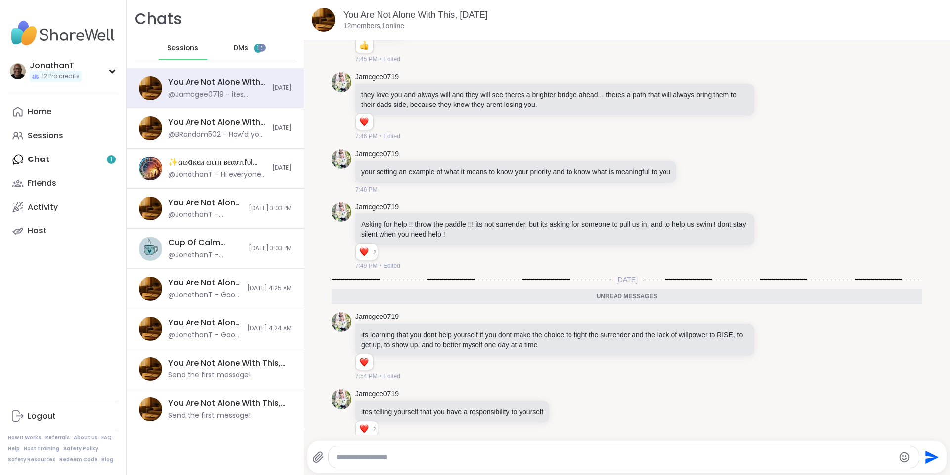
click at [239, 43] on span "DMs" at bounding box center [241, 48] width 15 height 10
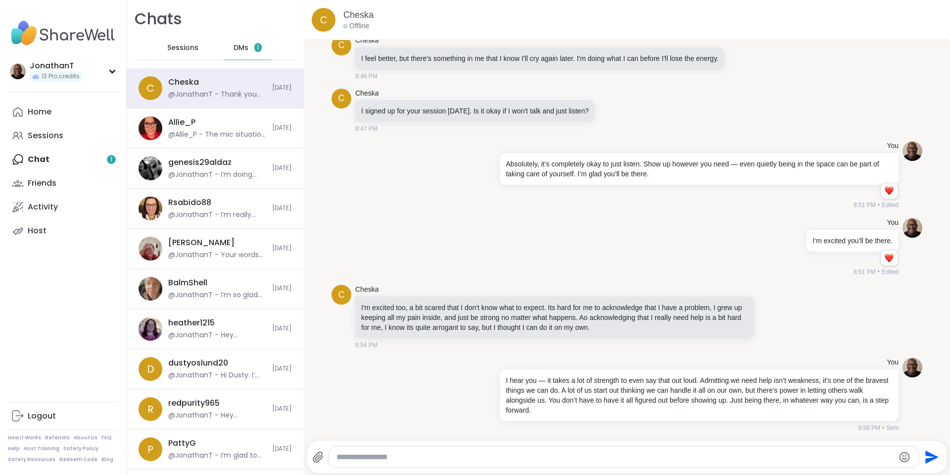
scroll to position [10637, 0]
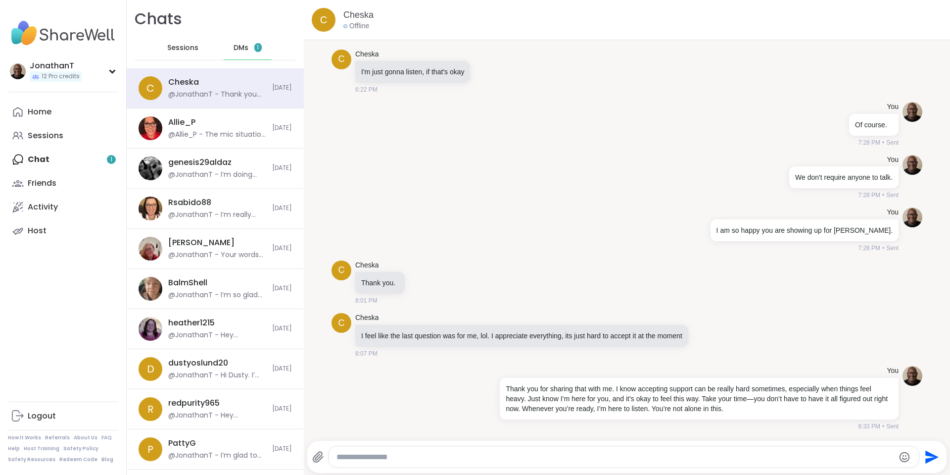
click at [58, 160] on div "Home Sessions Chat 1 Friends Activity Host" at bounding box center [63, 171] width 110 height 143
click at [36, 159] on div "Home Sessions Chat 1 Friends Activity Host" at bounding box center [63, 171] width 110 height 143
click at [234, 46] on span "DMs" at bounding box center [241, 48] width 15 height 10
click at [184, 45] on span "Sessions" at bounding box center [182, 48] width 31 height 10
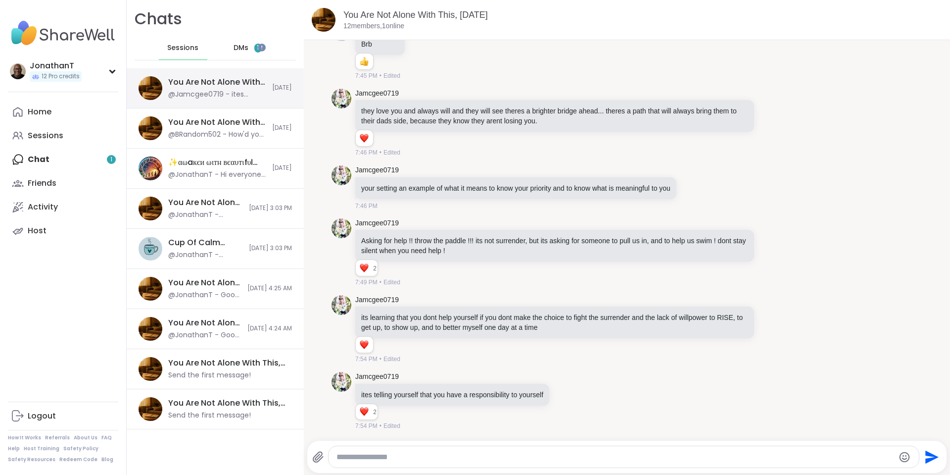
click at [239, 73] on div "You Are Not Alone With This, [DATE] @Jamcgee0719 - ites telling yourself that y…" at bounding box center [215, 88] width 177 height 40
click at [207, 127] on div "You Are Not Alone With This, [DATE]" at bounding box center [217, 122] width 98 height 11
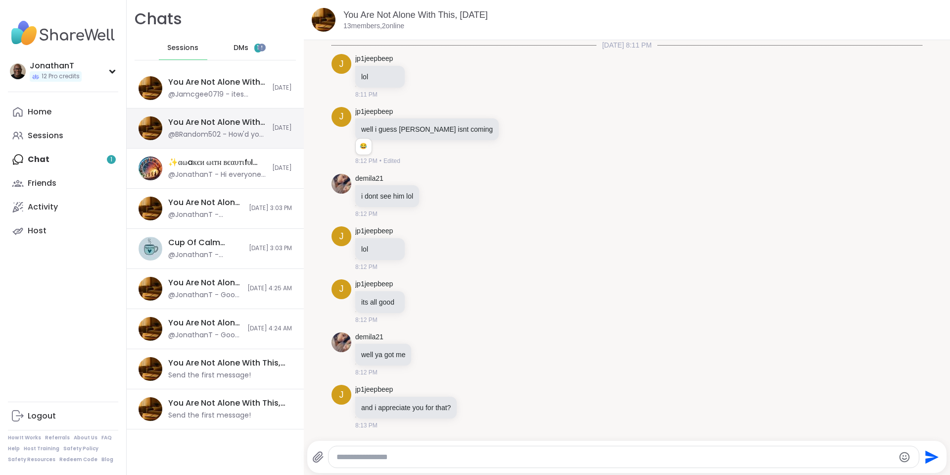
scroll to position [6780, 0]
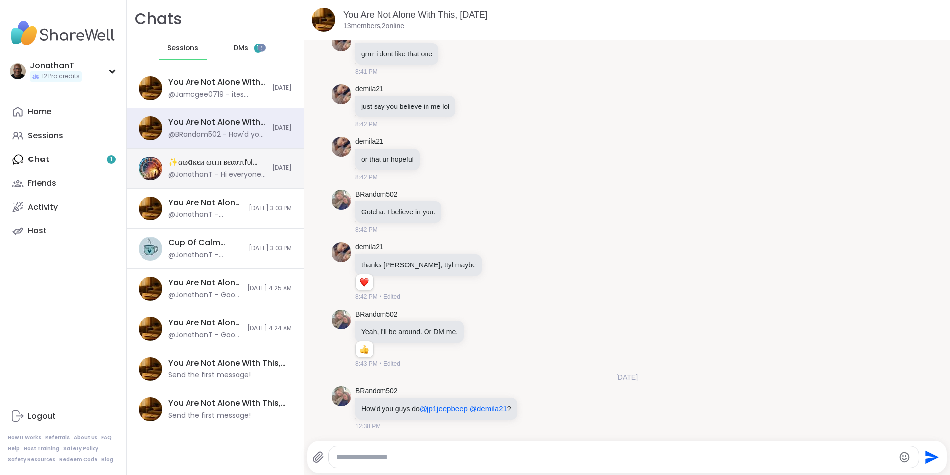
click at [217, 166] on div "✨αωaкєи ωιтн вєαυтιfυℓ ѕσυℓѕ✨, [DATE]" at bounding box center [217, 162] width 98 height 11
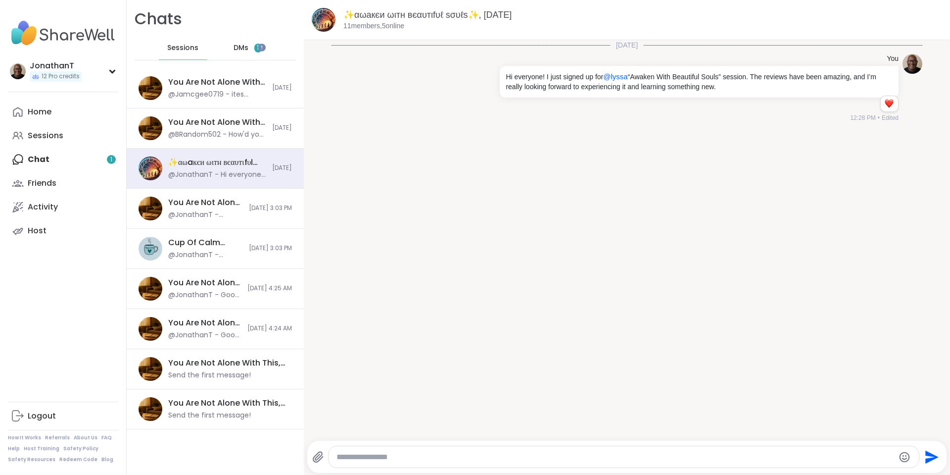
click at [238, 47] on span "DMs" at bounding box center [241, 48] width 15 height 10
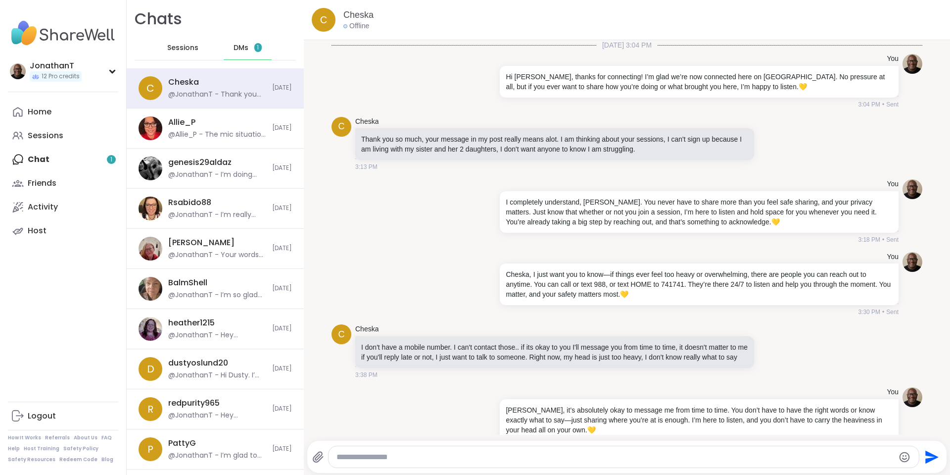
scroll to position [10637, 0]
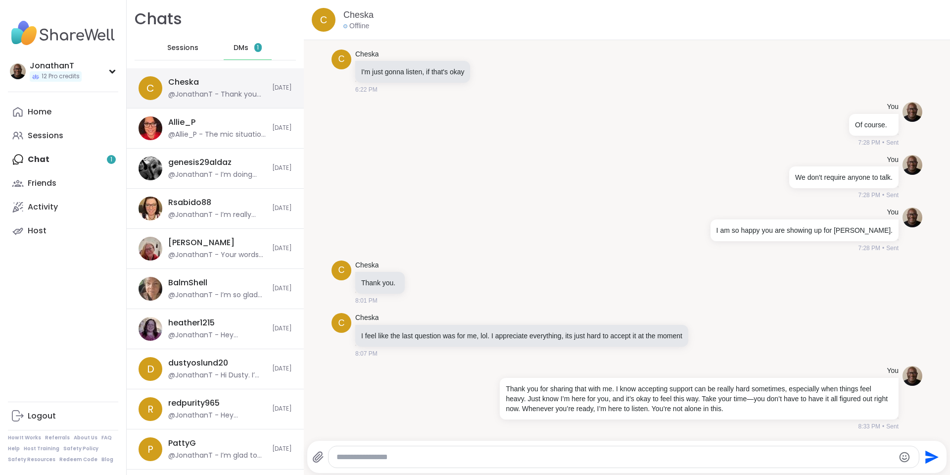
click at [263, 84] on div "C Cheska @JonathanT - Thank you for sharing that with me. I know accepting supp…" at bounding box center [215, 88] width 177 height 40
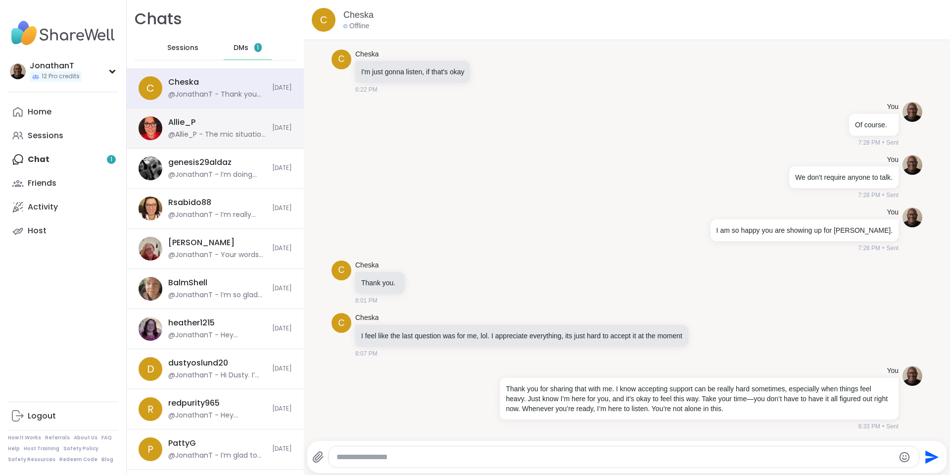
click at [250, 127] on div "Allie_P @Allie_P - The mic situation is your call. If you found it hard to see …" at bounding box center [217, 128] width 98 height 23
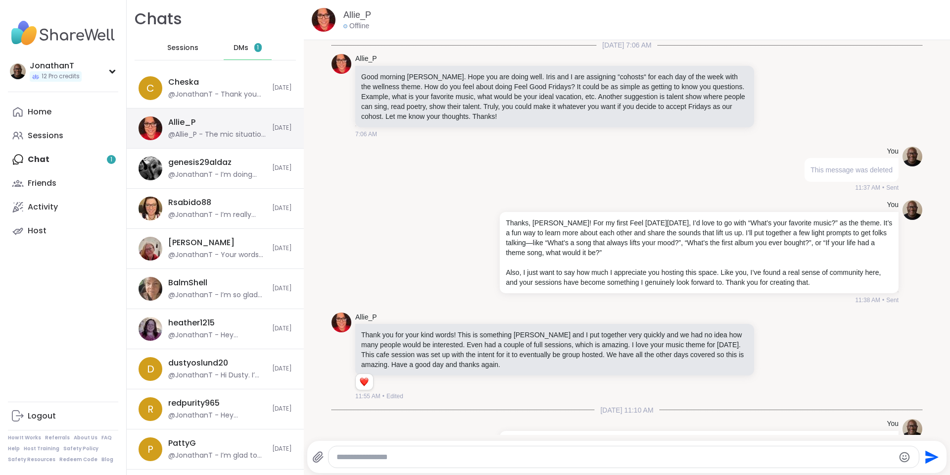
scroll to position [4602, 0]
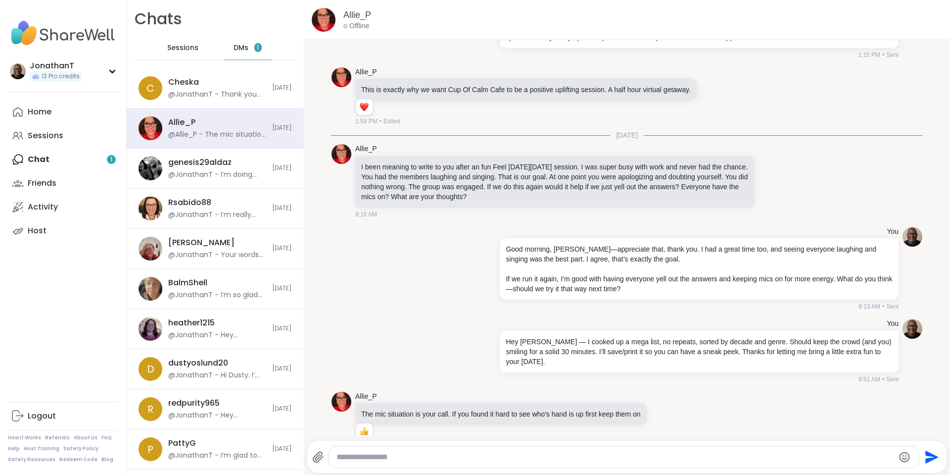
click at [240, 51] on span "DMs" at bounding box center [241, 48] width 15 height 10
click at [257, 48] on span "1" at bounding box center [258, 48] width 2 height 8
click at [197, 158] on div "genesis29aldaz" at bounding box center [199, 162] width 63 height 11
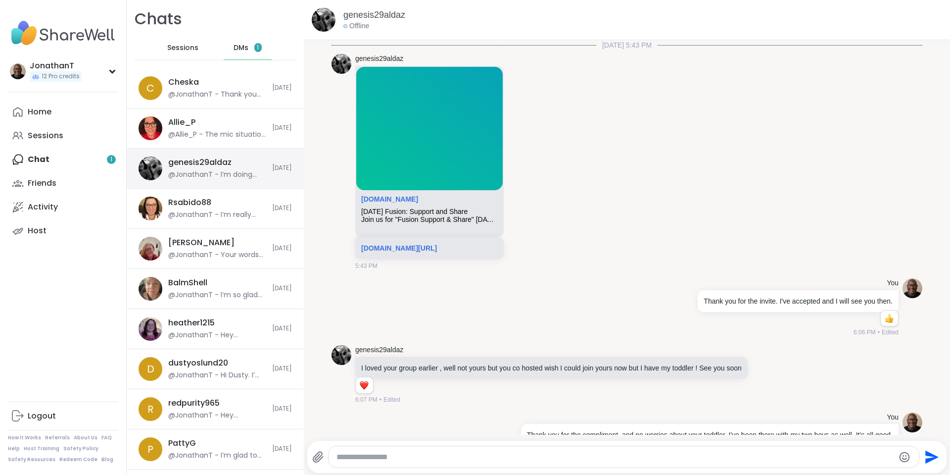
scroll to position [757, 0]
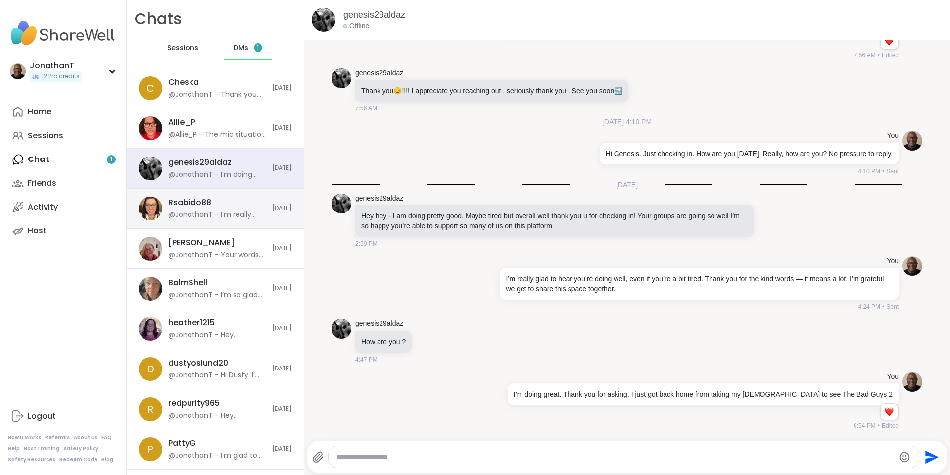
click at [198, 207] on div "Rsabido88" at bounding box center [189, 202] width 43 height 11
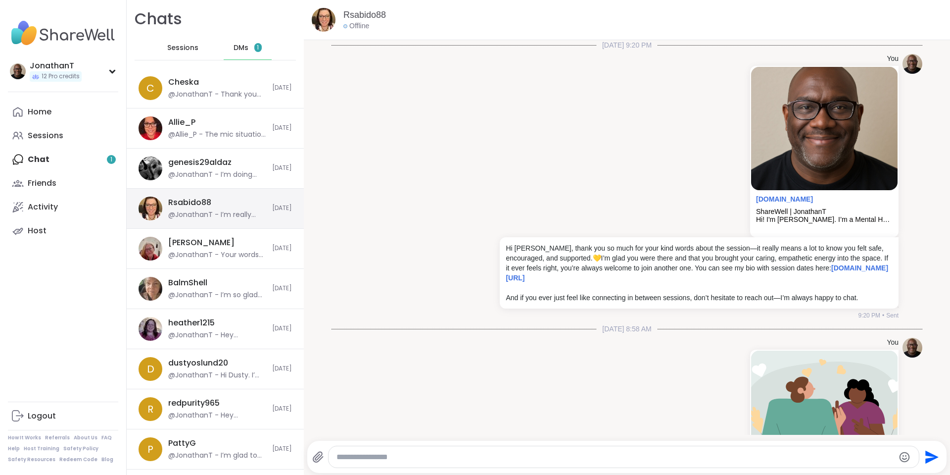
scroll to position [1123, 0]
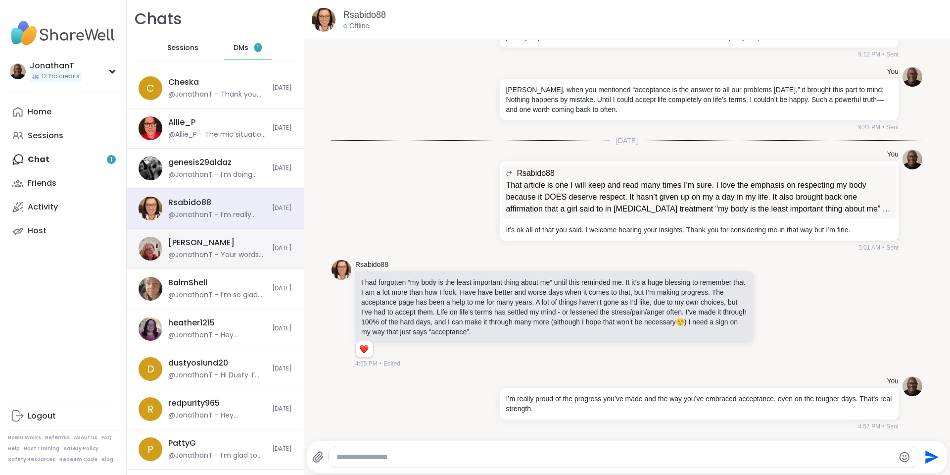
click at [221, 253] on div "@JonathanT - Your words are a great reminder that kindness has a ripple effect …" at bounding box center [217, 255] width 98 height 10
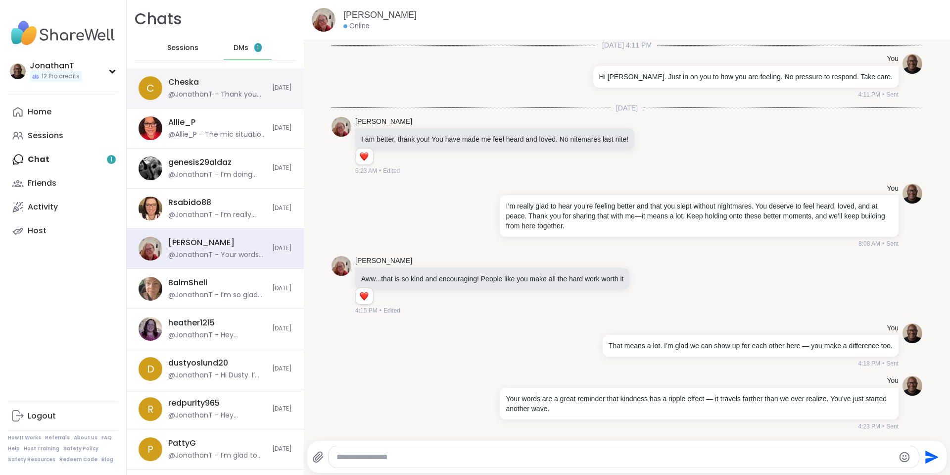
click at [236, 85] on div "Cheska @JonathanT - Thank you for sharing that with me. I know accepting suppor…" at bounding box center [217, 88] width 98 height 23
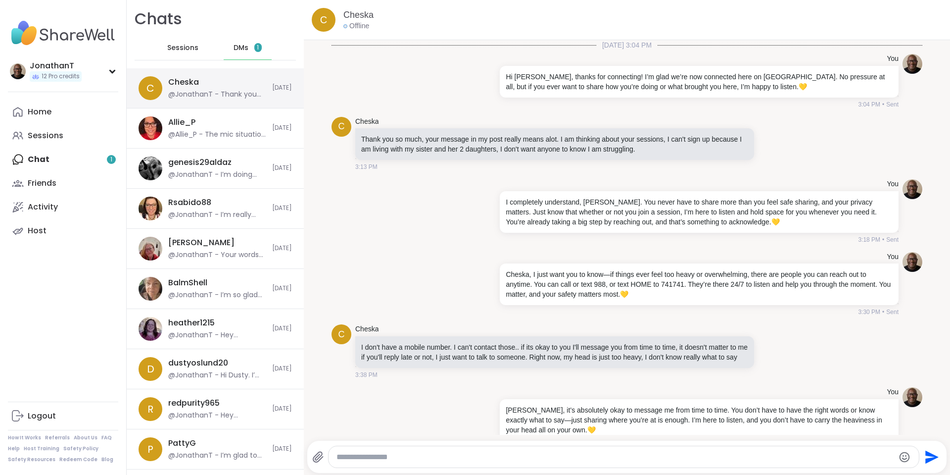
scroll to position [10637, 0]
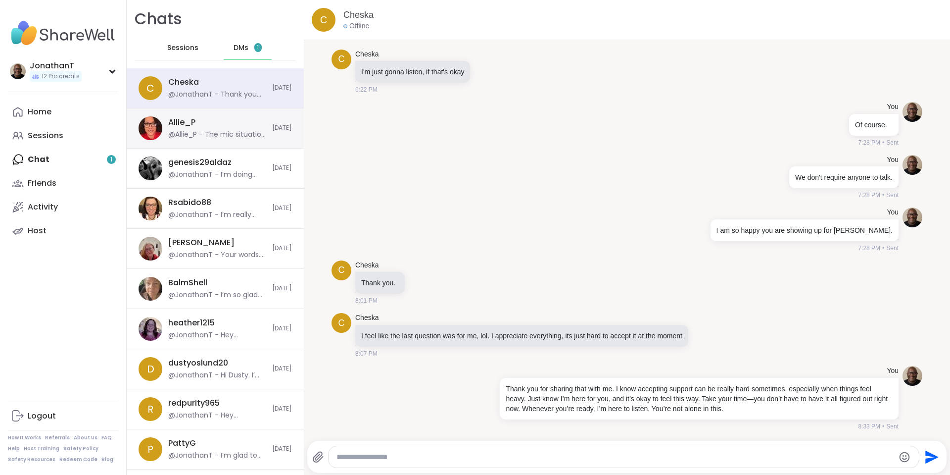
click at [227, 123] on div "Allie_P @Allie_P - The mic situation is your call. If you found it hard to see …" at bounding box center [217, 128] width 98 height 23
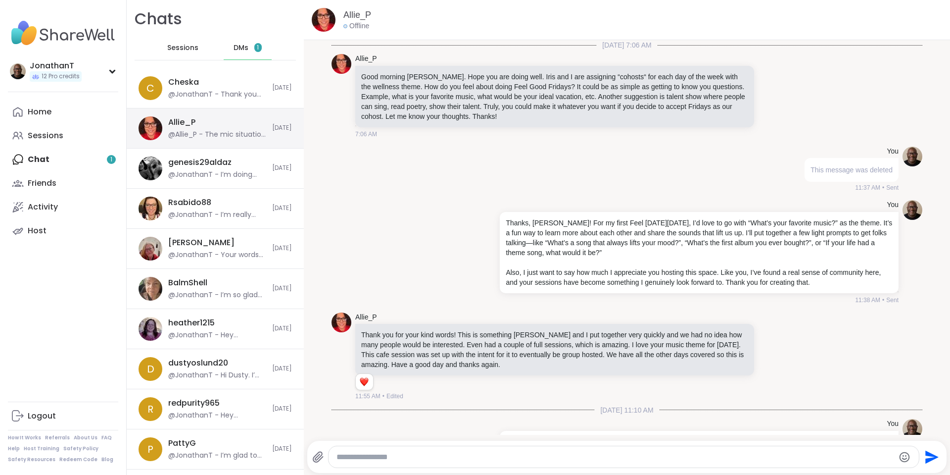
scroll to position [4602, 0]
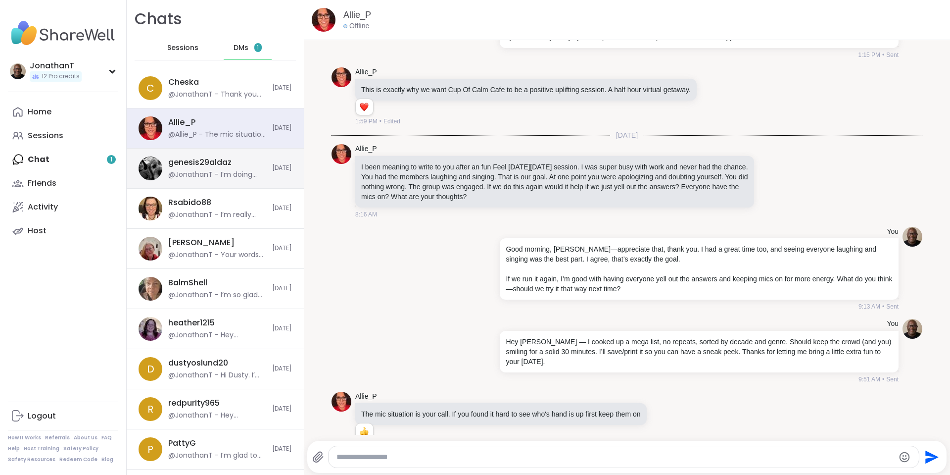
click at [222, 161] on div "genesis29aldaz" at bounding box center [199, 162] width 63 height 11
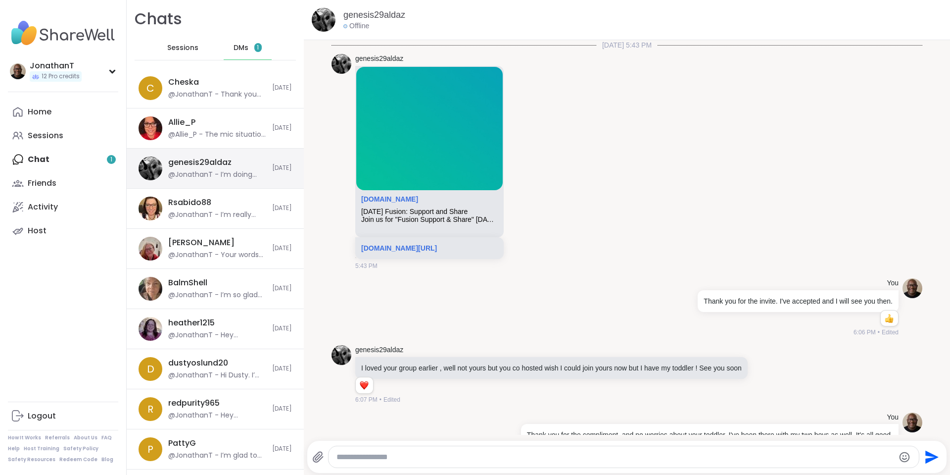
scroll to position [757, 0]
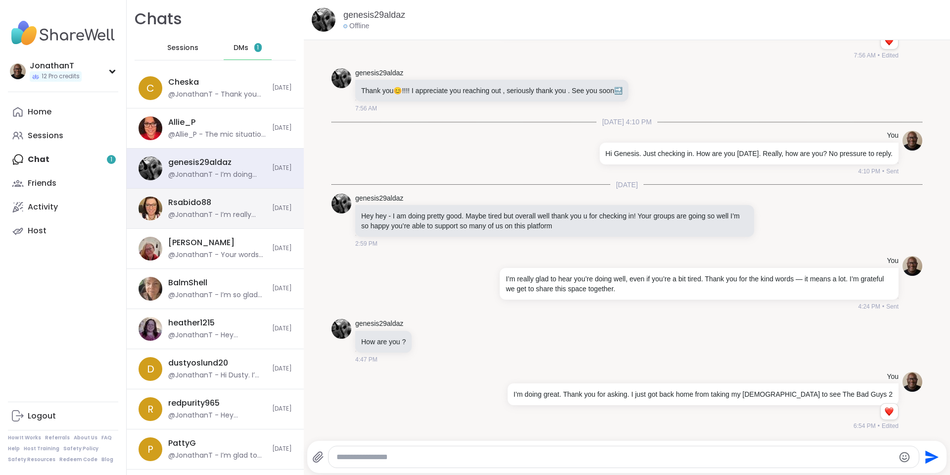
click at [216, 195] on div "Rsabido88 @JonathanT - I’m really proud of the progress you’ve made and the way…" at bounding box center [215, 209] width 177 height 40
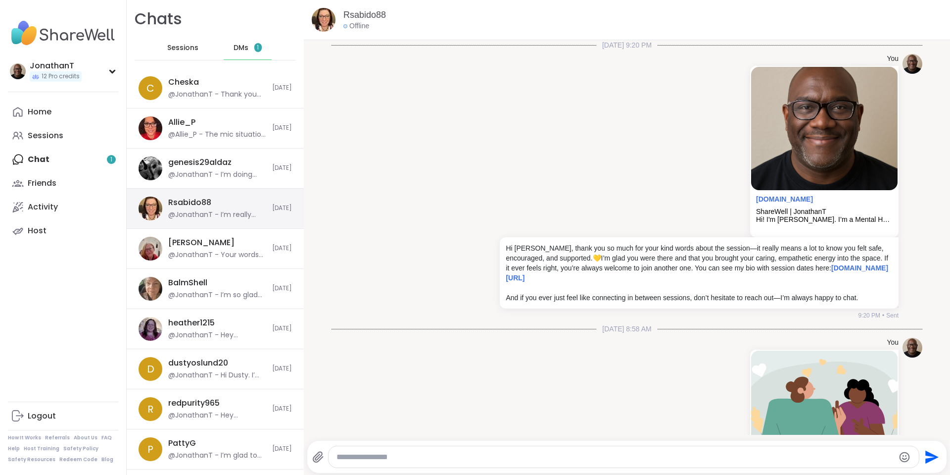
scroll to position [1123, 0]
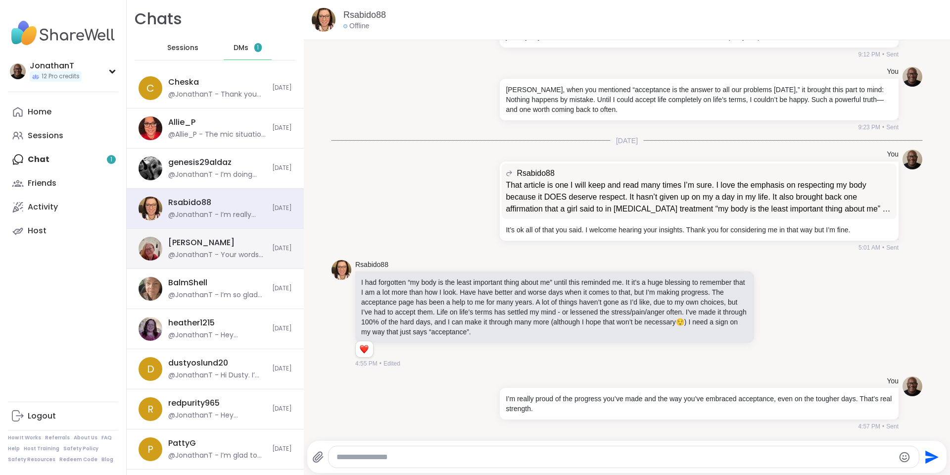
click at [206, 244] on div "dodi @JonathanT - Your words are a great reminder that kindness has a ripple ef…" at bounding box center [217, 248] width 98 height 23
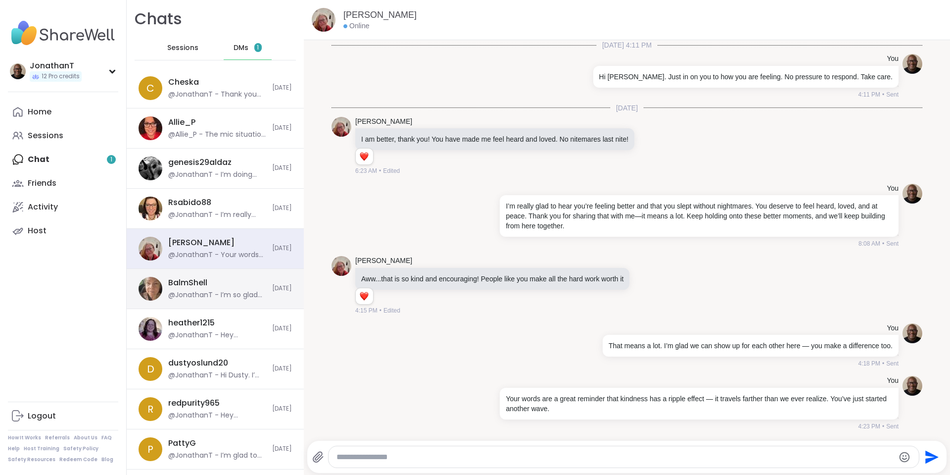
click at [203, 277] on div "BalmShell" at bounding box center [187, 282] width 39 height 11
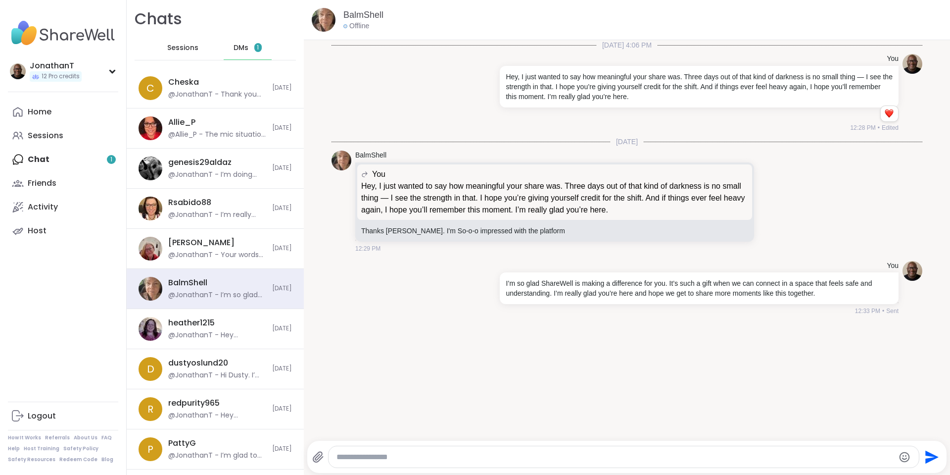
click at [99, 161] on div "Home Sessions Chat 1 Friends Activity Host" at bounding box center [63, 171] width 110 height 143
click at [43, 158] on div "Home Sessions Chat 1 Friends Activity Host" at bounding box center [63, 171] width 110 height 143
click at [240, 47] on span "DMs" at bounding box center [241, 48] width 15 height 10
click at [239, 47] on span "DMs" at bounding box center [241, 48] width 15 height 10
click at [221, 82] on div "Cheska @JonathanT - Thank you for sharing that with me. I know accepting suppor…" at bounding box center [217, 88] width 98 height 23
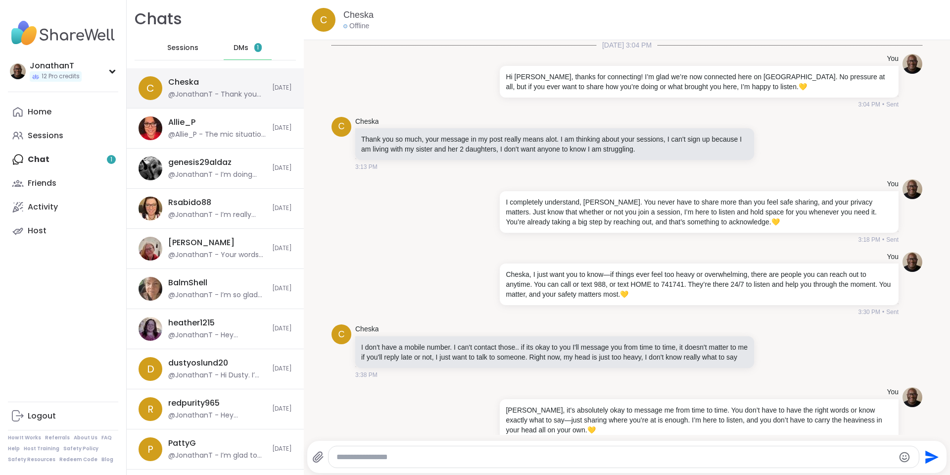
scroll to position [10637, 0]
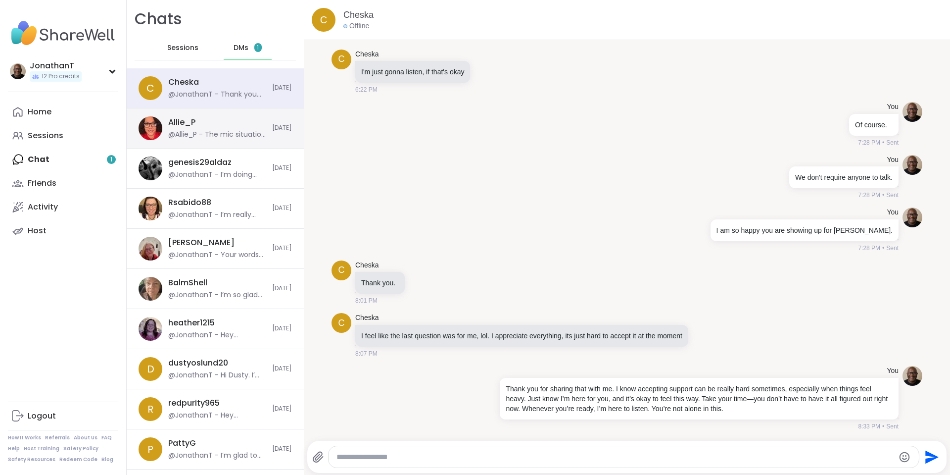
click at [211, 127] on div "Allie_P @Allie_P - The mic situation is your call. If you found it hard to see …" at bounding box center [217, 128] width 98 height 23
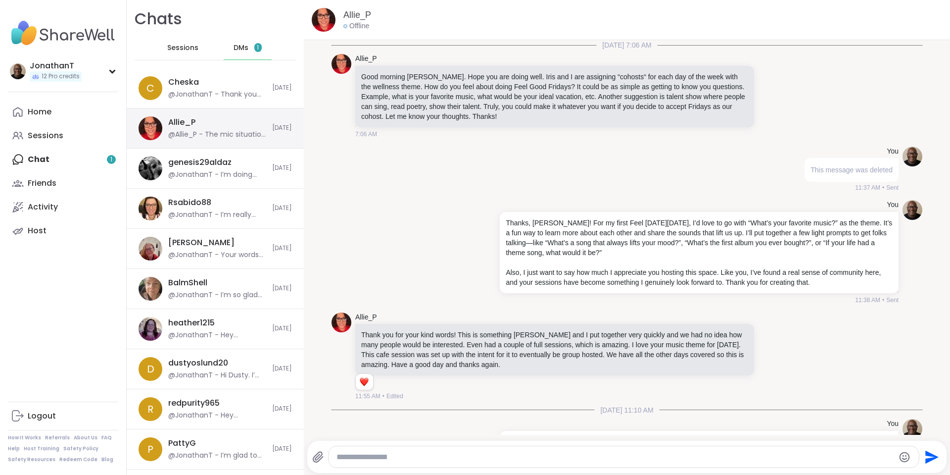
scroll to position [4602, 0]
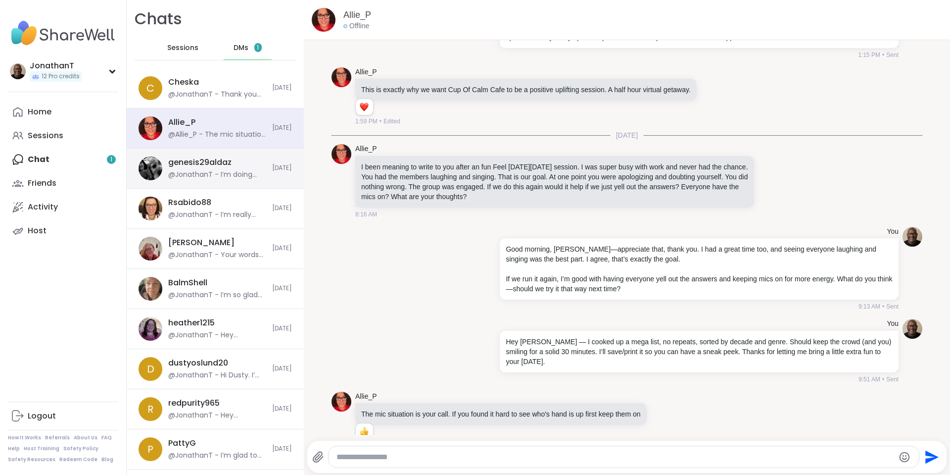
click at [214, 163] on div "genesis29aldaz" at bounding box center [199, 162] width 63 height 11
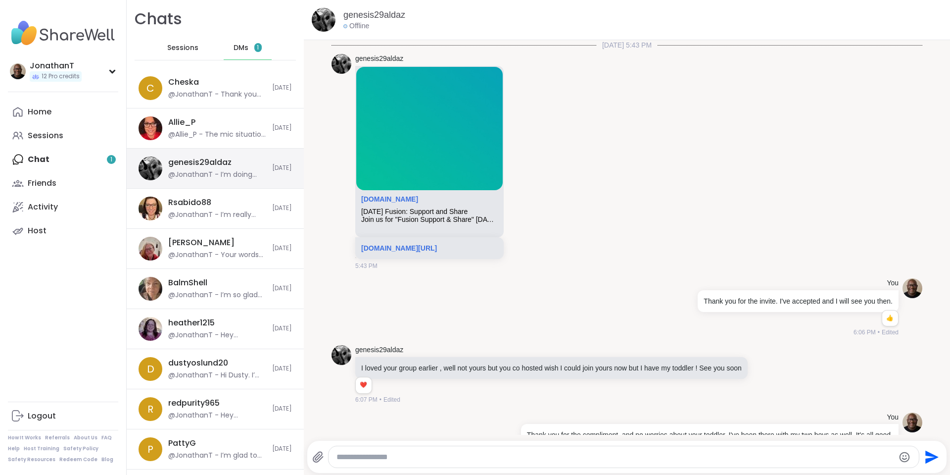
scroll to position [757, 0]
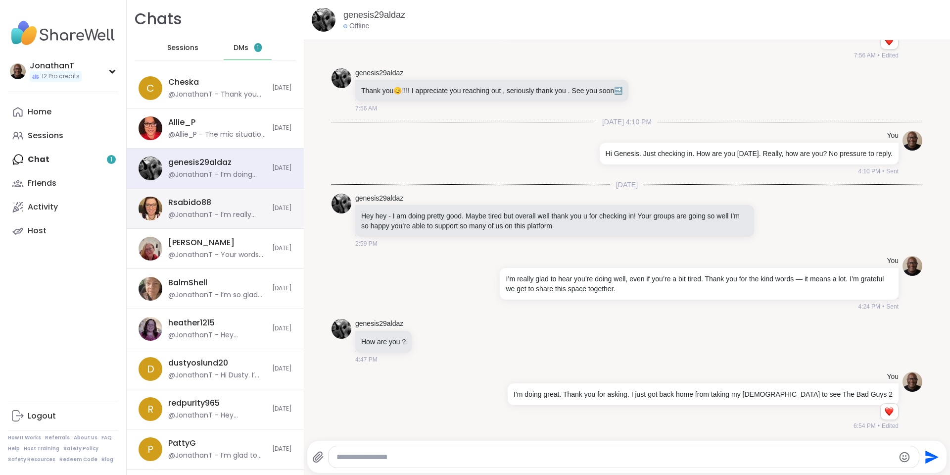
click at [226, 204] on div "Rsabido88 @JonathanT - I’m really proud of the progress you’ve made and the way…" at bounding box center [217, 208] width 98 height 23
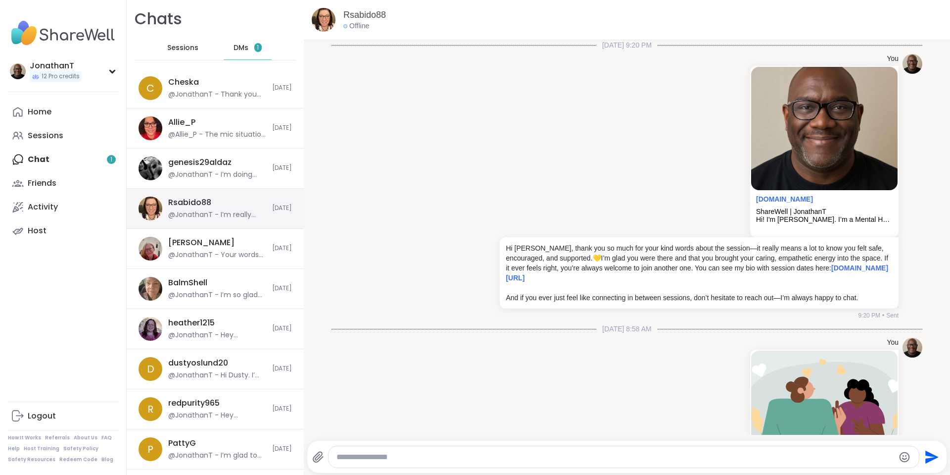
scroll to position [1123, 0]
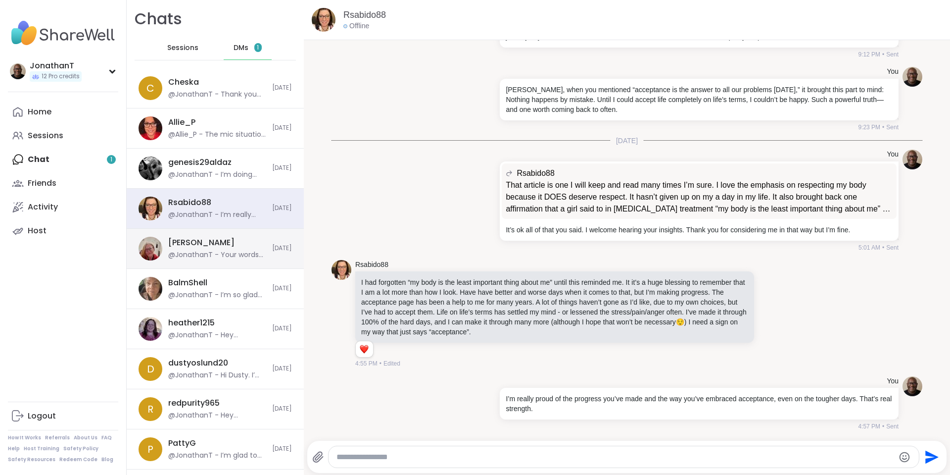
click at [235, 241] on div "dodi @JonathanT - Your words are a great reminder that kindness has a ripple ef…" at bounding box center [217, 248] width 98 height 23
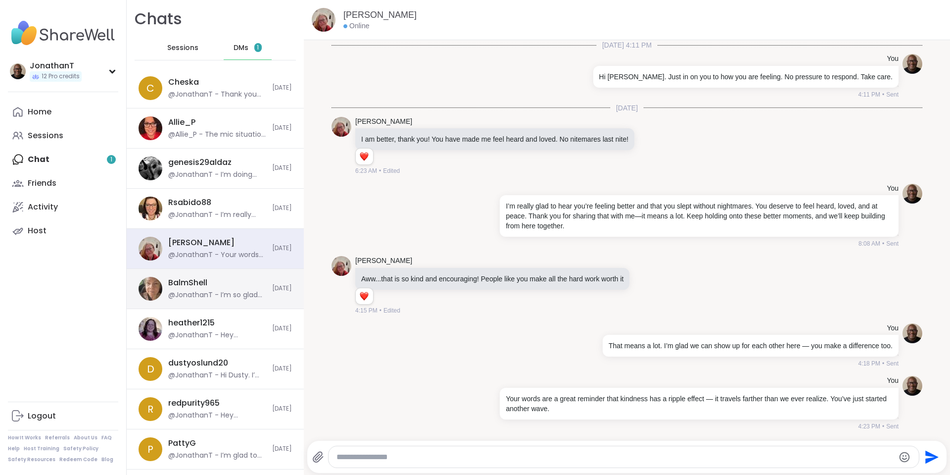
click at [220, 279] on div "BalmShell @JonathanT - I’m so glad ShareWell is making a difference for you. It…" at bounding box center [217, 288] width 98 height 23
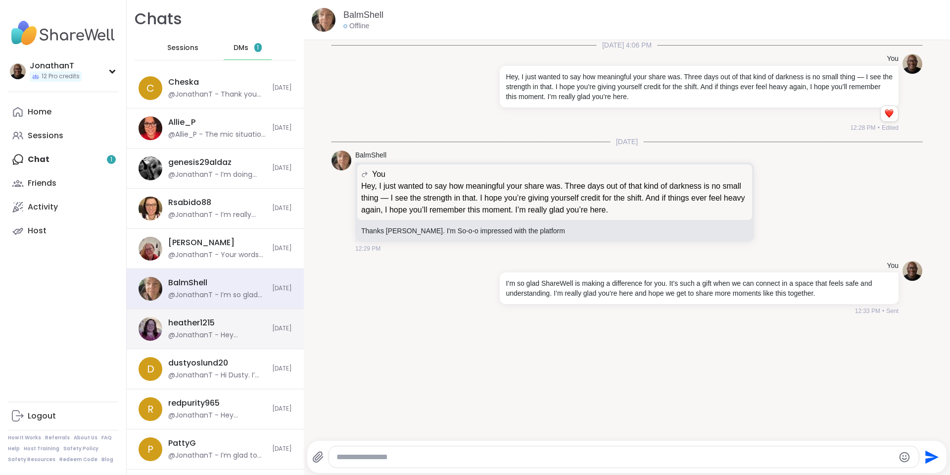
click at [221, 321] on div "heather1215 @JonathanT - Hey Heather, first — please don’t feel embarrassed. Yo…" at bounding box center [217, 328] width 98 height 23
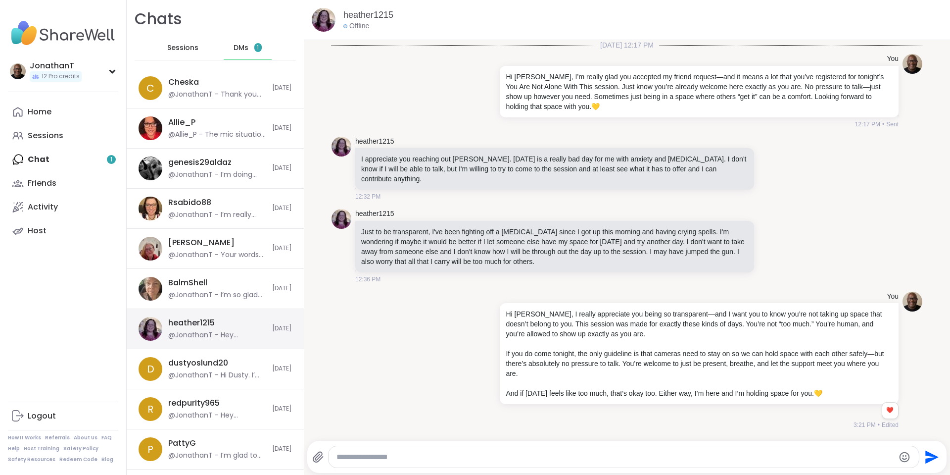
scroll to position [672, 0]
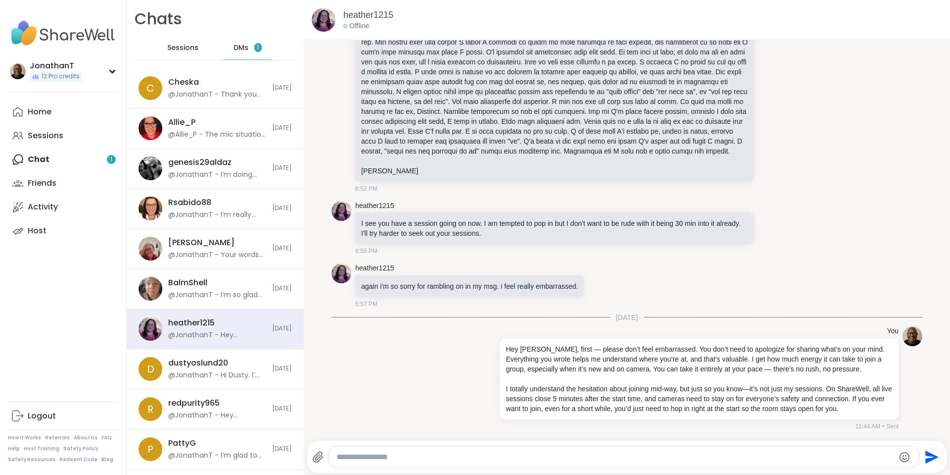
click at [62, 156] on div "Home Sessions Chat 1 Friends Activity Host" at bounding box center [63, 171] width 110 height 143
click at [40, 158] on div "Home Sessions Chat 1 Friends Activity Host" at bounding box center [63, 171] width 110 height 143
click at [245, 47] on div "DMs 1" at bounding box center [248, 48] width 49 height 24
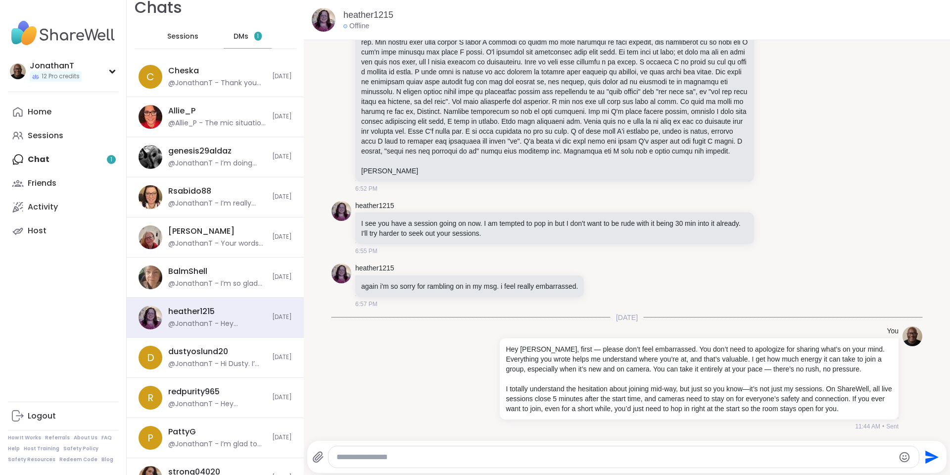
scroll to position [0, 0]
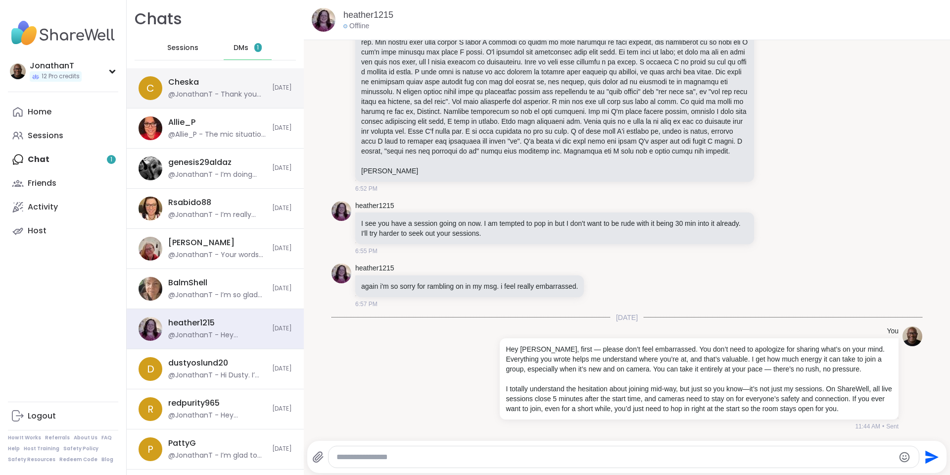
click at [198, 75] on div "C Cheska @JonathanT - Thank you for sharing that with me. I know accepting supp…" at bounding box center [215, 88] width 177 height 40
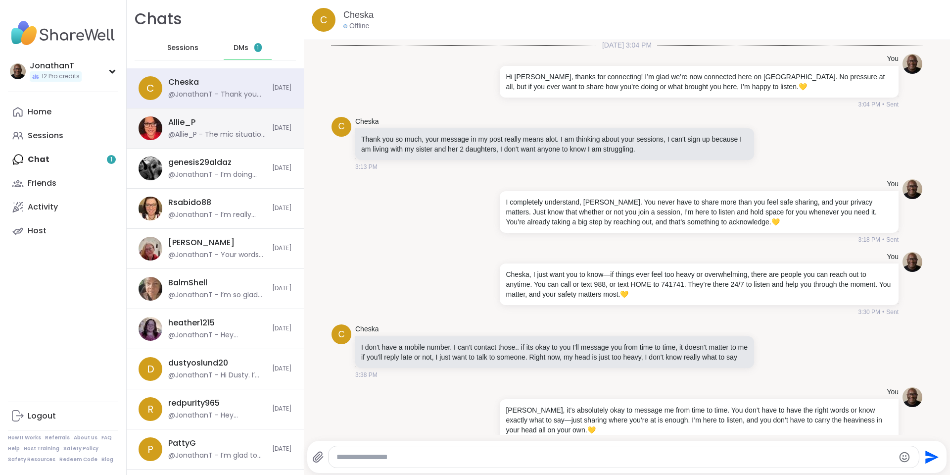
scroll to position [10637, 0]
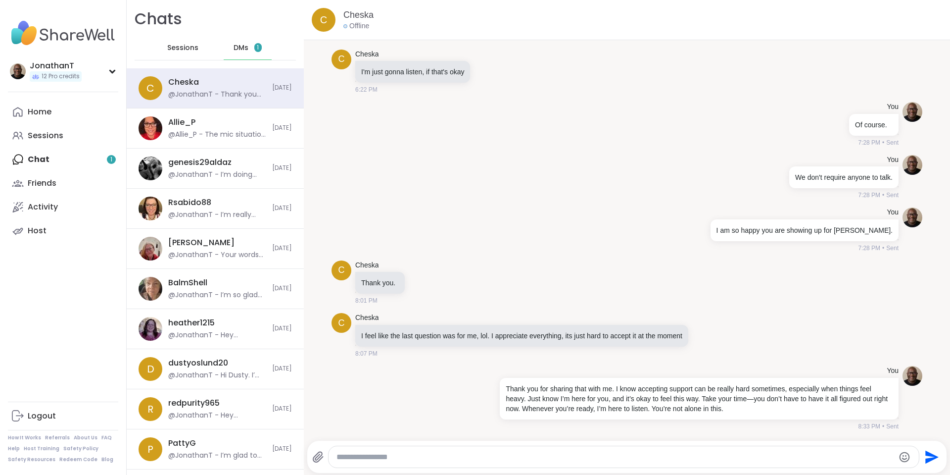
click at [257, 49] on span "1" at bounding box center [258, 48] width 2 height 8
click at [202, 87] on div "Cheska @JonathanT - Thank you for sharing that with me. I know accepting suppor…" at bounding box center [217, 88] width 98 height 23
click at [198, 127] on div "Allie_P @Allie_P - The mic situation is your call. If you found it hard to see …" at bounding box center [217, 128] width 98 height 23
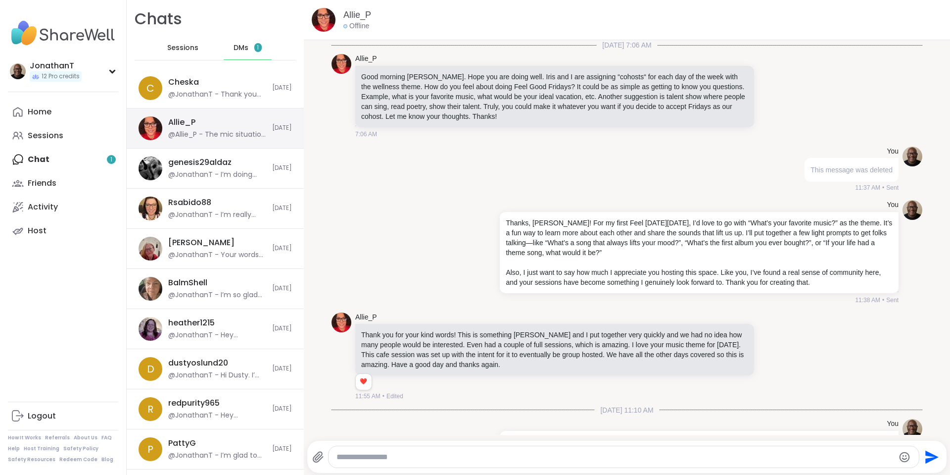
click at [199, 127] on div "Allie_P @Allie_P - The mic situation is your call. If you found it hard to see …" at bounding box center [217, 128] width 98 height 23
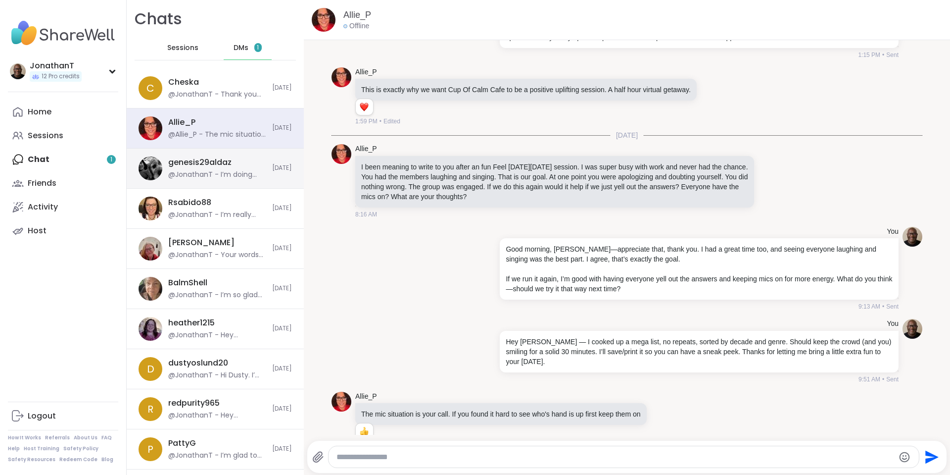
click at [204, 168] on div "genesis29aldaz" at bounding box center [199, 162] width 63 height 11
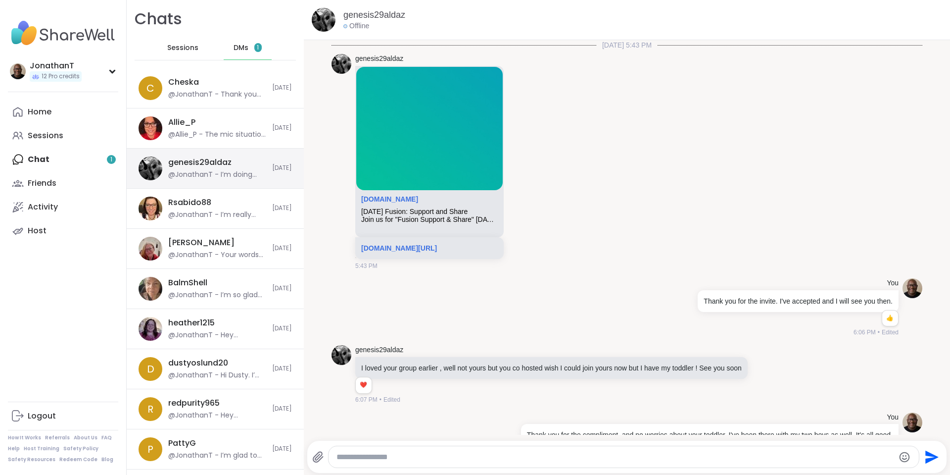
scroll to position [757, 0]
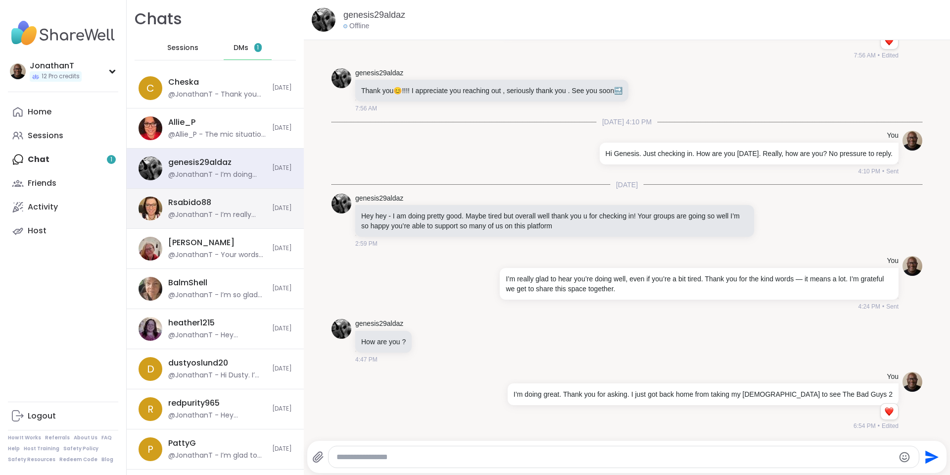
click at [229, 202] on div "Rsabido88 @JonathanT - I’m really proud of the progress you’ve made and the way…" at bounding box center [217, 208] width 98 height 23
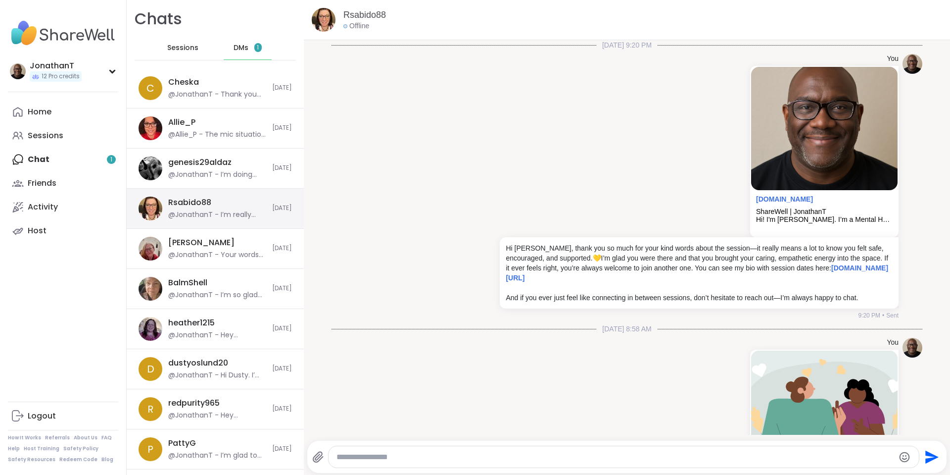
scroll to position [1123, 0]
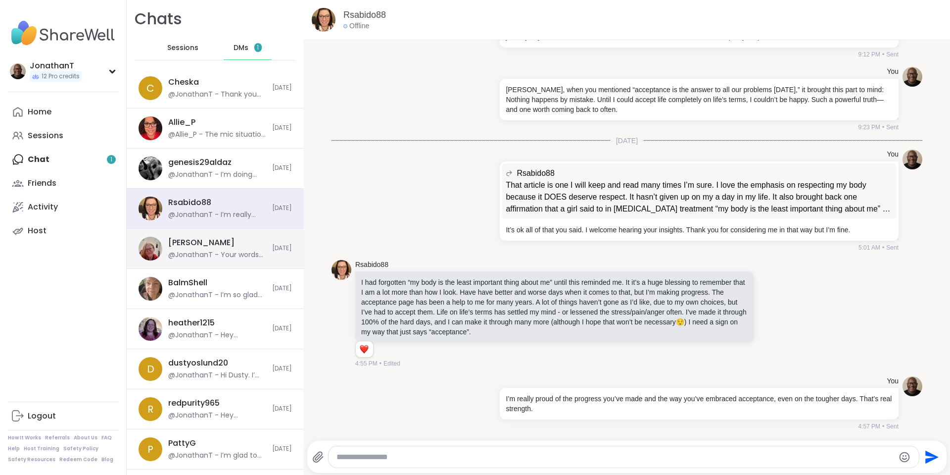
click at [218, 235] on div "dodi @JonathanT - Your words are a great reminder that kindness has a ripple ef…" at bounding box center [215, 249] width 177 height 40
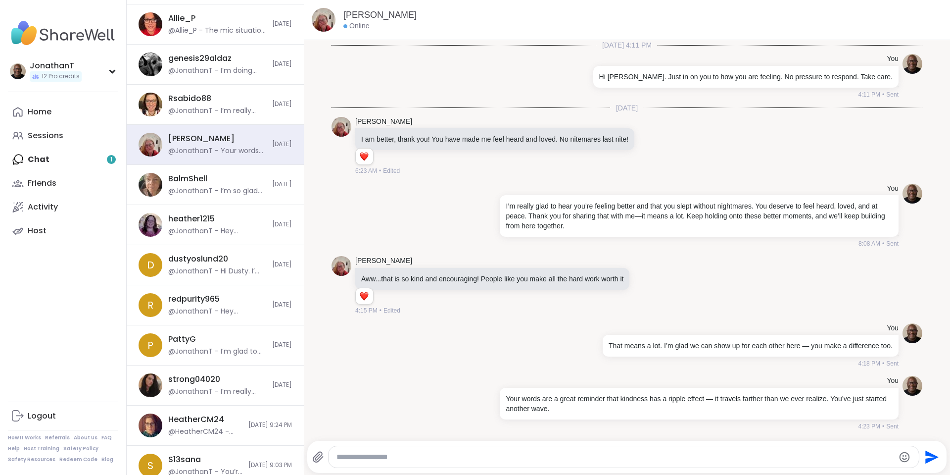
scroll to position [0, 0]
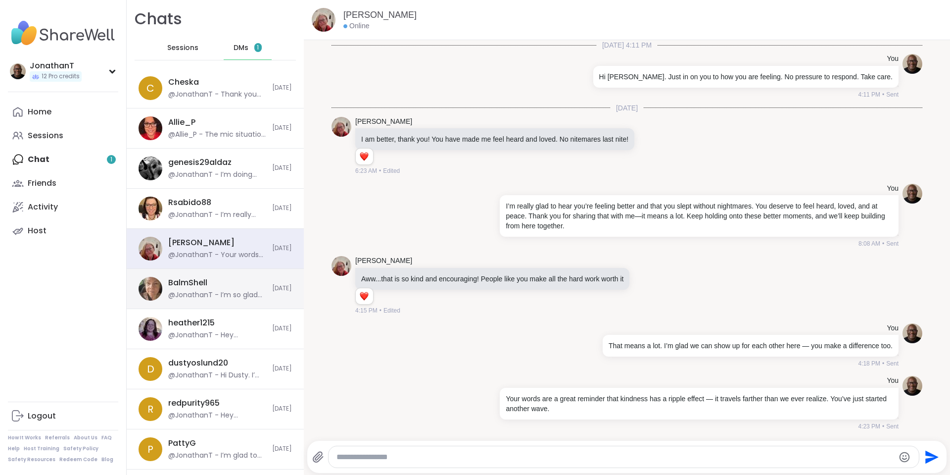
click at [176, 293] on div "@JonathanT - I’m so glad ShareWell is making a difference for you. It’s such a …" at bounding box center [217, 295] width 98 height 10
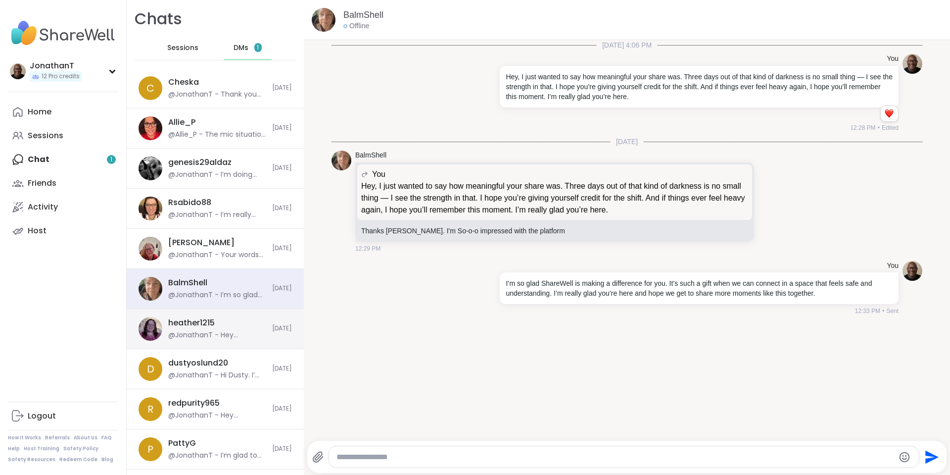
click at [203, 332] on div "@JonathanT - Hey [PERSON_NAME], first — please don’t feel embarrassed. You don’…" at bounding box center [217, 335] width 98 height 10
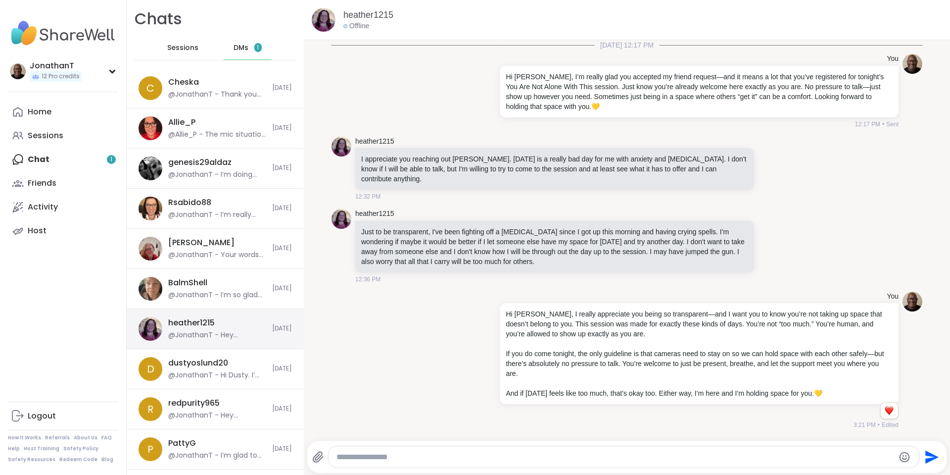
scroll to position [672, 0]
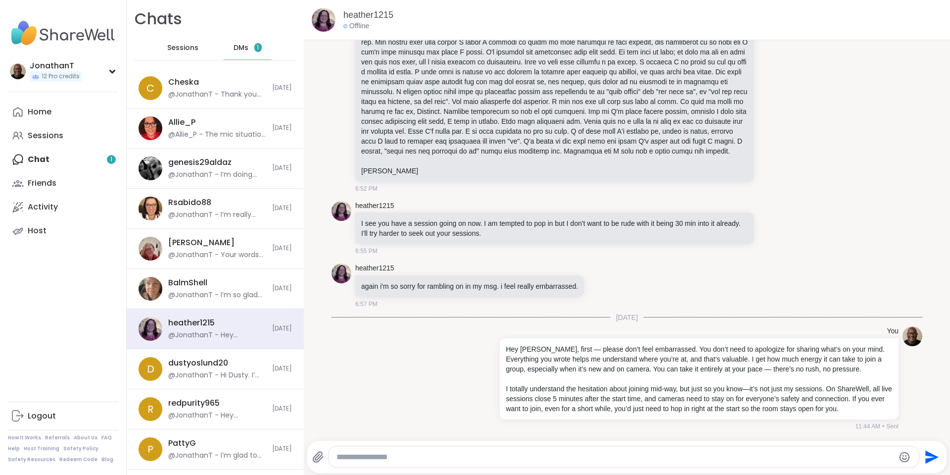
click at [58, 153] on div "Home Sessions Chat 1 Friends Activity Host" at bounding box center [63, 171] width 110 height 143
click at [37, 156] on div "Home Sessions Chat 1 Friends Activity Host" at bounding box center [63, 171] width 110 height 143
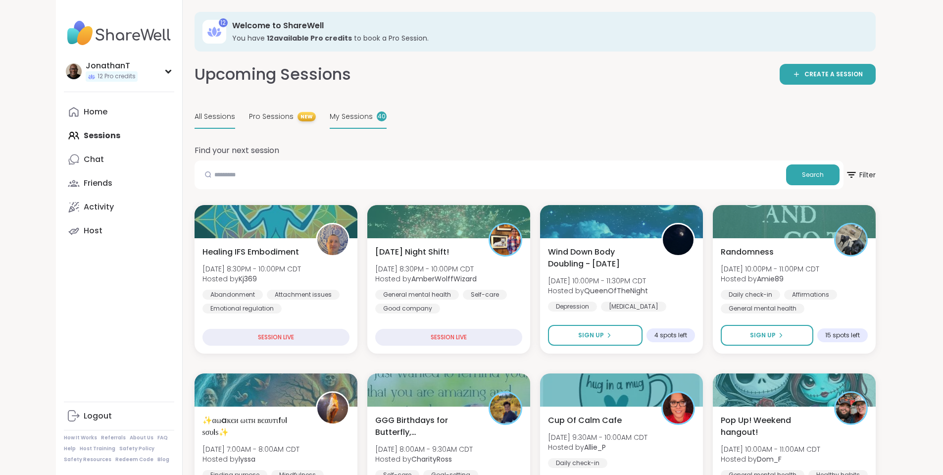
click at [330, 120] on span "My Sessions" at bounding box center [351, 116] width 43 height 10
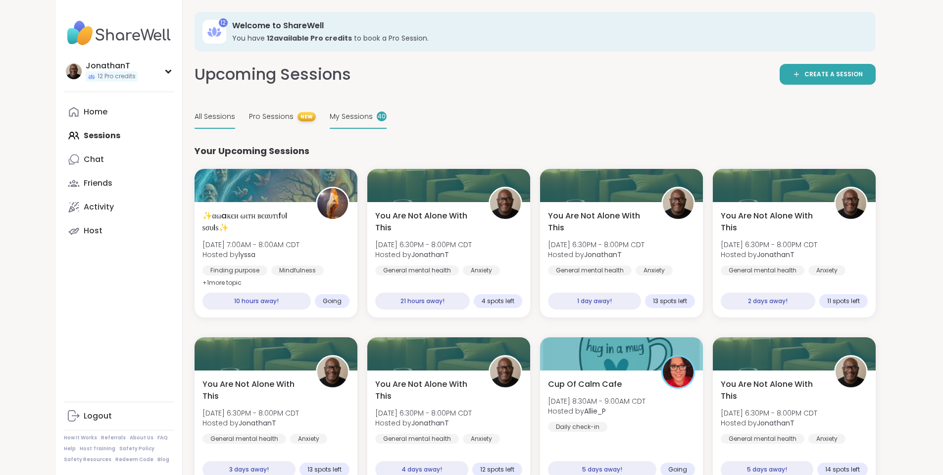
click at [195, 115] on span "All Sessions" at bounding box center [215, 116] width 41 height 10
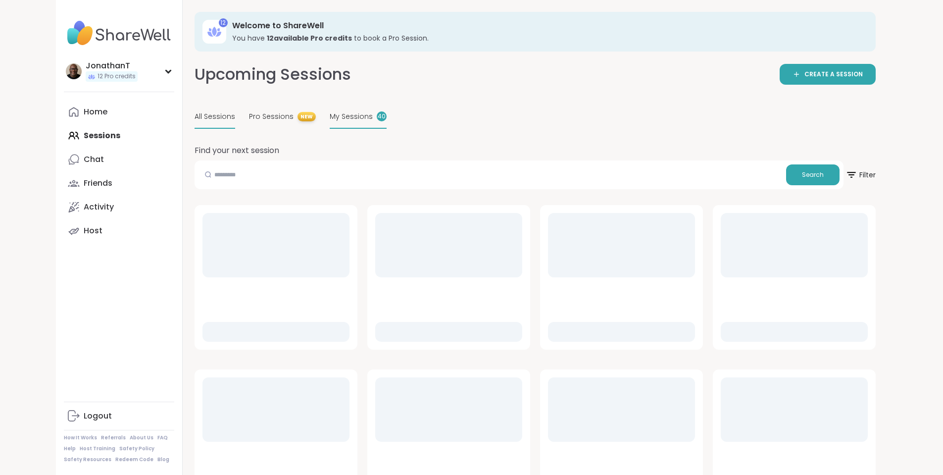
click at [330, 115] on span "My Sessions" at bounding box center [351, 116] width 43 height 10
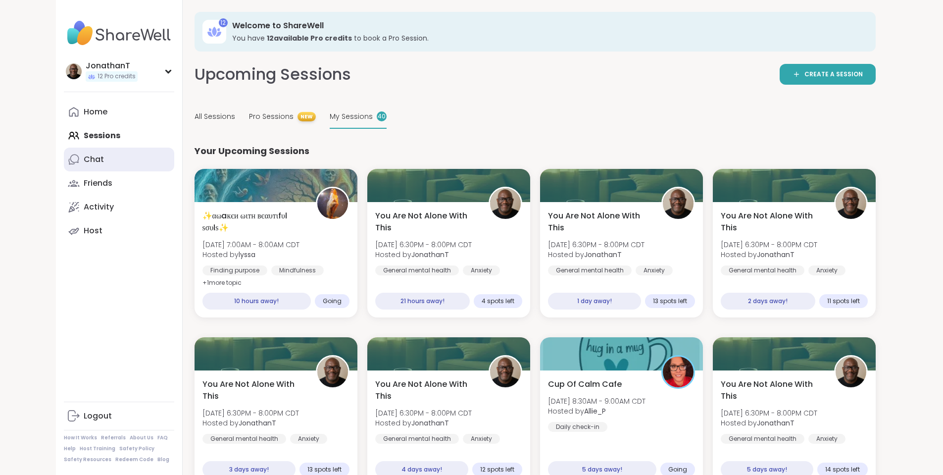
click at [84, 158] on div "Chat" at bounding box center [94, 159] width 20 height 11
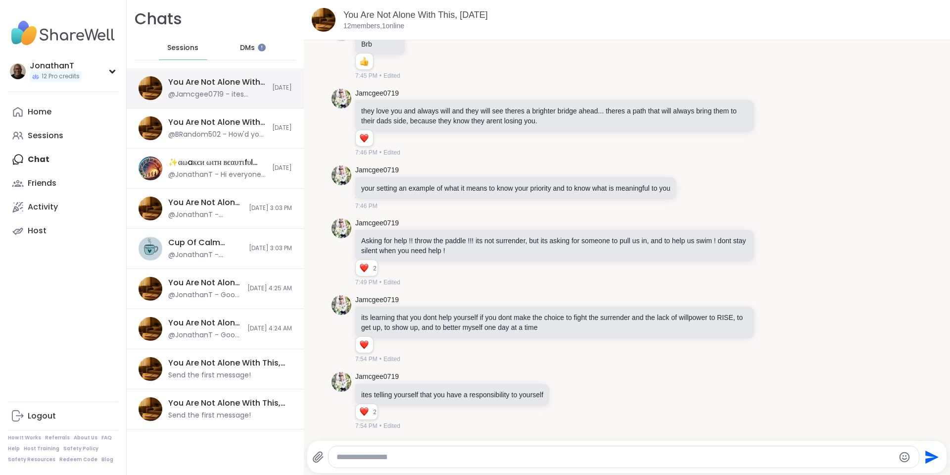
click at [212, 93] on div "@Jamcgee0719 - ites telling yourself that you have a responsibility to yourself" at bounding box center [217, 95] width 98 height 10
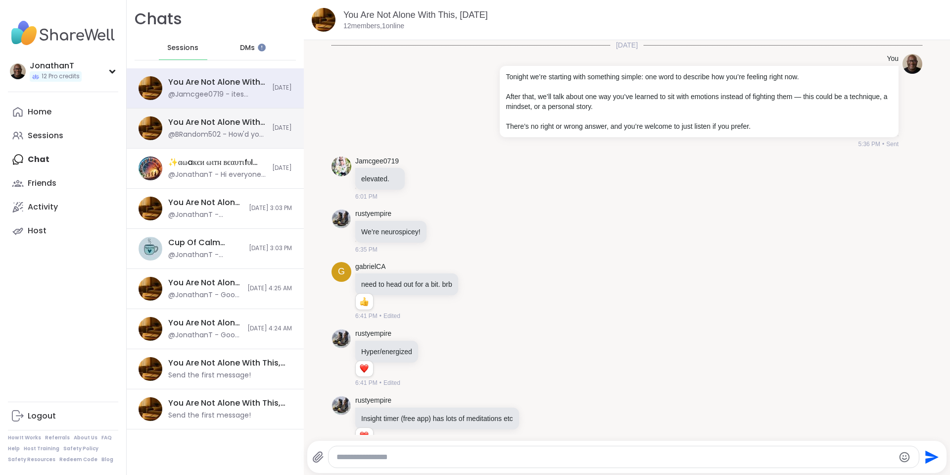
click at [218, 127] on div "You Are Not Alone With This, [DATE]" at bounding box center [217, 122] width 98 height 11
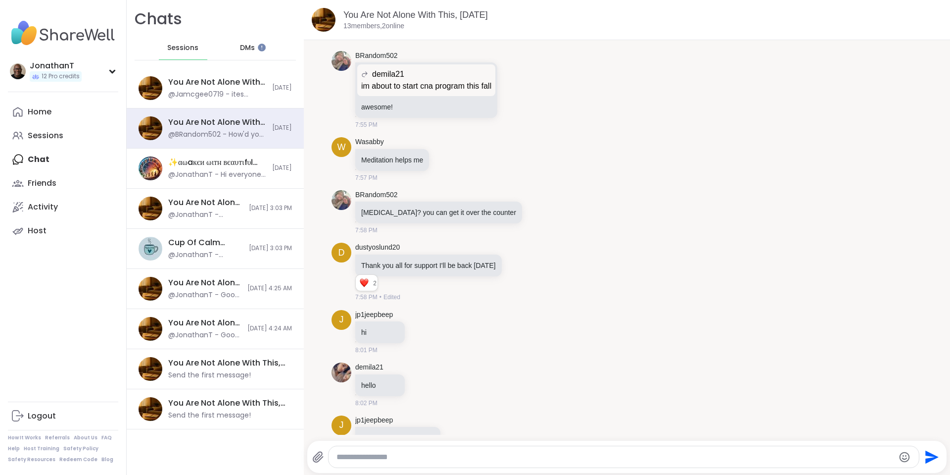
scroll to position [3132, 0]
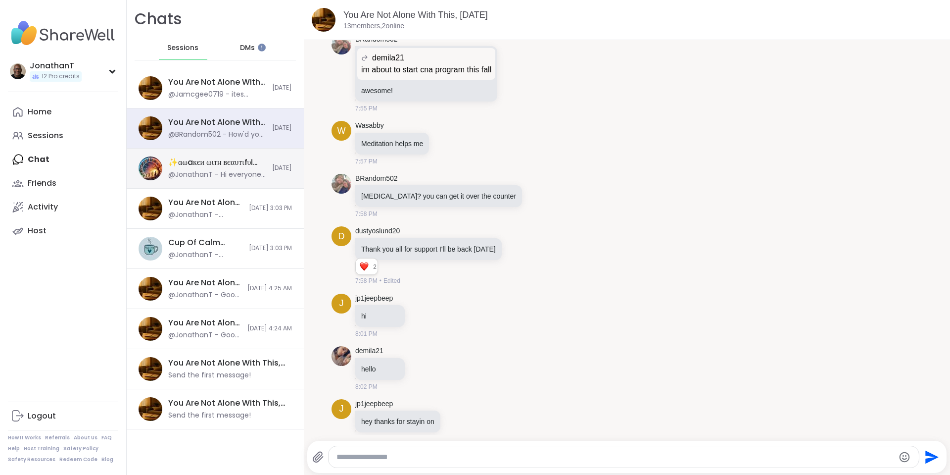
click at [222, 166] on div "✨αωaкєи ωιтн вєαυтιfυℓ ѕσυℓѕ✨, [DATE]" at bounding box center [217, 162] width 98 height 11
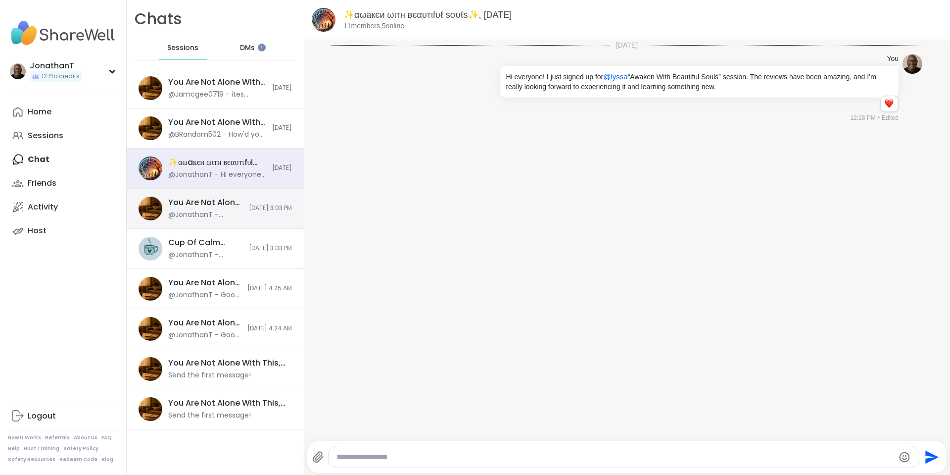
click at [218, 199] on div "You Are Not Alone With This, [DATE]" at bounding box center [205, 202] width 75 height 11
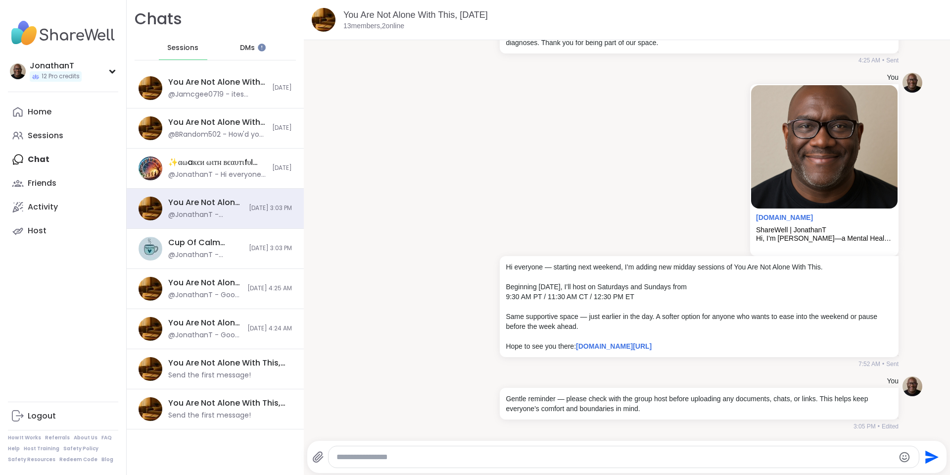
scroll to position [0, 0]
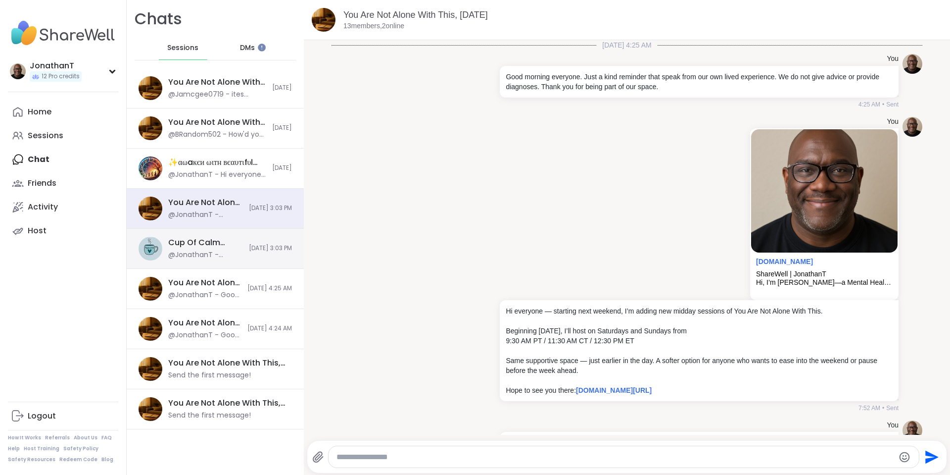
click at [185, 245] on div "Cup Of Calm Cafe, [DATE]" at bounding box center [205, 242] width 75 height 11
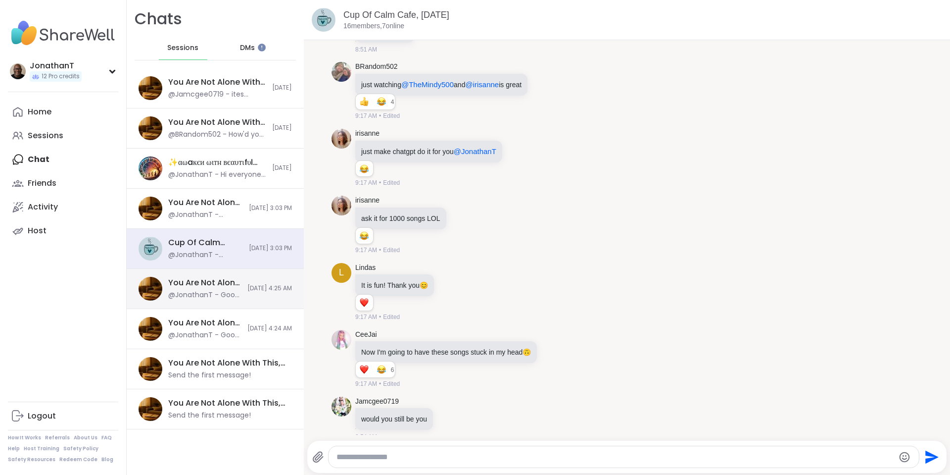
scroll to position [4132, 0]
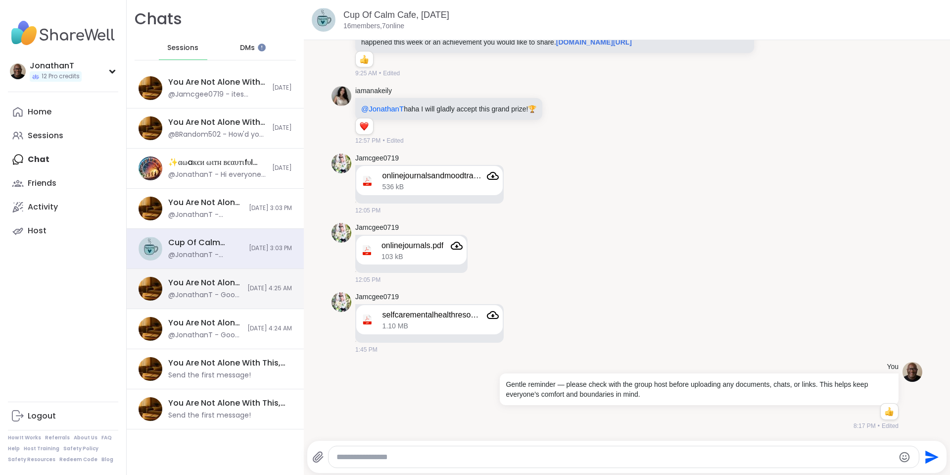
click at [195, 282] on div "You Are Not Alone With This, [DATE]" at bounding box center [204, 282] width 73 height 11
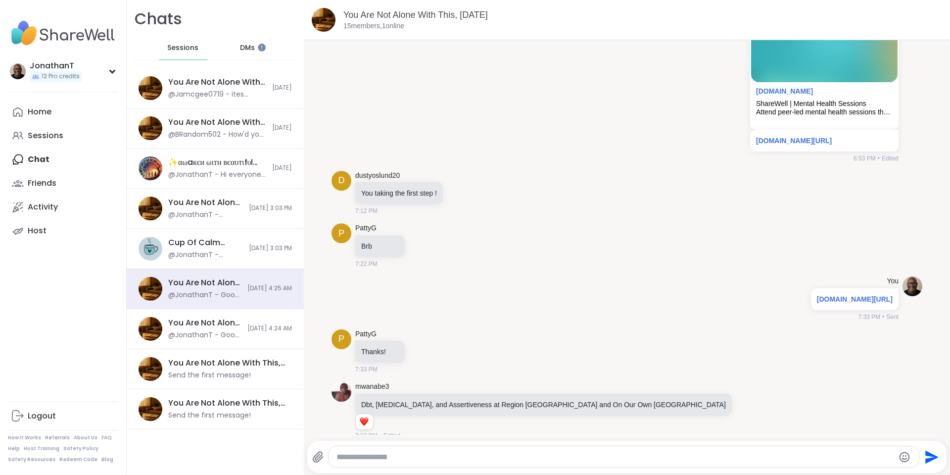
scroll to position [537, 0]
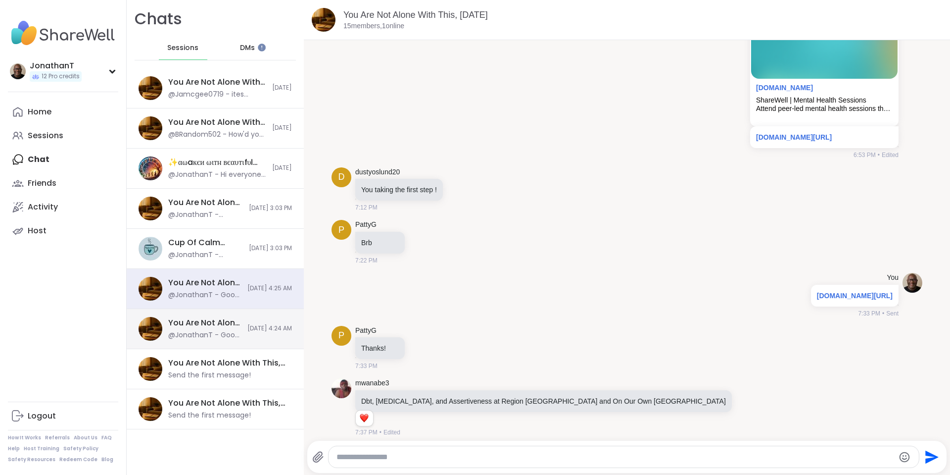
click at [231, 328] on div "You Are Not Alone With This, [DATE] @JonathanT - Good morning everyone. Just a …" at bounding box center [215, 329] width 177 height 40
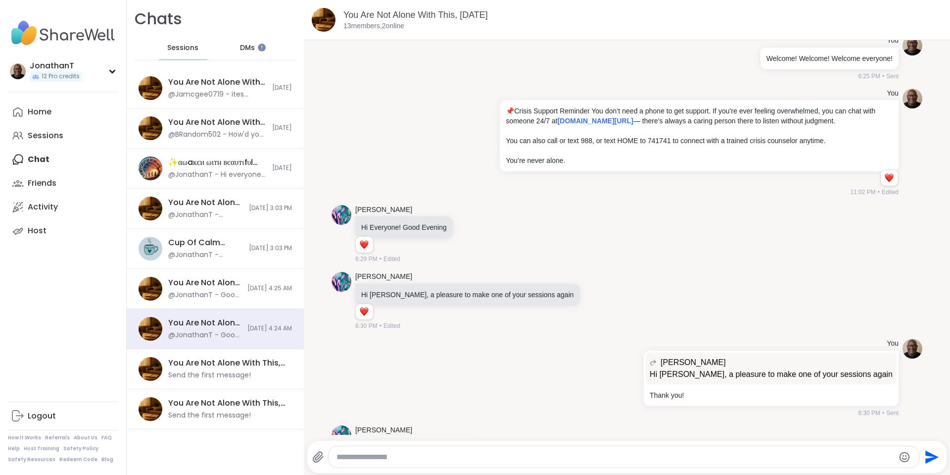
scroll to position [0, 0]
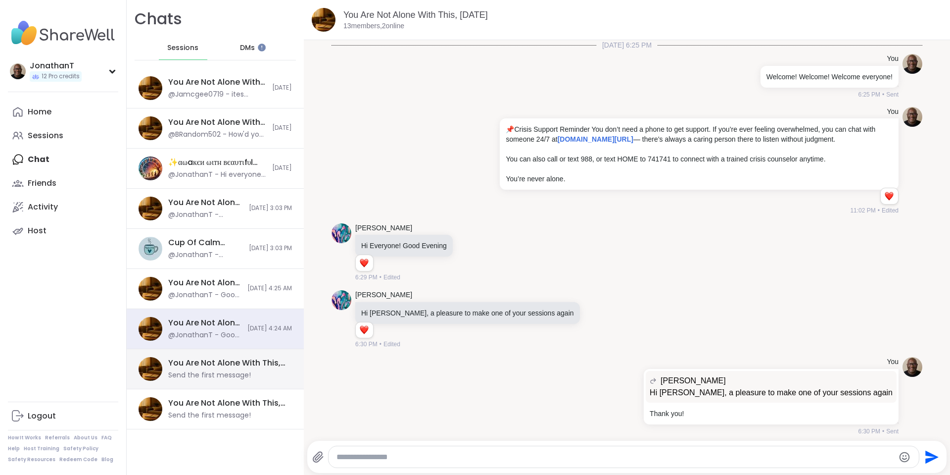
click at [181, 373] on div "Send the first message!" at bounding box center [209, 375] width 83 height 10
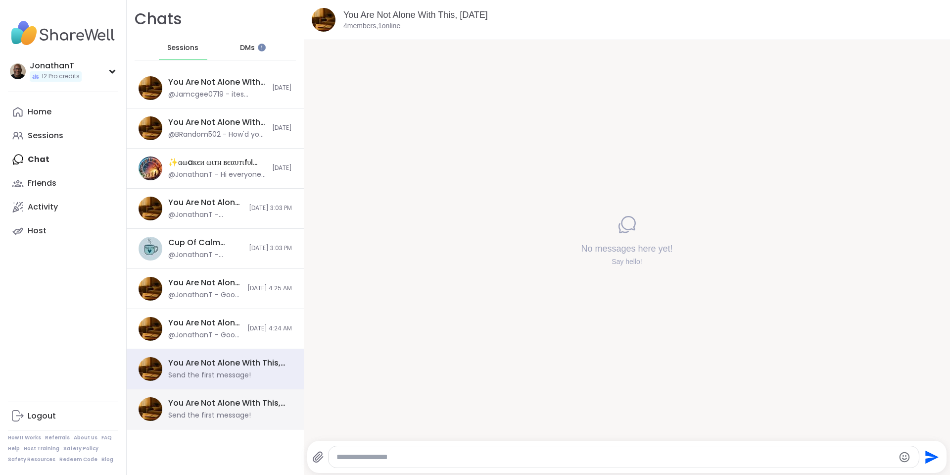
click at [232, 397] on div "You Are Not Alone With This, [DATE]" at bounding box center [227, 402] width 118 height 11
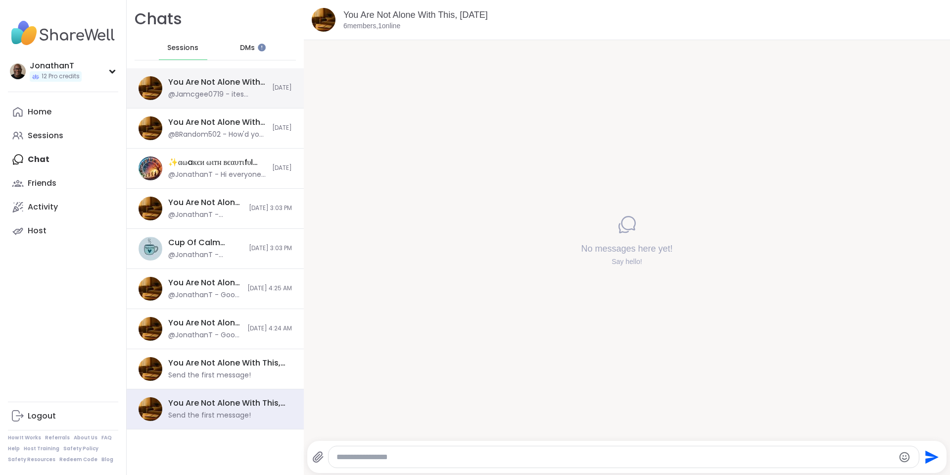
click at [216, 79] on div "You Are Not Alone With This, [DATE]" at bounding box center [217, 82] width 98 height 11
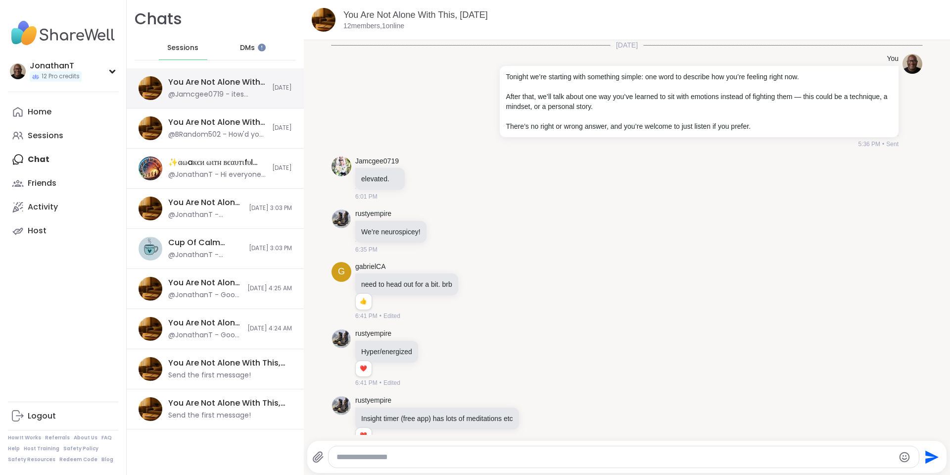
scroll to position [3867, 0]
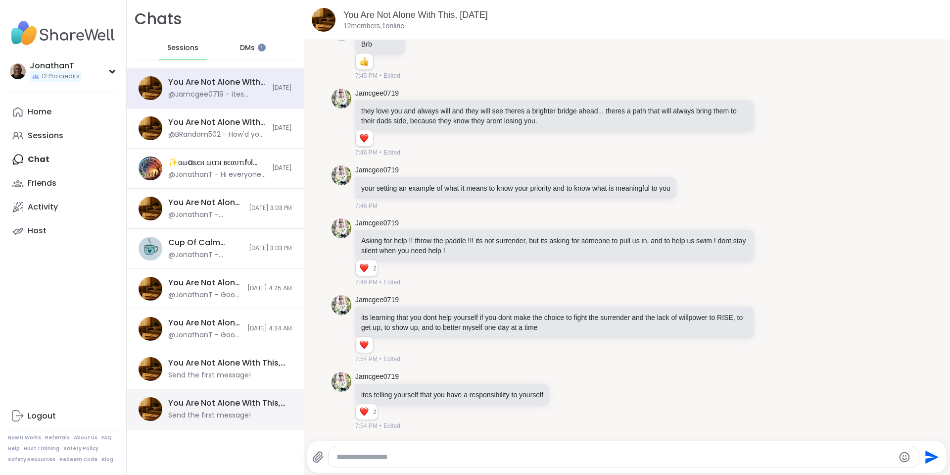
click at [239, 416] on div "Send the first message!" at bounding box center [209, 415] width 83 height 10
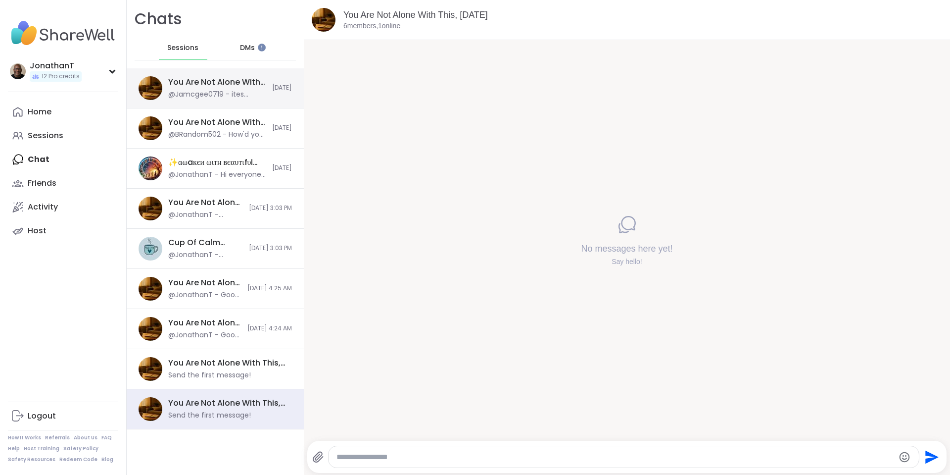
click at [235, 70] on div "You Are Not Alone With This, [DATE] @Jamcgee0719 - ites telling yourself that y…" at bounding box center [215, 88] width 177 height 40
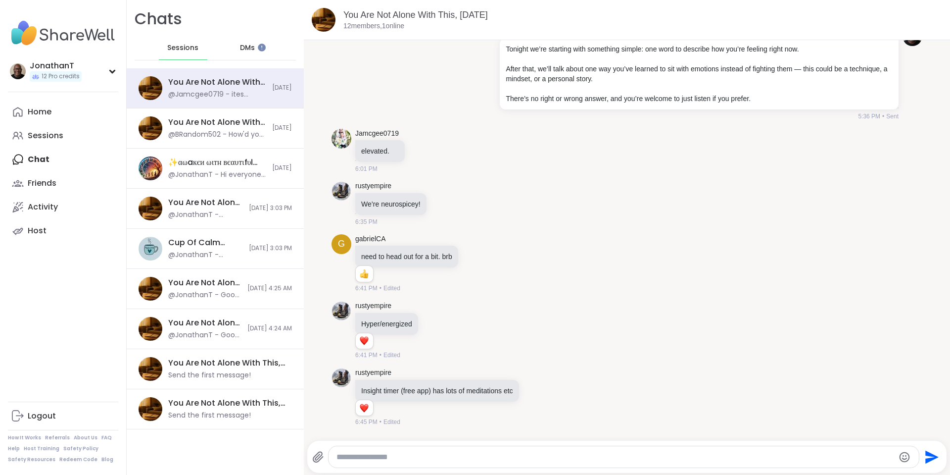
scroll to position [0, 0]
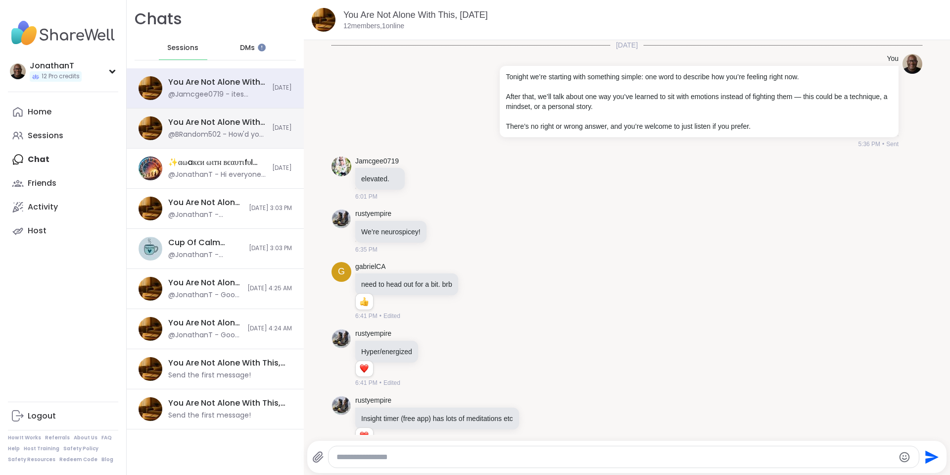
click at [218, 124] on div "You Are Not Alone With This, [DATE]" at bounding box center [217, 122] width 98 height 11
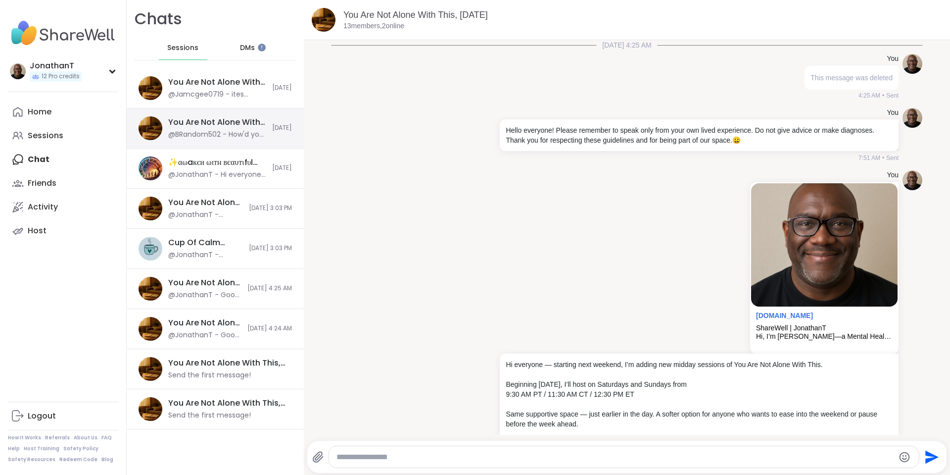
scroll to position [12214, 0]
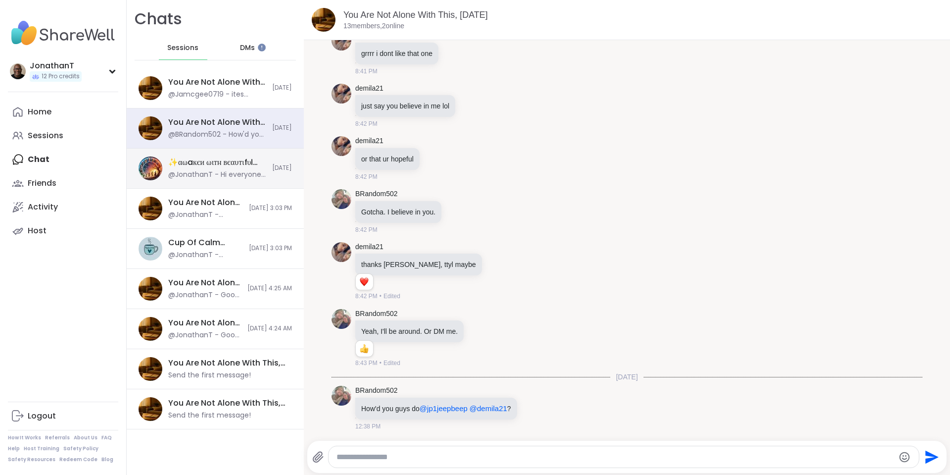
click at [208, 183] on div "✨αωaкєи ωιтн вєαυтιfυℓ ѕσυℓѕ✨, [DATE] @JonathanT - Hi everyone! I just signed u…" at bounding box center [215, 168] width 177 height 40
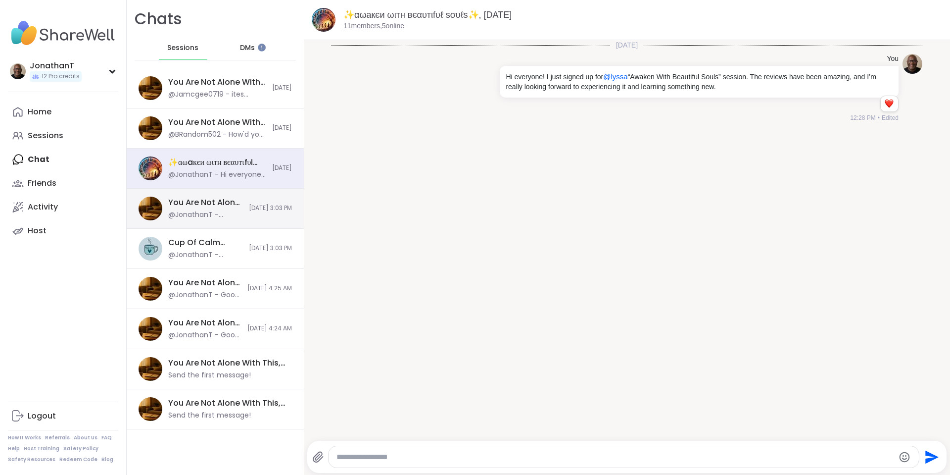
click at [207, 205] on div "You Are Not Alone With This, [DATE]" at bounding box center [205, 202] width 75 height 11
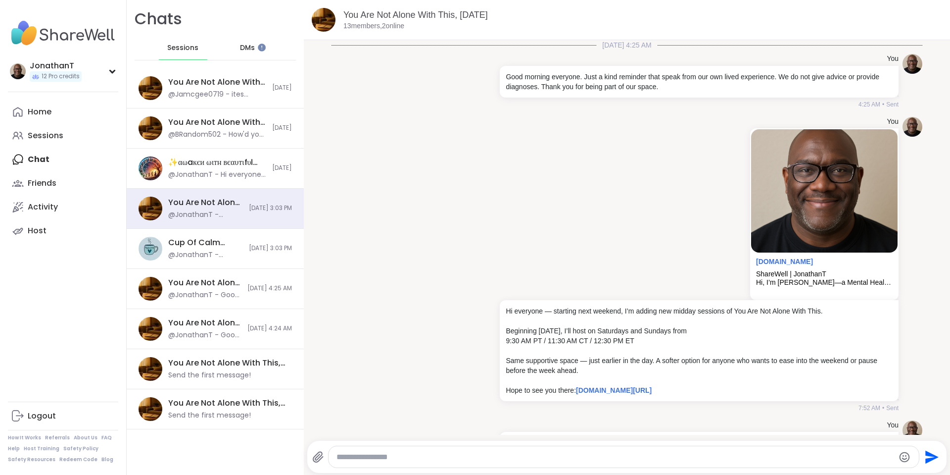
scroll to position [44, 0]
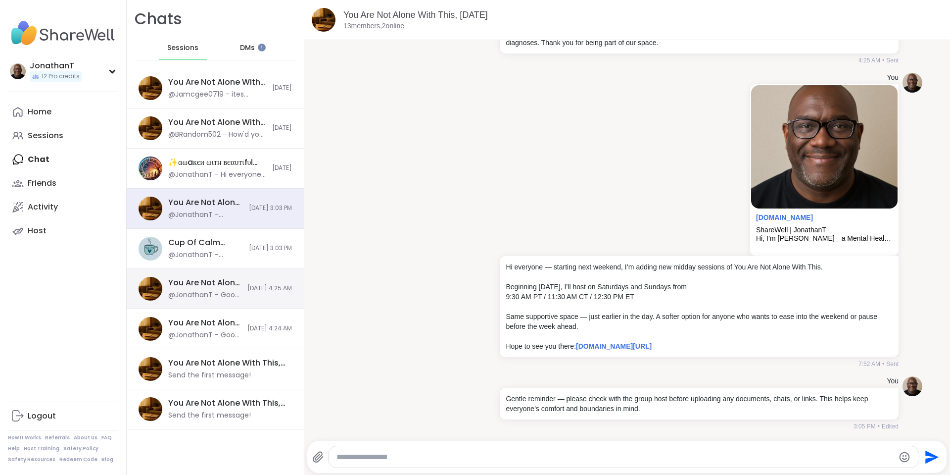
click at [182, 282] on div "You Are Not Alone With This, [DATE]" at bounding box center [204, 282] width 73 height 11
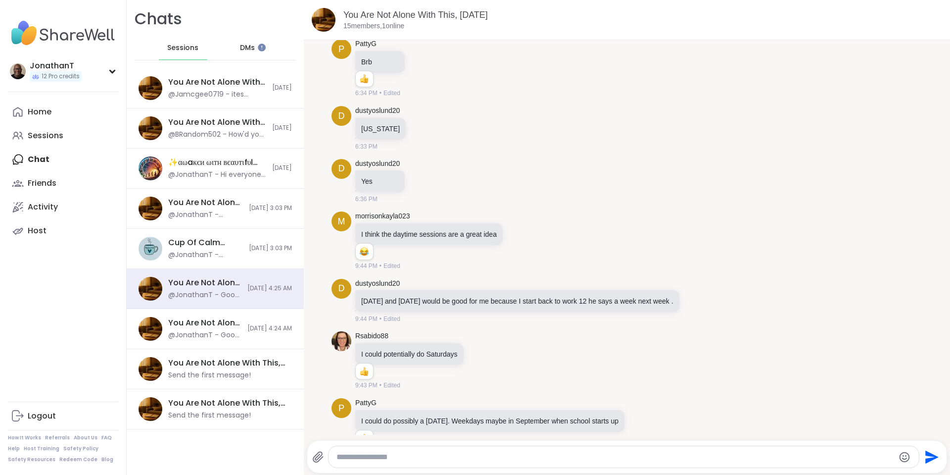
scroll to position [0, 0]
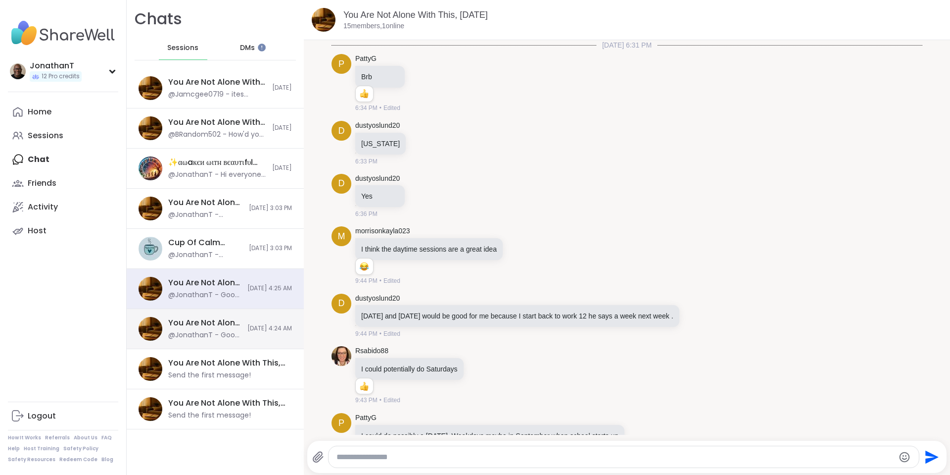
click at [207, 332] on div "@JonathanT - Good morning everyone. Just a kind reminder that speak from our ow…" at bounding box center [204, 335] width 73 height 10
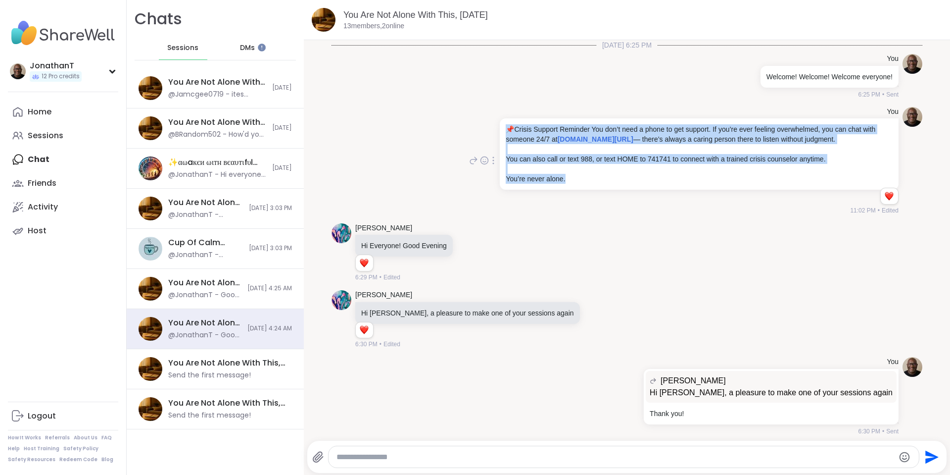
drag, startPoint x: 571, startPoint y: 181, endPoint x: 494, endPoint y: 128, distance: 93.2
click at [500, 128] on div "📌 Crisis Support Reminder You don’t need a phone to get support. If you’re ever…" at bounding box center [699, 153] width 399 height 71
copy div "📌 Crisis Support Reminder You don’t need a phone to get support. If you’re ever…"
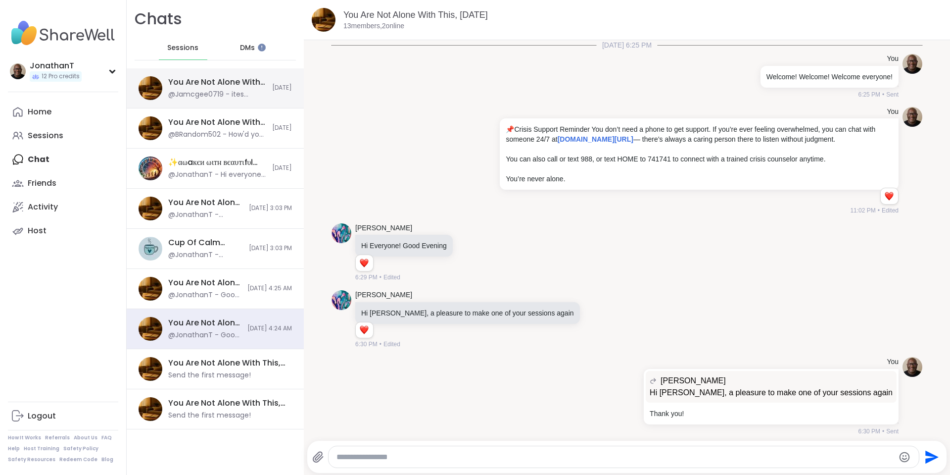
click at [175, 99] on div "You Are Not Alone With This, [DATE] @Jamcgee0719 - ites telling yourself that y…" at bounding box center [215, 88] width 177 height 40
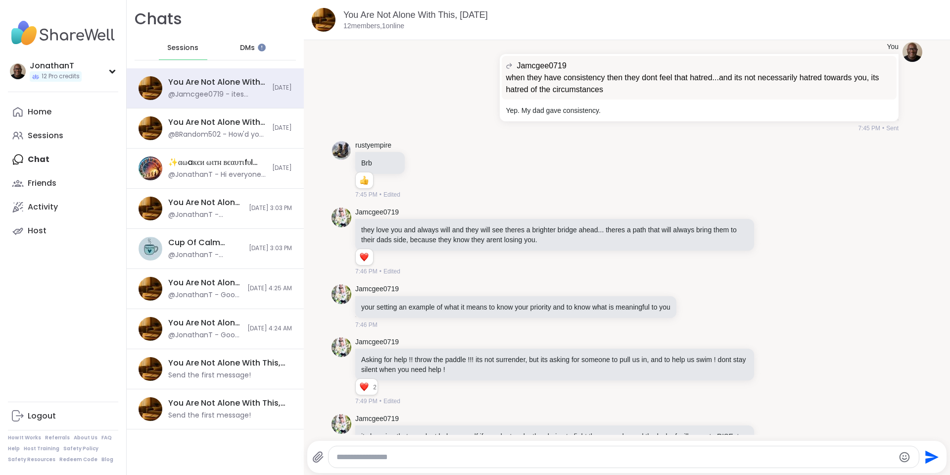
scroll to position [3867, 0]
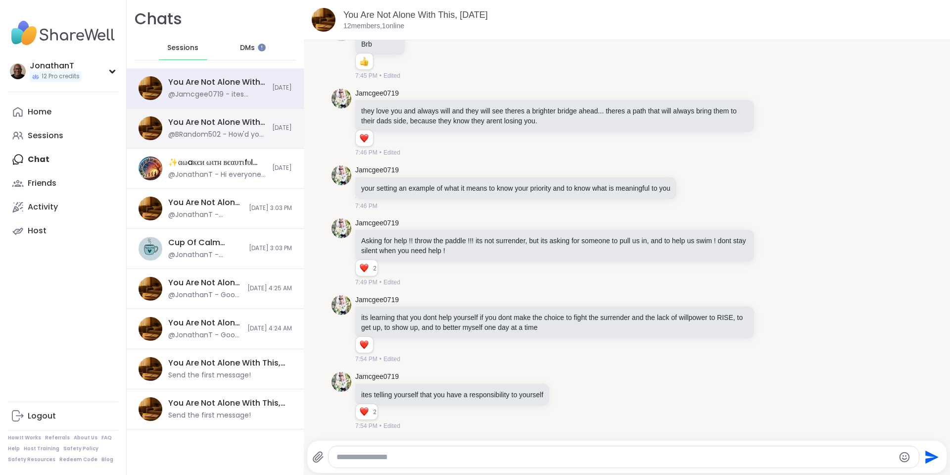
click at [246, 125] on div "You Are Not Alone With This, [DATE]" at bounding box center [217, 122] width 98 height 11
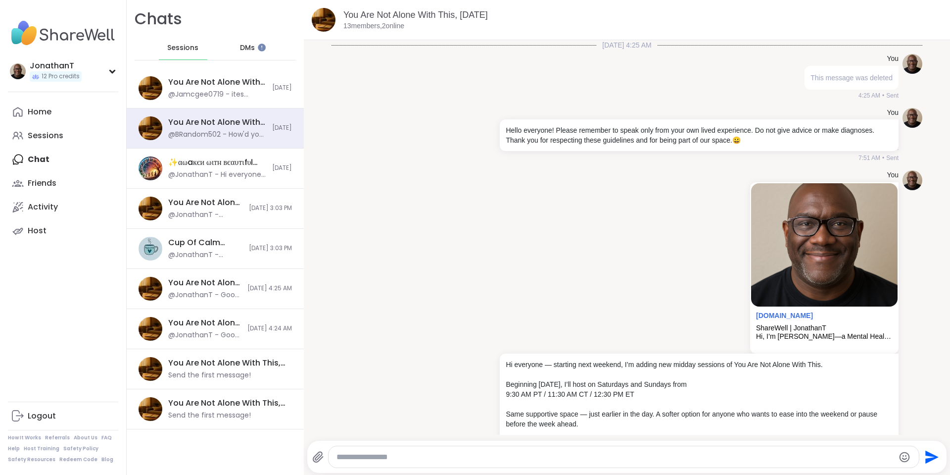
scroll to position [12214, 0]
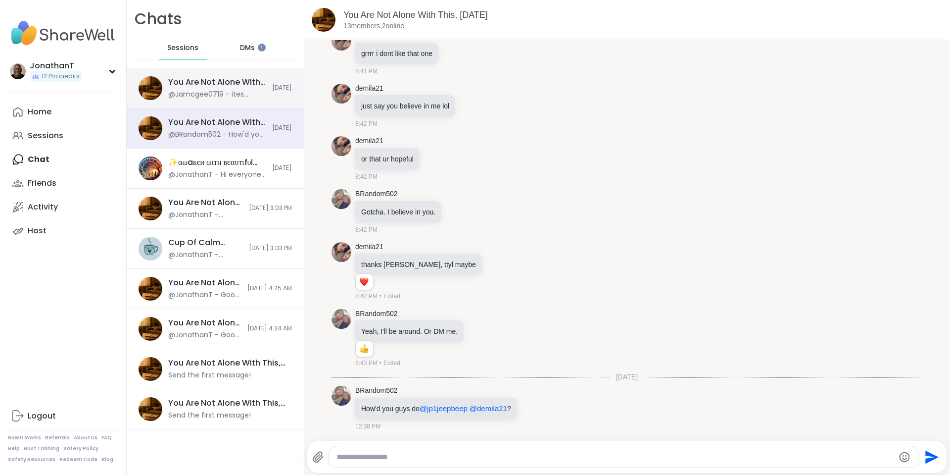
click at [225, 82] on div "You Are Not Alone With This, [DATE]" at bounding box center [217, 82] width 98 height 11
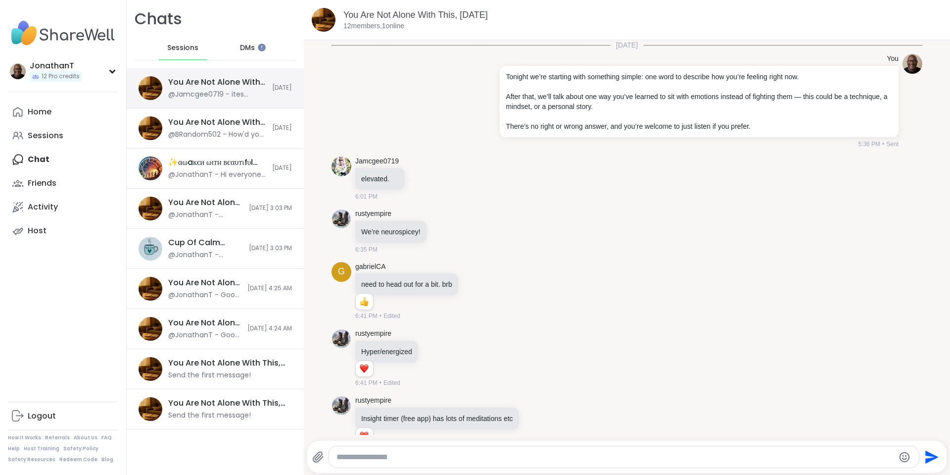
scroll to position [3867, 0]
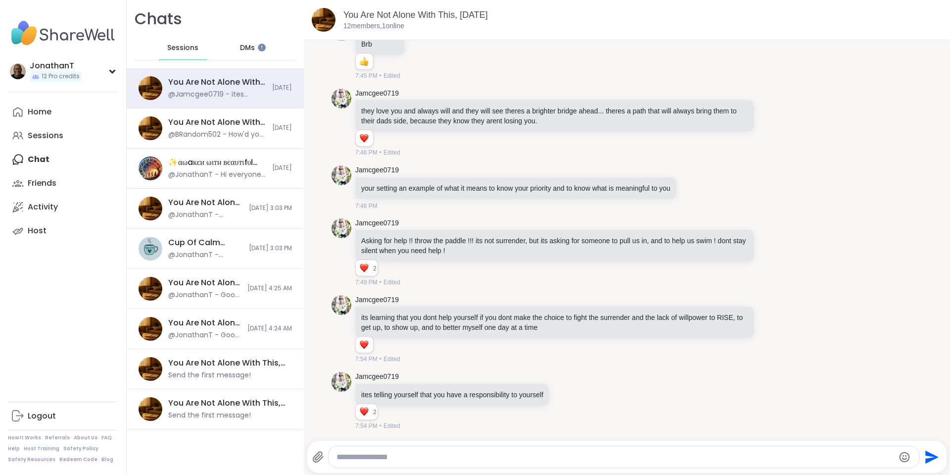
click at [378, 461] on textarea "Type your message" at bounding box center [616, 457] width 558 height 10
paste textarea "**********"
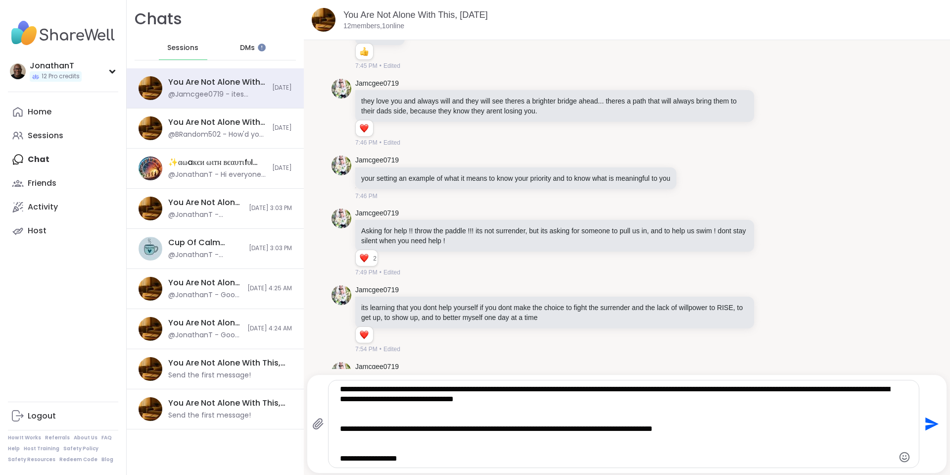
click at [437, 415] on textarea "**********" at bounding box center [615, 423] width 551 height 79
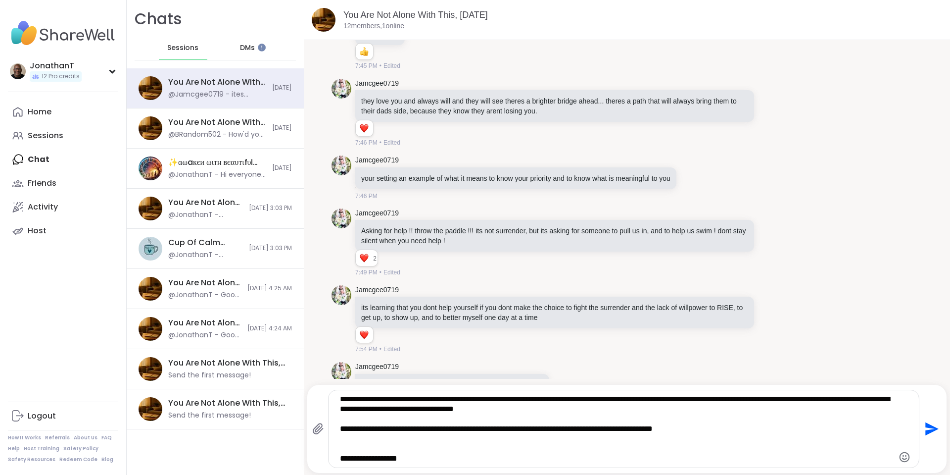
click at [377, 450] on textarea "**********" at bounding box center [615, 428] width 551 height 69
click at [370, 445] on textarea "**********" at bounding box center [615, 428] width 551 height 69
click at [359, 441] on textarea "**********" at bounding box center [615, 428] width 551 height 69
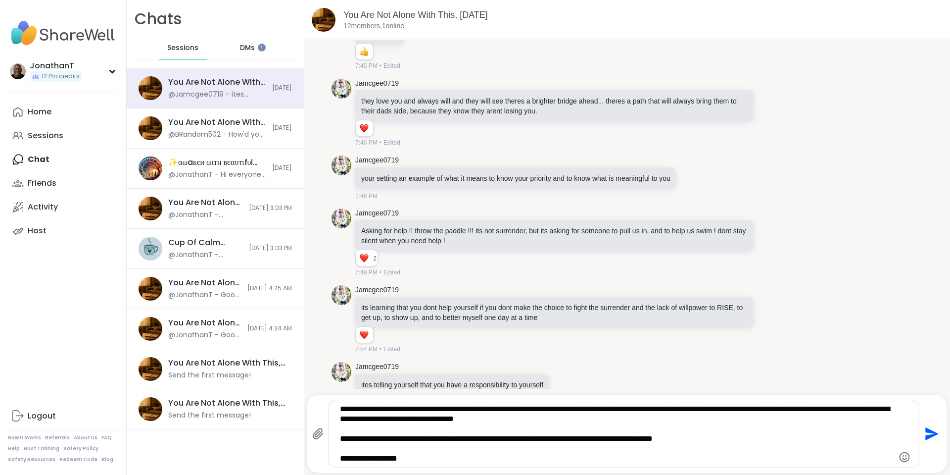
type textarea "**********"
click at [923, 434] on icon "Send" at bounding box center [931, 434] width 16 height 16
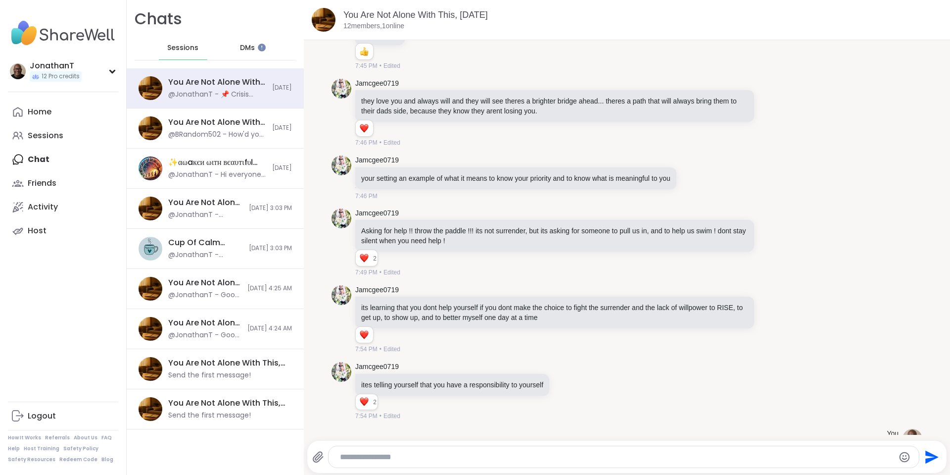
scroll to position [3969, 0]
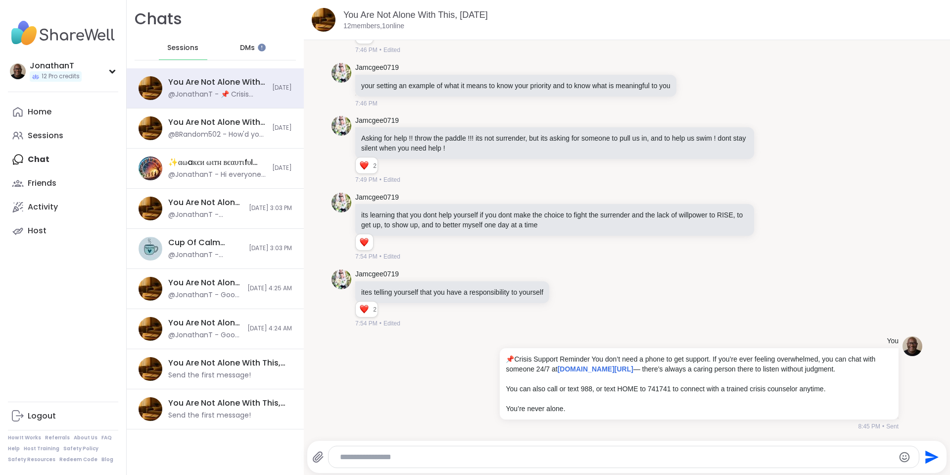
click at [187, 52] on span "Sessions" at bounding box center [182, 48] width 31 height 10
click at [47, 182] on div "Friends" at bounding box center [42, 183] width 29 height 11
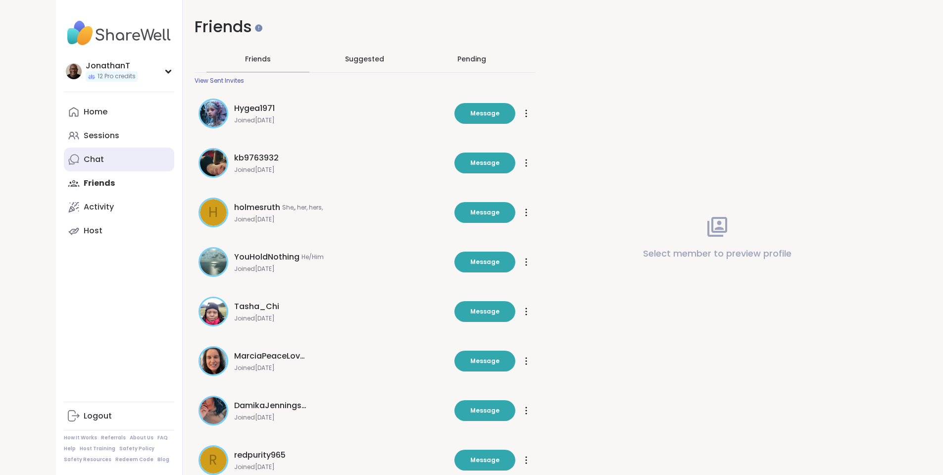
click at [84, 158] on div "Chat" at bounding box center [94, 159] width 20 height 11
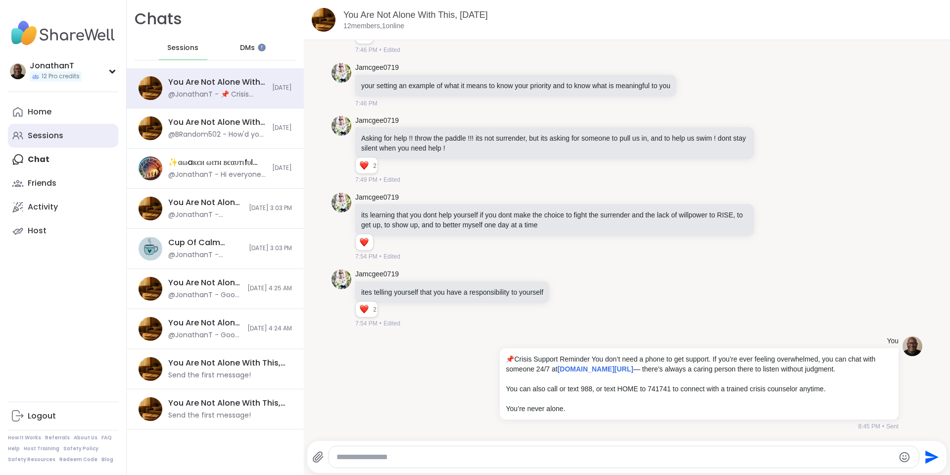
click at [47, 138] on div "Sessions" at bounding box center [46, 135] width 36 height 11
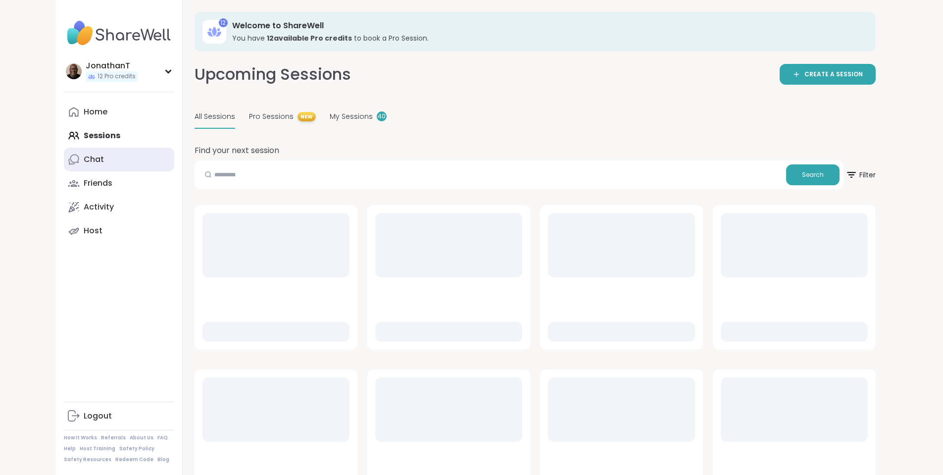
click at [84, 157] on div "Chat" at bounding box center [94, 159] width 20 height 11
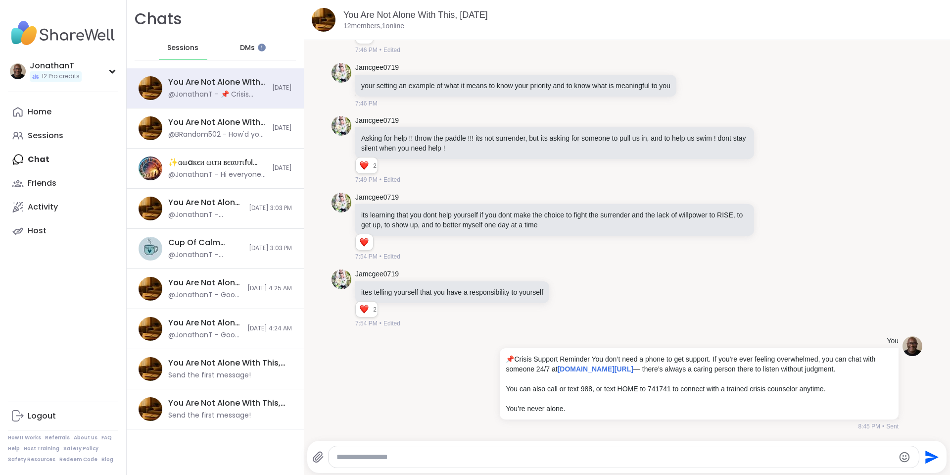
click at [242, 47] on span "DMs" at bounding box center [247, 48] width 15 height 10
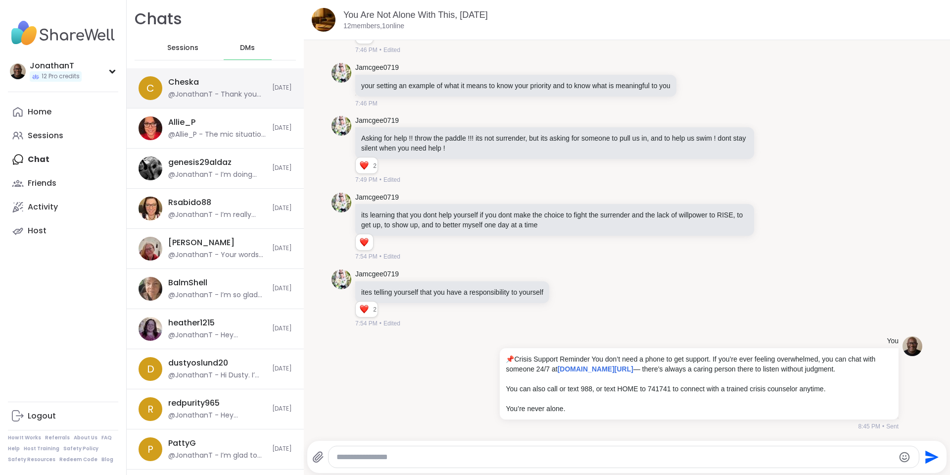
click at [223, 93] on div "@JonathanT - Thank you for sharing that with me. I know accepting support can b…" at bounding box center [217, 95] width 98 height 10
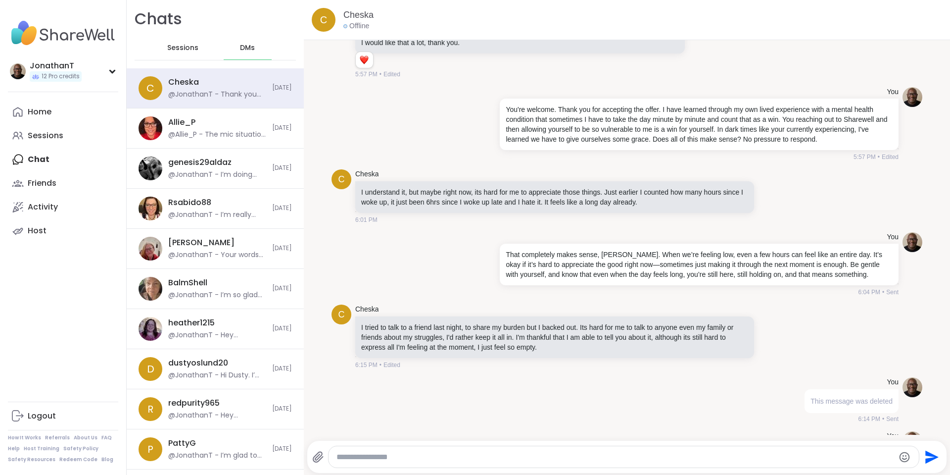
scroll to position [3522, 0]
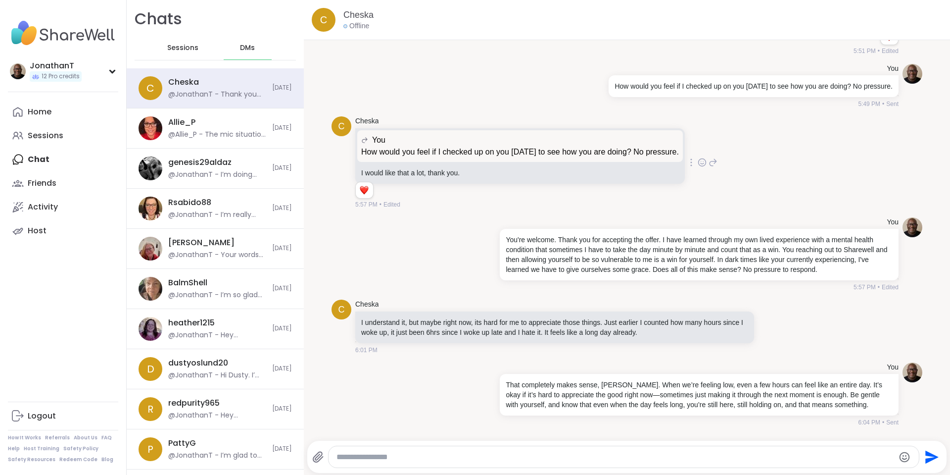
click at [824, 158] on div "C Cheska You How would you feel if I checked up on you [DATE] to see how you ar…" at bounding box center [627, 162] width 591 height 100
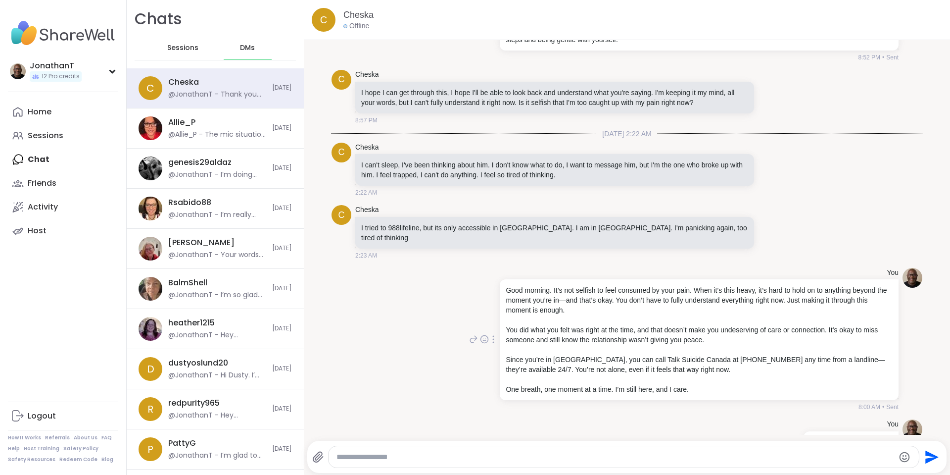
click at [696, 370] on p "Since you’re in [GEOGRAPHIC_DATA], you can call Talk Suicide Canada at [PHONE_N…" at bounding box center [699, 364] width 387 height 20
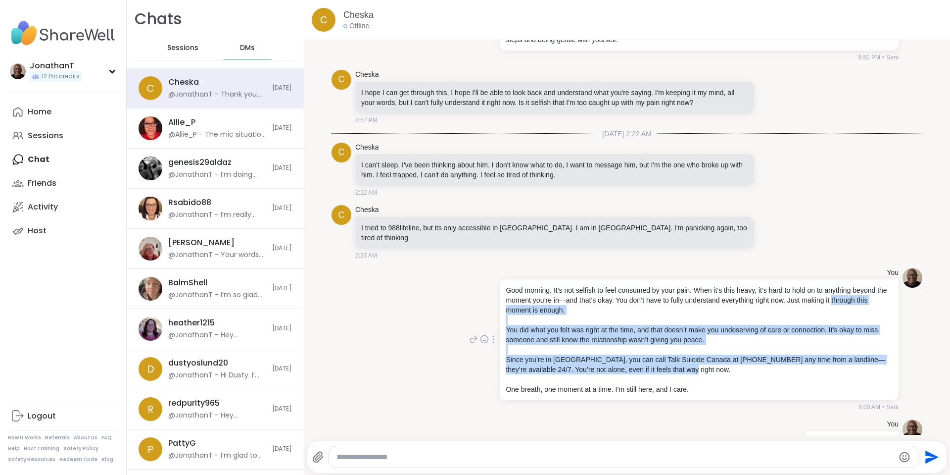
drag, startPoint x: 678, startPoint y: 369, endPoint x: 498, endPoint y: 307, distance: 190.5
click at [500, 306] on div "Good morning. It’s not selfish to feel consumed by your pain. When it’s this he…" at bounding box center [699, 339] width 399 height 121
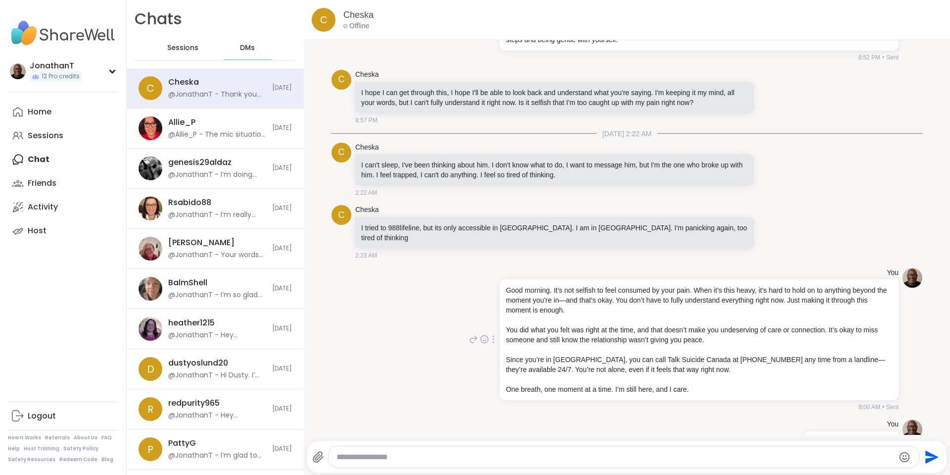
click at [506, 290] on p "Good morning. It’s not selfish to feel consumed by your pain. When it’s this he…" at bounding box center [699, 300] width 387 height 30
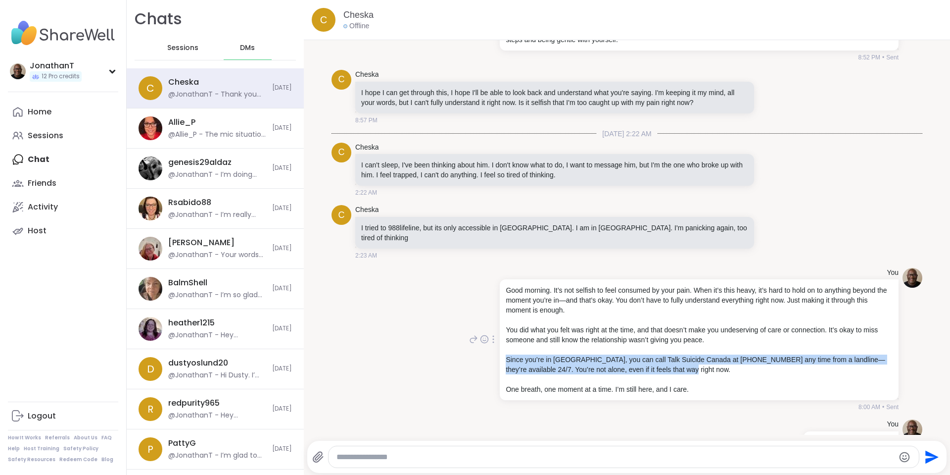
drag, startPoint x: 678, startPoint y: 370, endPoint x: 497, endPoint y: 361, distance: 181.4
click at [500, 361] on div "Good morning. It’s not selfish to feel consumed by your pain. When it’s this he…" at bounding box center [699, 339] width 399 height 121
copy p "Since you’re in [GEOGRAPHIC_DATA], you can call Talk Suicide Canada at [PHONE_N…"
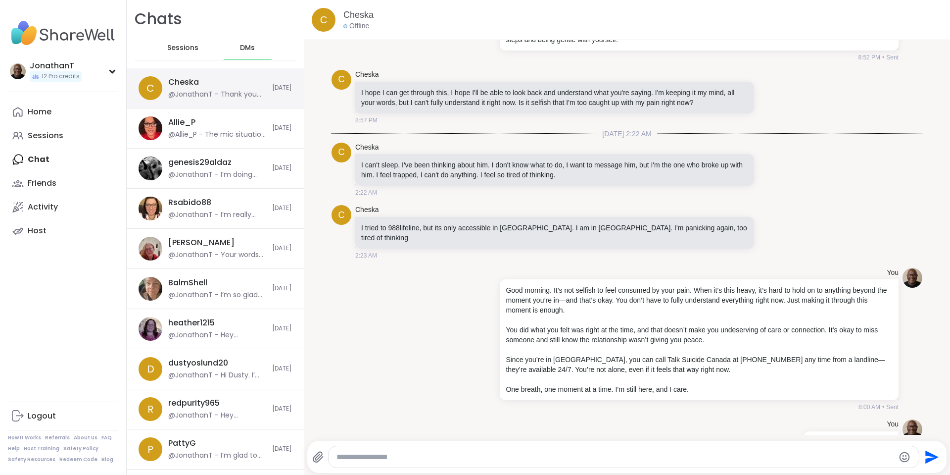
click at [215, 84] on div "Cheska @JonathanT - Thank you for sharing that with me. I know accepting suppor…" at bounding box center [217, 88] width 98 height 23
click at [395, 287] on div "You Good morning. It’s not selfish to feel consumed by your pain. When it’s thi…" at bounding box center [627, 340] width 591 height 152
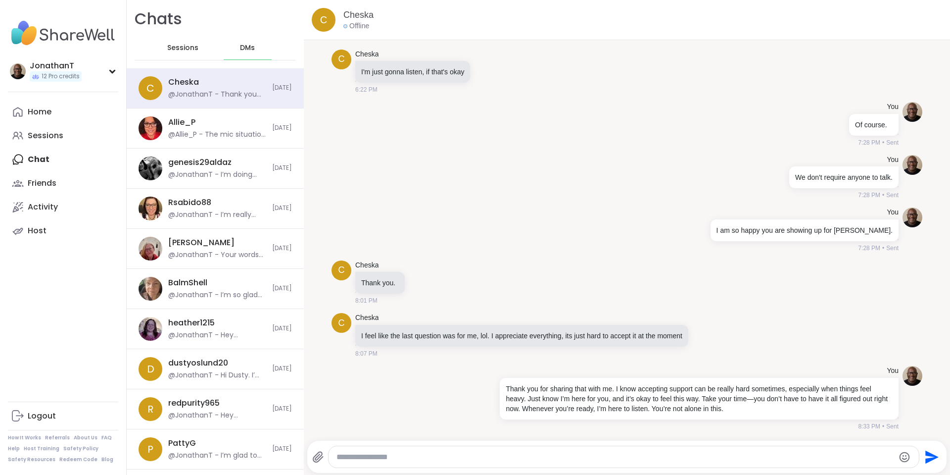
scroll to position [10637, 0]
click at [707, 335] on icon at bounding box center [705, 335] width 9 height 10
click at [606, 318] on div "Select Reaction: Thumbs up" at bounding box center [605, 319] width 9 height 9
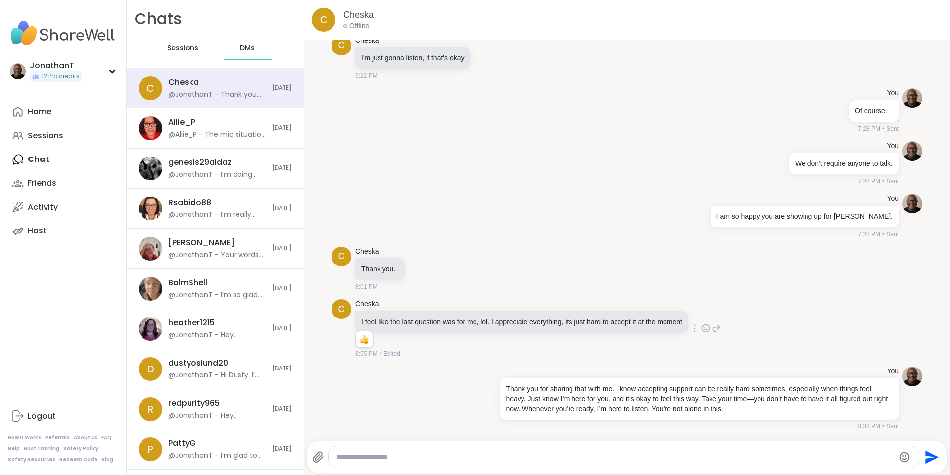
click at [716, 334] on icon at bounding box center [716, 328] width 9 height 12
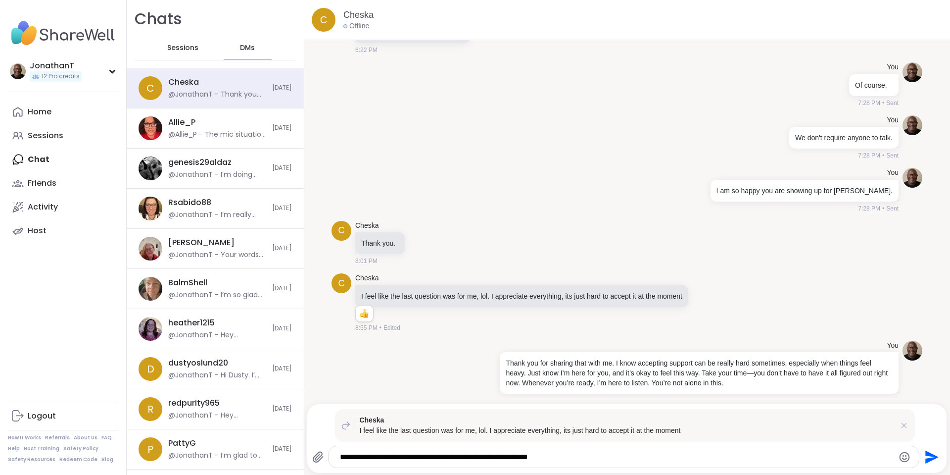
drag, startPoint x: 443, startPoint y: 456, endPoint x: 574, endPoint y: 455, distance: 131.7
click at [574, 455] on textarea "**********" at bounding box center [615, 457] width 551 height 10
type textarea "**********"
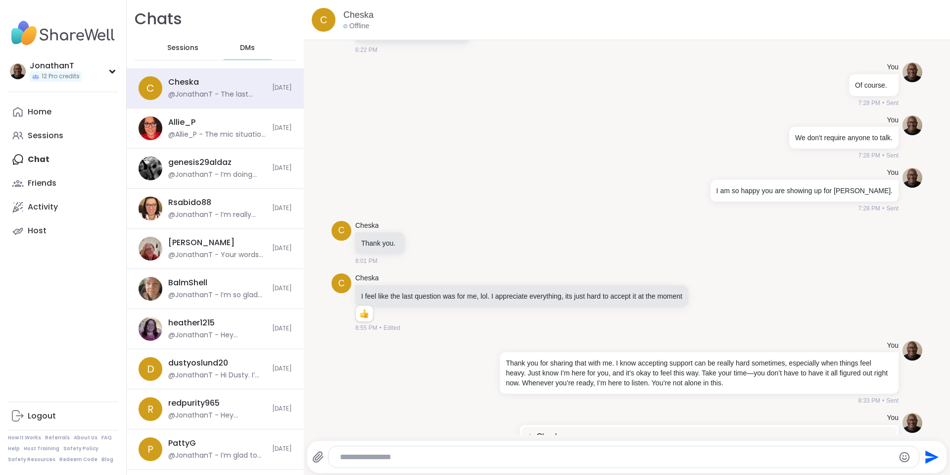
scroll to position [10737, 0]
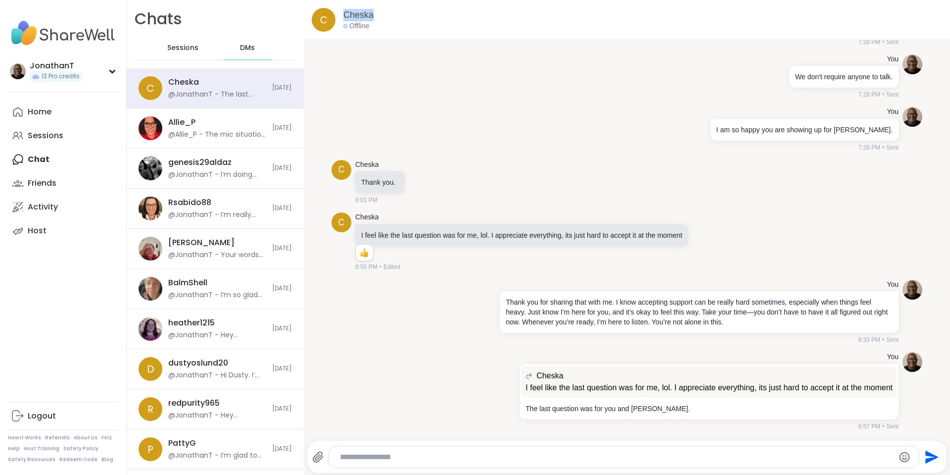
drag, startPoint x: 377, startPoint y: 12, endPoint x: 343, endPoint y: 17, distance: 34.4
click at [343, 17] on div "C Cheska Offline" at bounding box center [627, 20] width 646 height 40
copy link "Cheska"
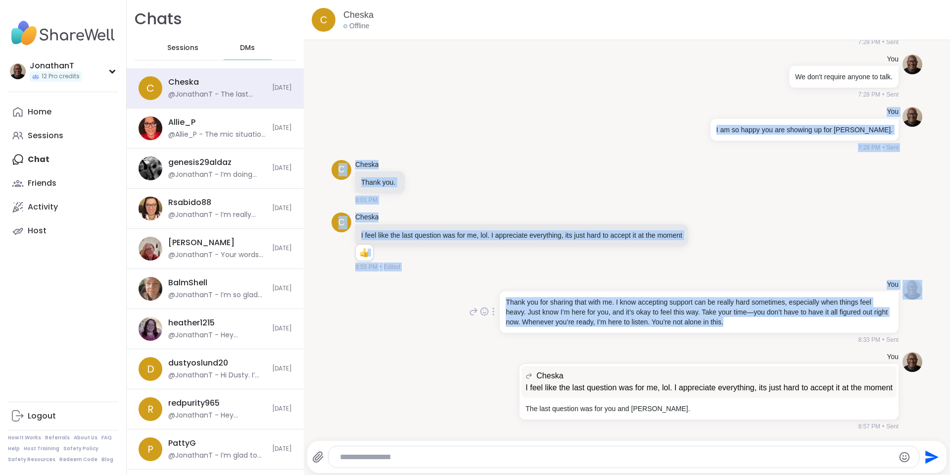
drag, startPoint x: 715, startPoint y: 114, endPoint x: 778, endPoint y: 332, distance: 226.8
copy ul "You I am so happy you are showing up for [PERSON_NAME]. 7:28 PM • Sent C Cheska…"
click at [445, 312] on div "You Thank you for sharing that with me. I know accepting support can be really …" at bounding box center [627, 312] width 591 height 73
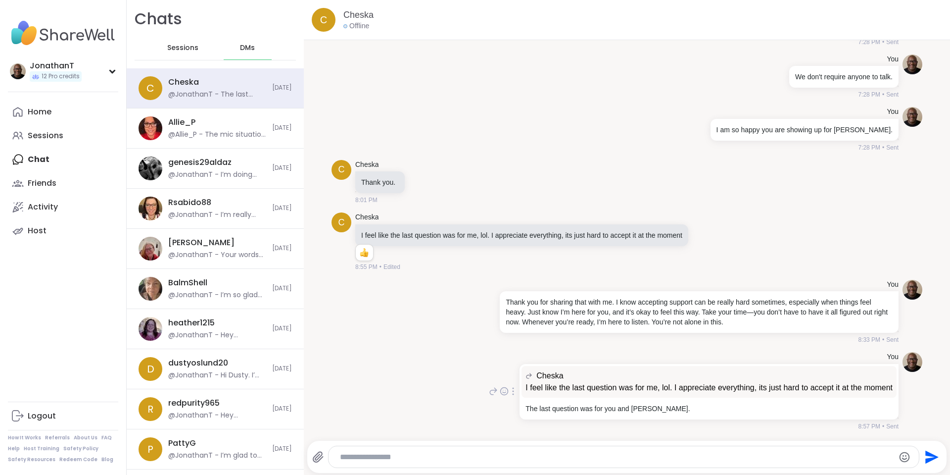
click at [509, 390] on div at bounding box center [513, 391] width 9 height 12
click at [508, 401] on icon at bounding box center [513, 405] width 10 height 10
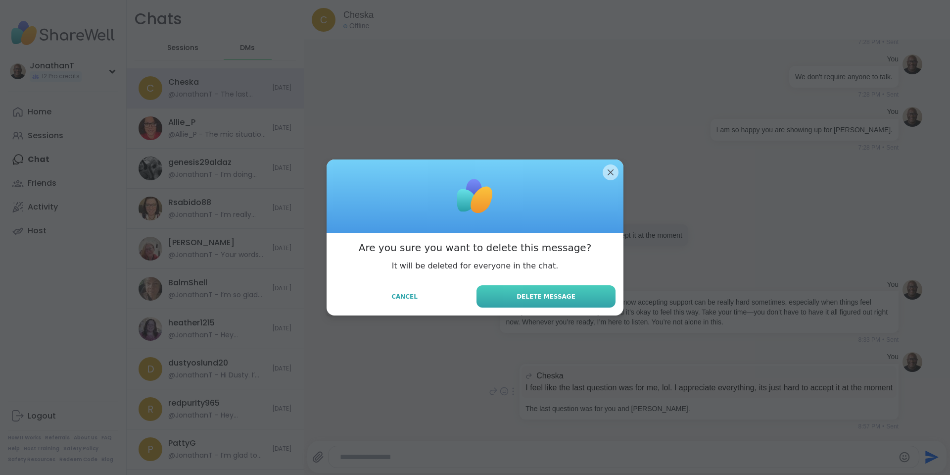
click at [522, 296] on span "Delete Message" at bounding box center [546, 296] width 59 height 9
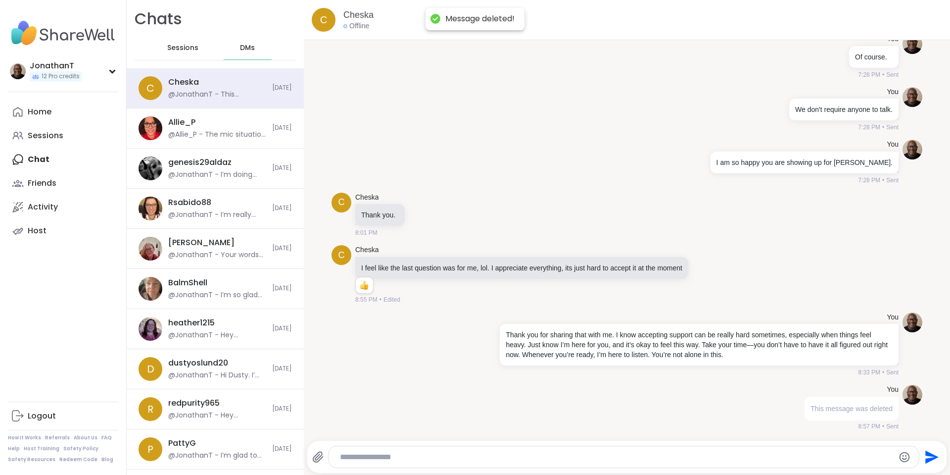
scroll to position [10705, 0]
click at [196, 43] on div "Sessions" at bounding box center [183, 48] width 49 height 24
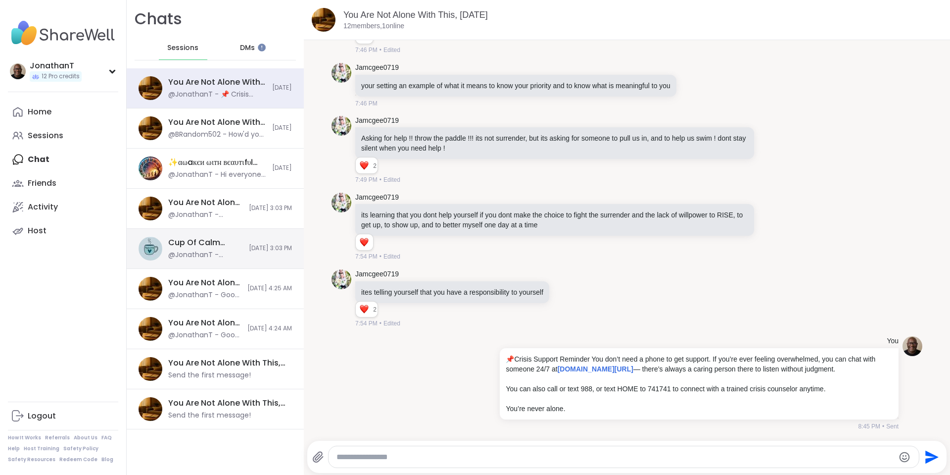
click at [168, 244] on div "Cup Of Calm Cafe, [DATE]" at bounding box center [205, 242] width 75 height 11
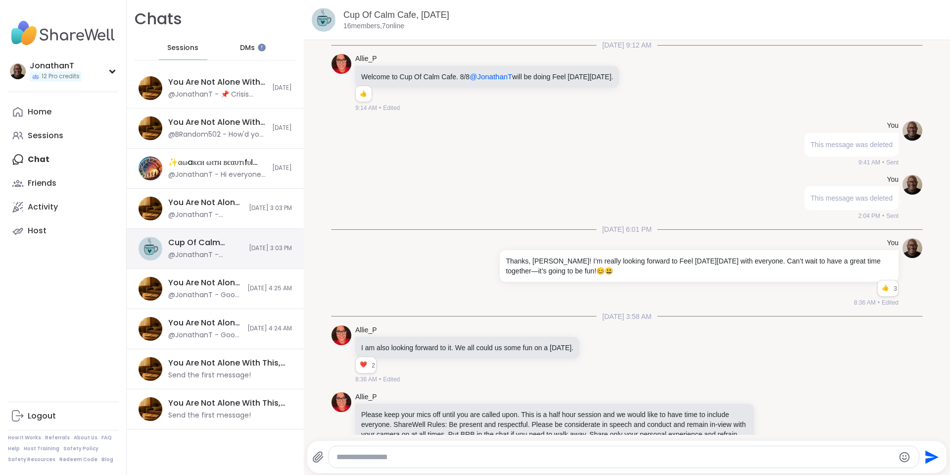
scroll to position [4132, 0]
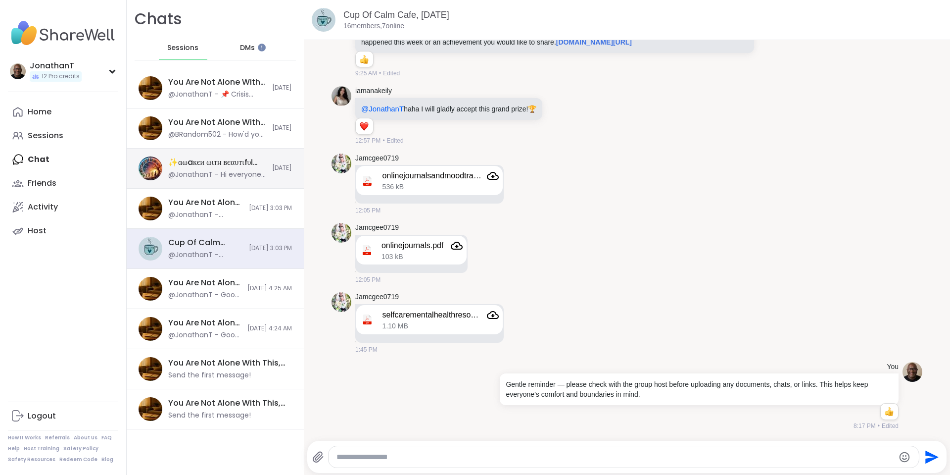
click at [236, 179] on div "@JonathanT - Hi everyone! I just signed up for @lyssa “Awaken With Beautiful So…" at bounding box center [217, 175] width 98 height 10
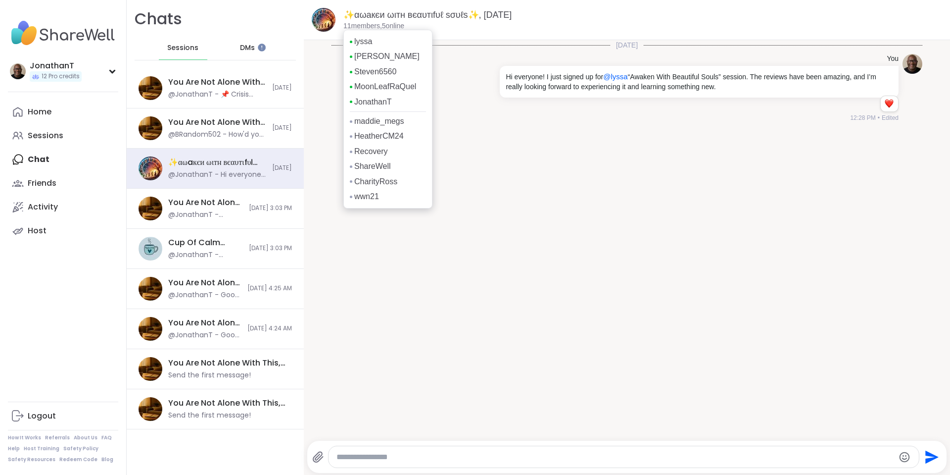
click at [402, 29] on p "11 members, 5 online" at bounding box center [374, 26] width 61 height 10
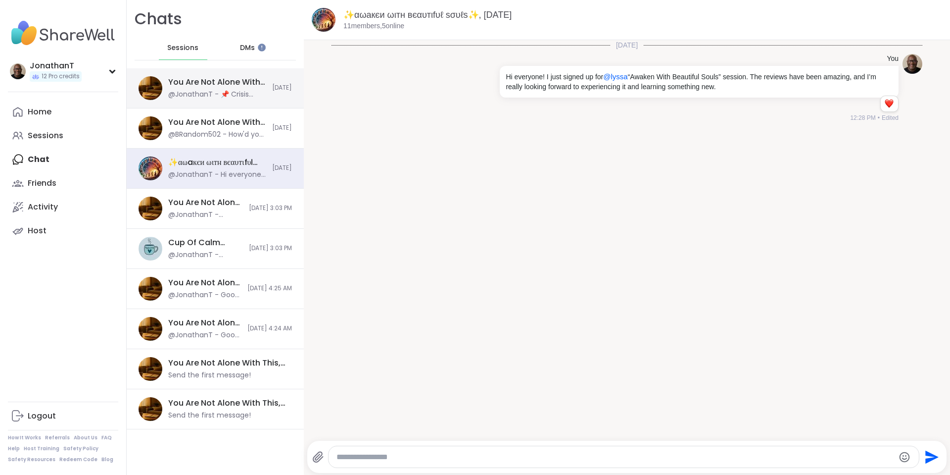
click at [221, 88] on div "You Are Not Alone With This, [DATE] @JonathanT - 📌 Crisis Support Reminder You …" at bounding box center [217, 88] width 98 height 23
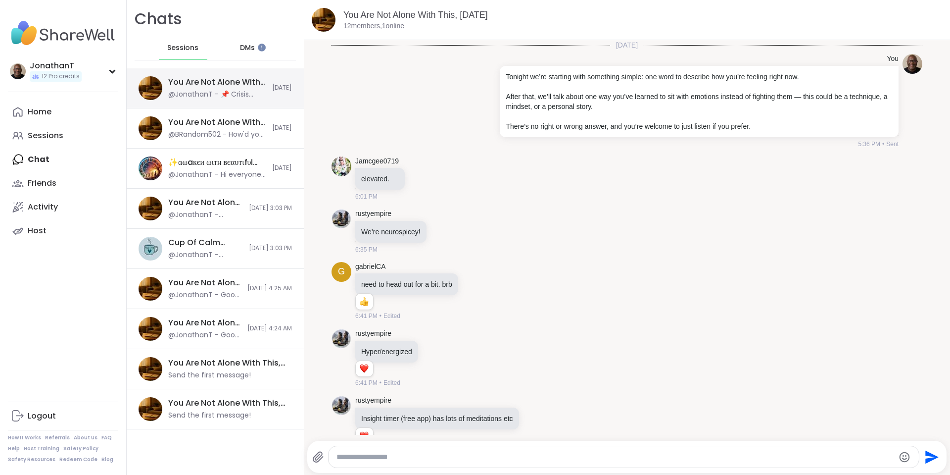
scroll to position [3969, 0]
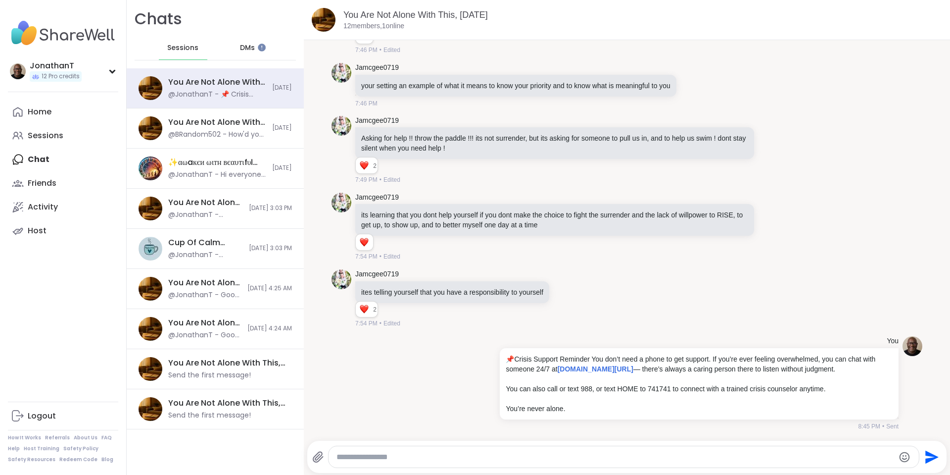
click at [240, 49] on span "DMs" at bounding box center [247, 48] width 15 height 10
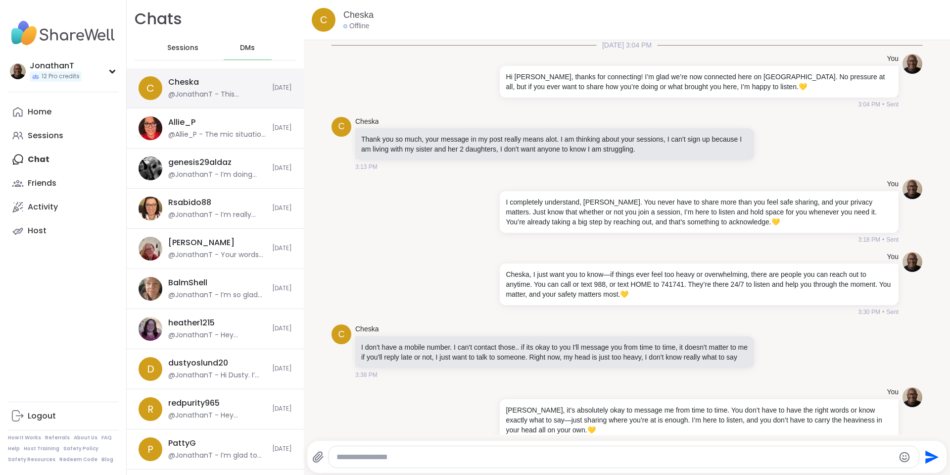
click at [224, 79] on div "Cheska @JonathanT - This message was deleted." at bounding box center [217, 88] width 98 height 23
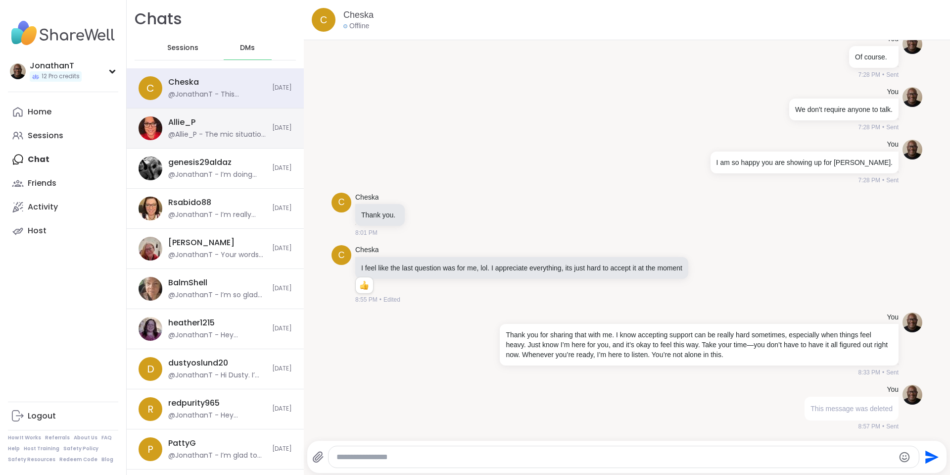
click at [194, 115] on div "Allie_P @Allie_P - The mic situation is your call. If you found it hard to see …" at bounding box center [215, 128] width 177 height 40
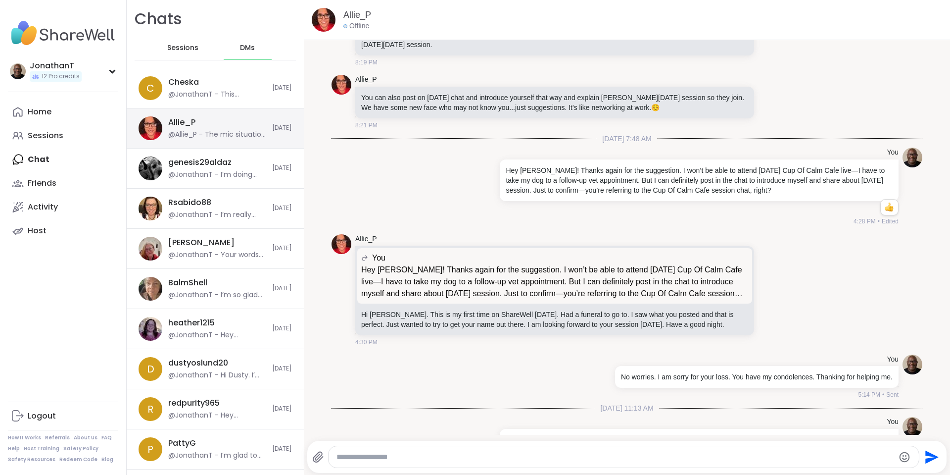
scroll to position [4601, 0]
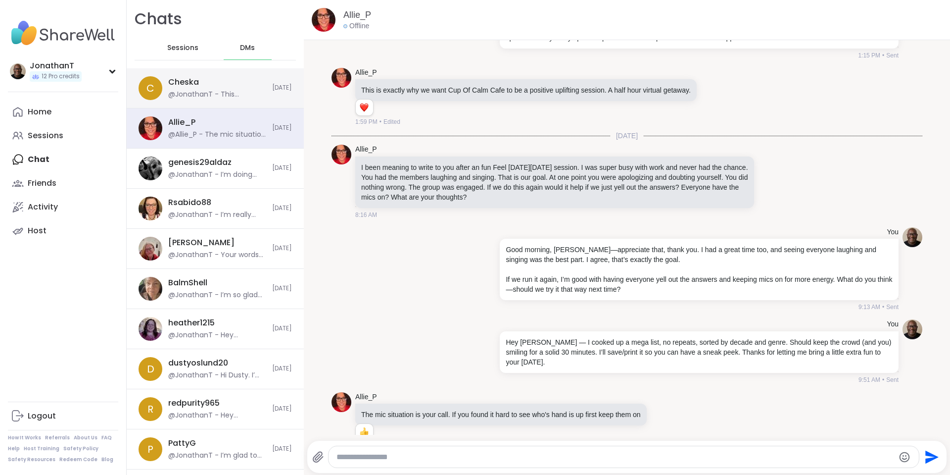
click at [201, 90] on div "@JonathanT - This message was deleted." at bounding box center [217, 95] width 98 height 10
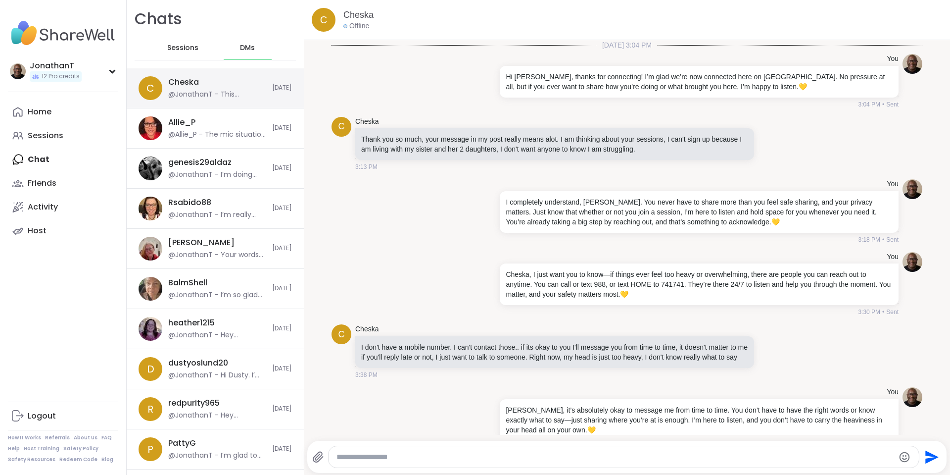
scroll to position [10705, 0]
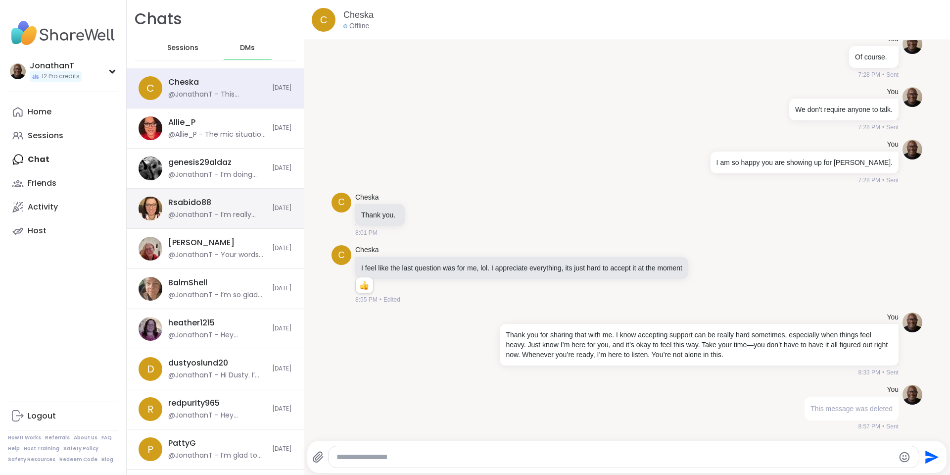
click at [184, 206] on div "Rsabido88" at bounding box center [189, 202] width 43 height 11
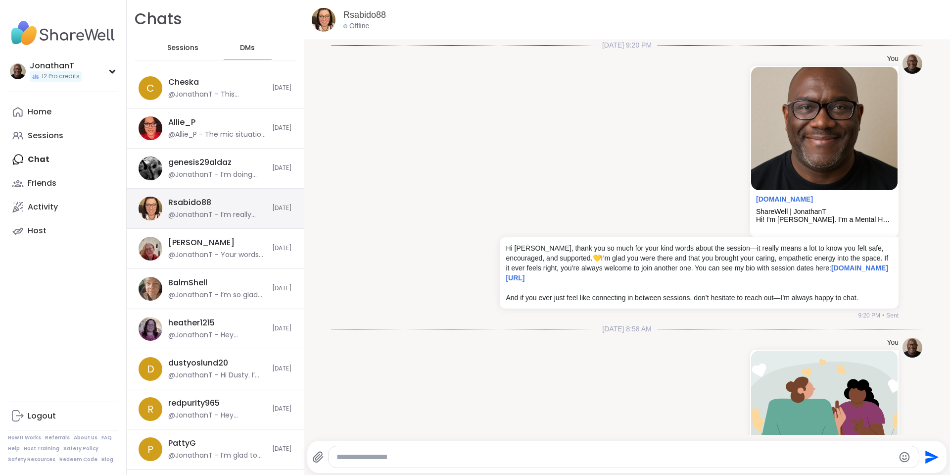
scroll to position [1123, 0]
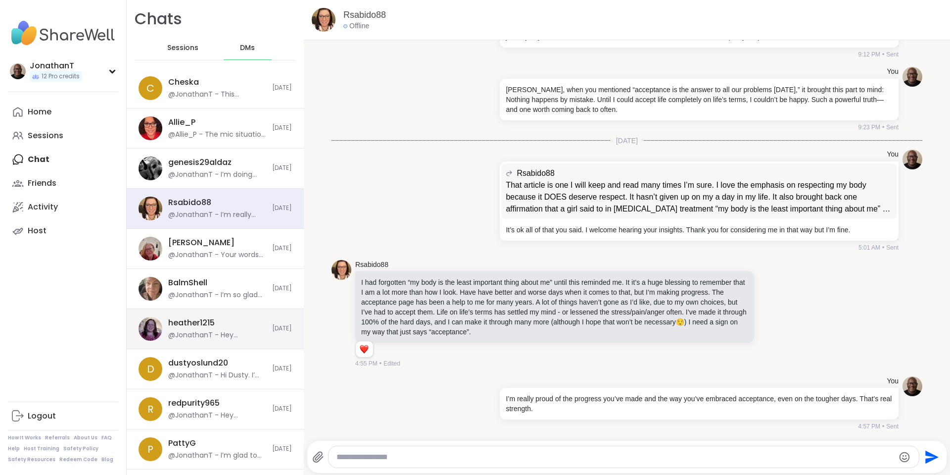
click at [203, 319] on div "heather1215" at bounding box center [191, 322] width 47 height 11
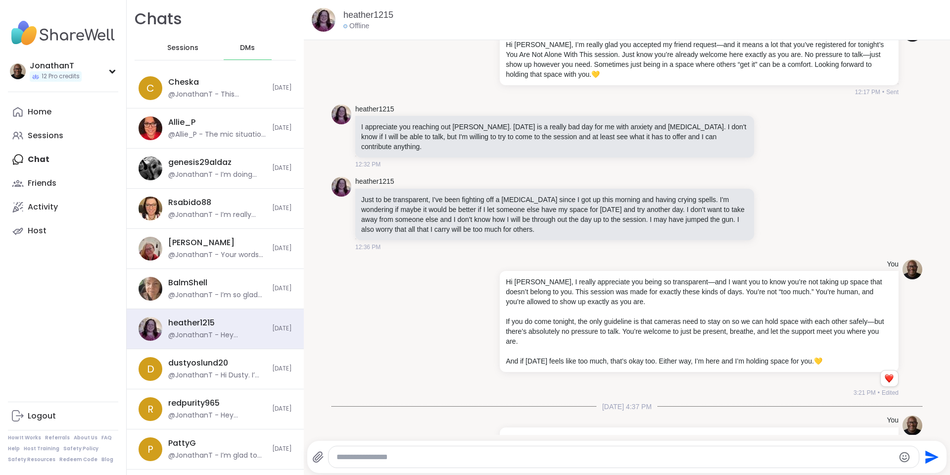
scroll to position [0, 0]
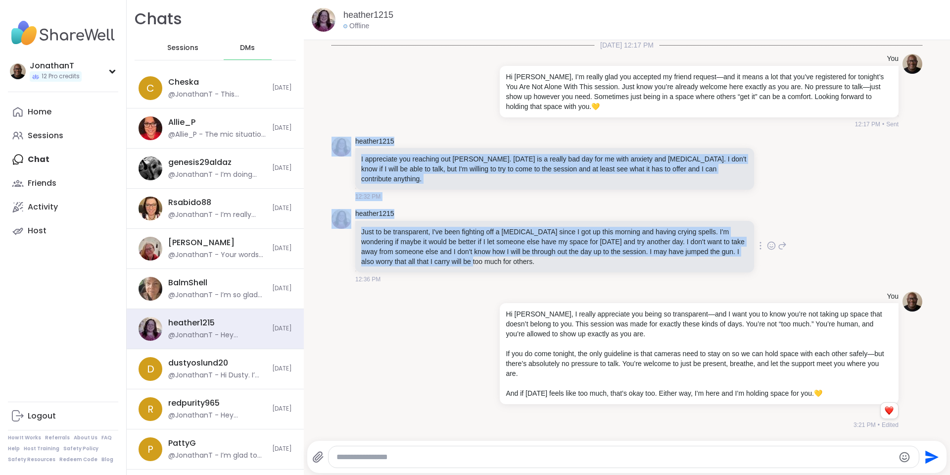
drag, startPoint x: 467, startPoint y: 62, endPoint x: 514, endPoint y: 260, distance: 204.0
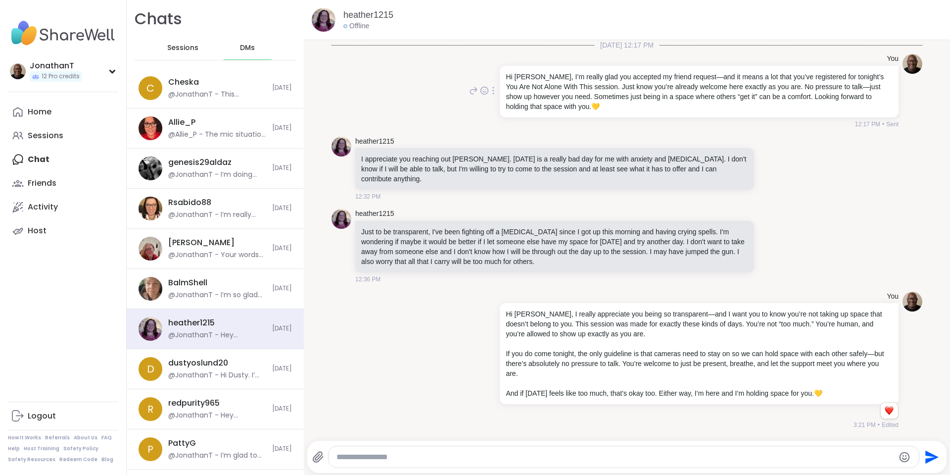
click at [667, 56] on div "You" at bounding box center [698, 59] width 401 height 10
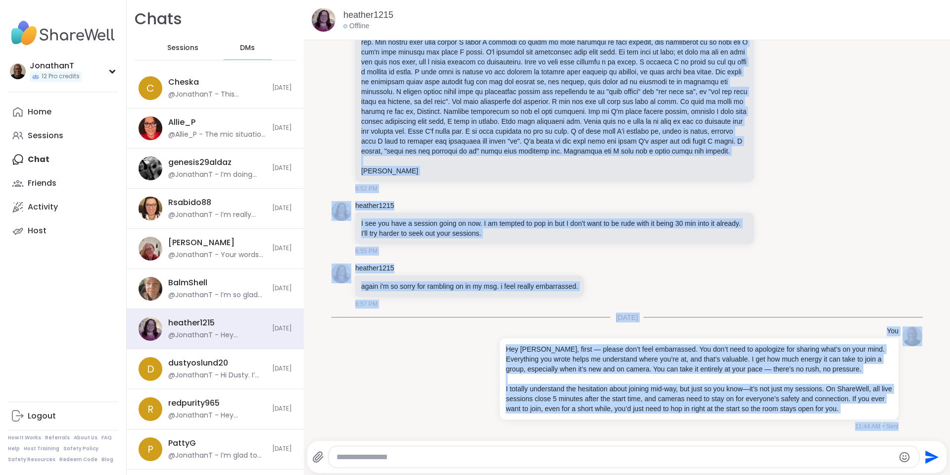
scroll to position [2, 0]
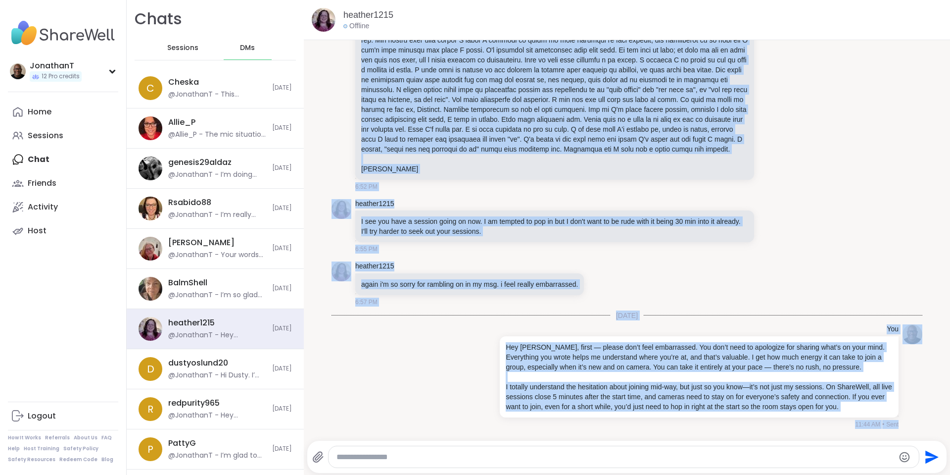
drag, startPoint x: 500, startPoint y: 56, endPoint x: 651, endPoint y: 445, distance: 416.9
click at [651, 445] on div "heather1215 Offline [DATE] 12:17 PM You Hi [PERSON_NAME], I’m really glad you a…" at bounding box center [627, 237] width 646 height 475
copy div "Lor Ip Dolorsi, A’c adipis elit sed doeiusmo te incidi utlabor—etd ma aliqu e a…"
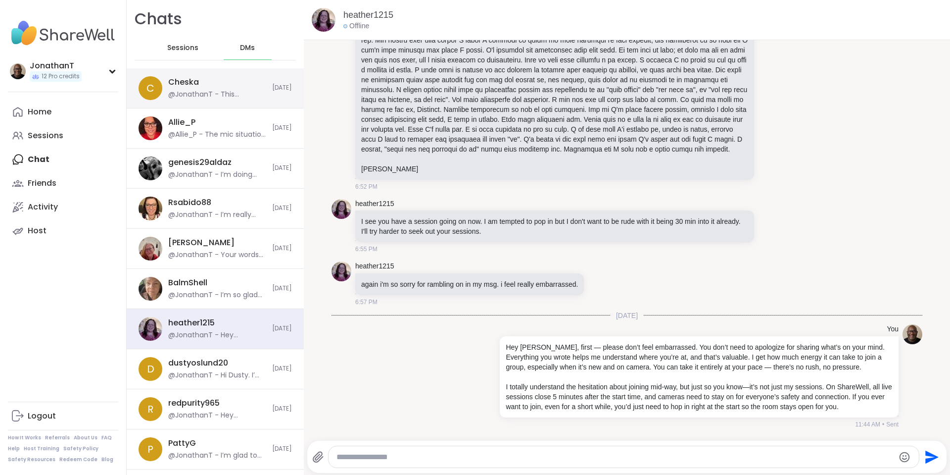
click at [198, 78] on div "Cheska" at bounding box center [183, 82] width 31 height 11
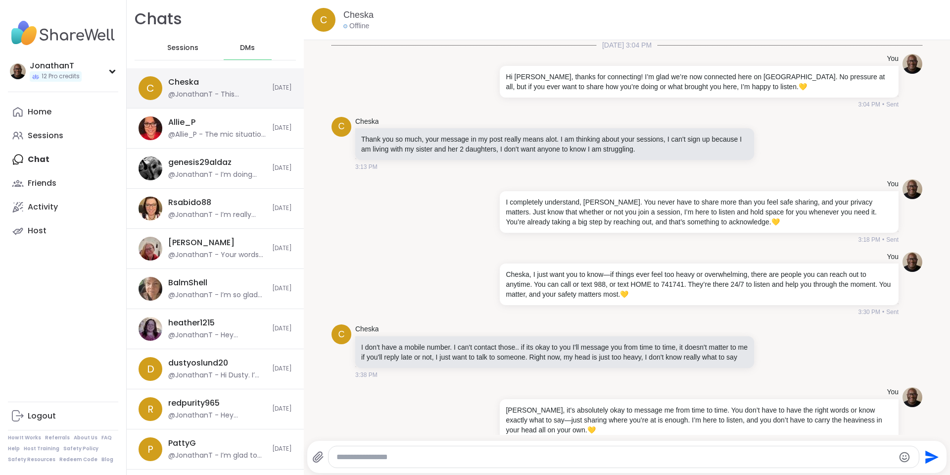
scroll to position [10705, 0]
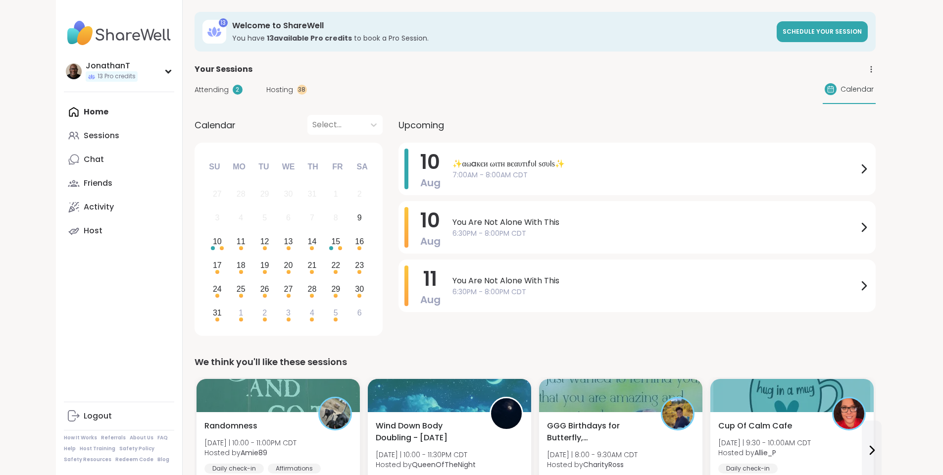
click at [266, 87] on span "Hosting" at bounding box center [279, 90] width 27 height 10
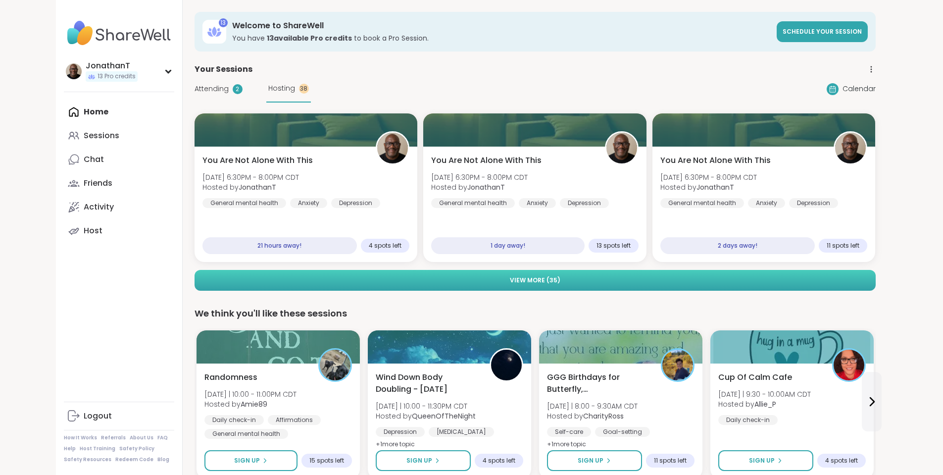
click at [490, 277] on button "View More ( 35 )" at bounding box center [535, 280] width 681 height 21
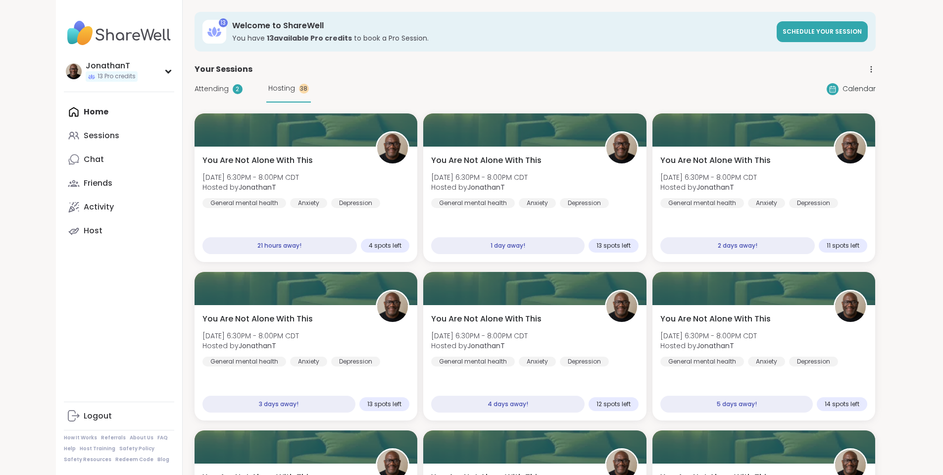
click at [64, 111] on div "Home Sessions Chat Friends Activity Host" at bounding box center [119, 171] width 110 height 143
click at [84, 133] on div "Sessions" at bounding box center [102, 135] width 36 height 11
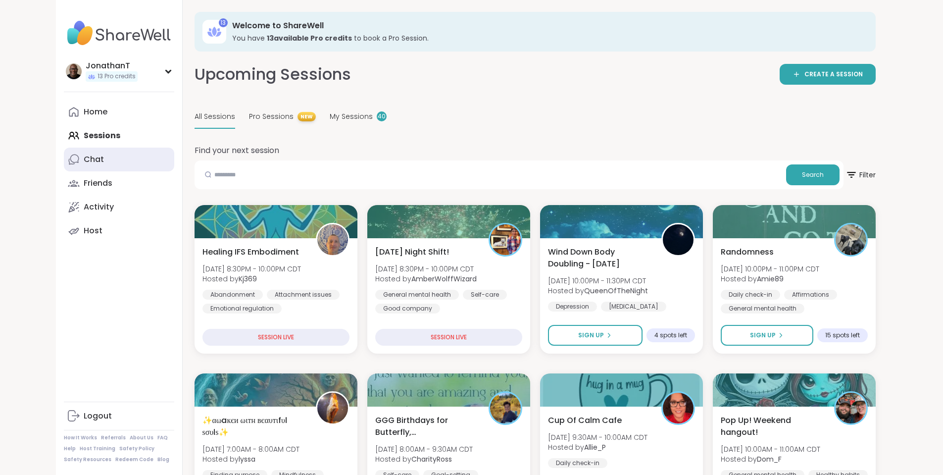
click at [84, 155] on div "Chat" at bounding box center [94, 159] width 20 height 11
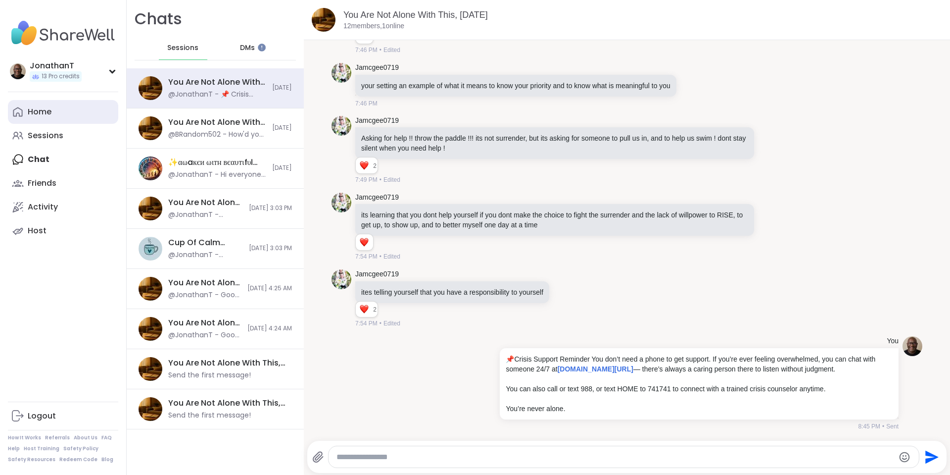
click at [37, 113] on div "Home" at bounding box center [40, 111] width 24 height 11
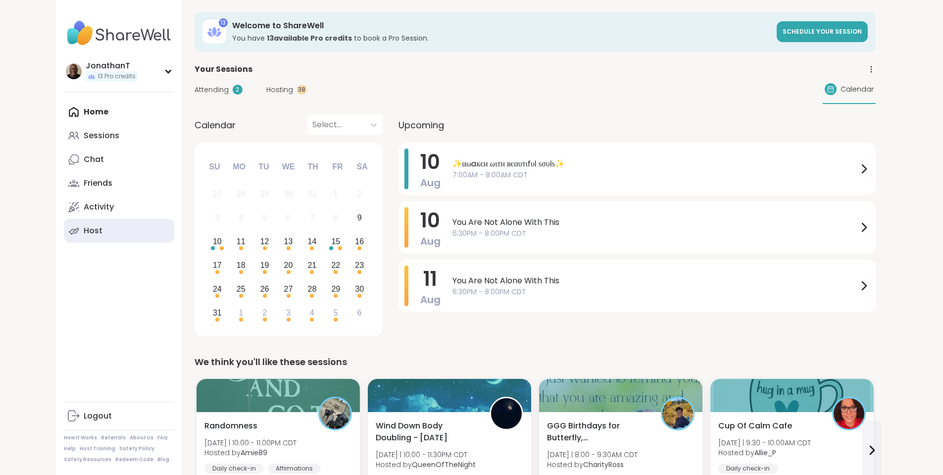
click at [84, 232] on div "Host" at bounding box center [93, 230] width 19 height 11
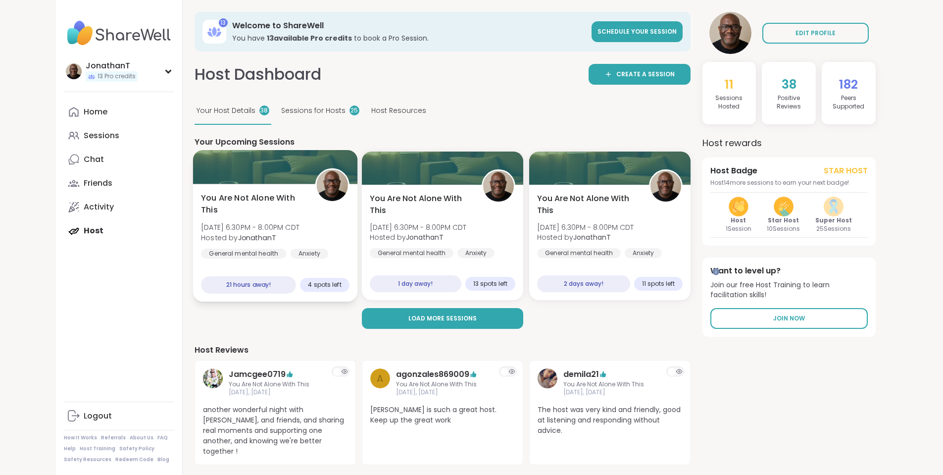
click at [254, 208] on div "You Are Not Alone With This Sun, Aug 10 | 6:30PM - 8:00PM CDT Hosted by Jonatha…" at bounding box center [275, 232] width 148 height 81
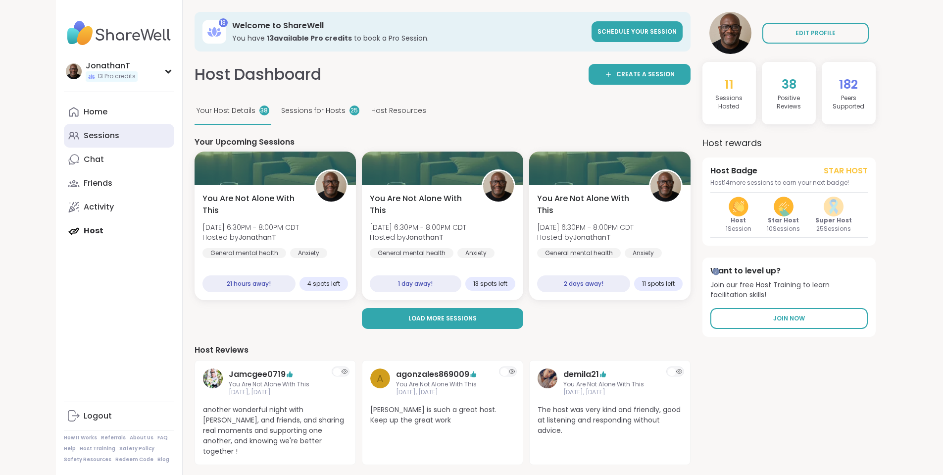
click at [84, 137] on div "Sessions" at bounding box center [102, 135] width 36 height 11
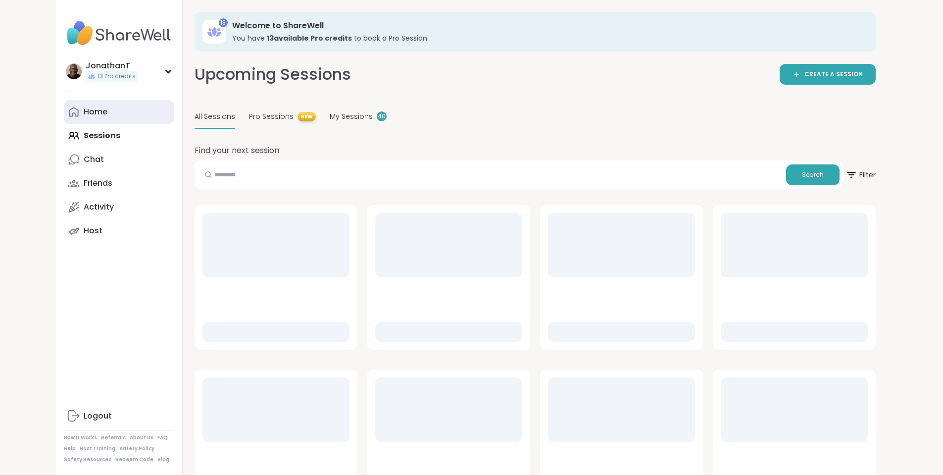
click at [84, 110] on div "Home" at bounding box center [96, 111] width 24 height 11
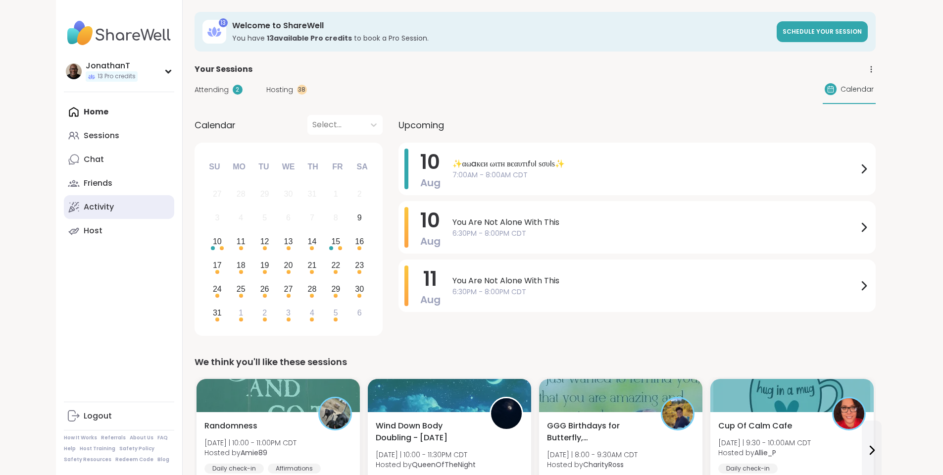
click at [64, 200] on link "Activity" at bounding box center [119, 207] width 110 height 24
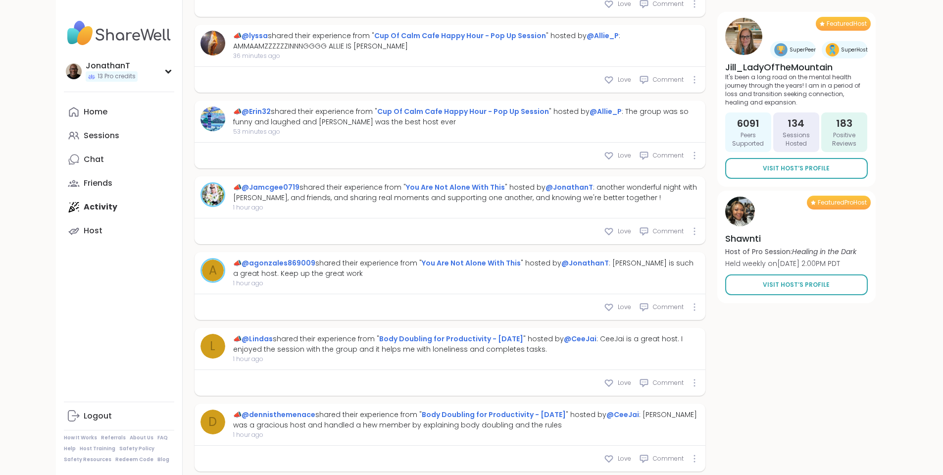
scroll to position [762, 0]
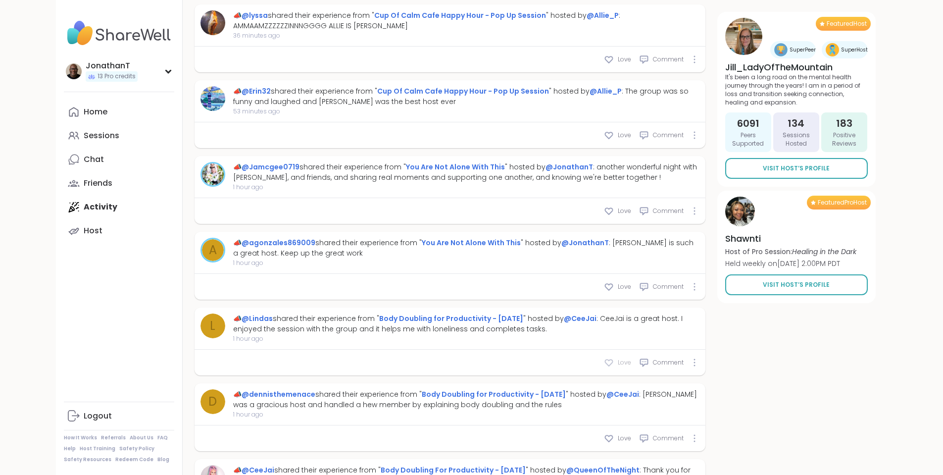
click at [614, 357] on icon at bounding box center [609, 362] width 10 height 10
click at [667, 274] on div "Love Comment" at bounding box center [450, 287] width 511 height 26
click at [614, 282] on icon at bounding box center [609, 287] width 10 height 10
click at [614, 206] on icon at bounding box center [609, 211] width 10 height 10
click at [614, 130] on icon at bounding box center [609, 135] width 10 height 10
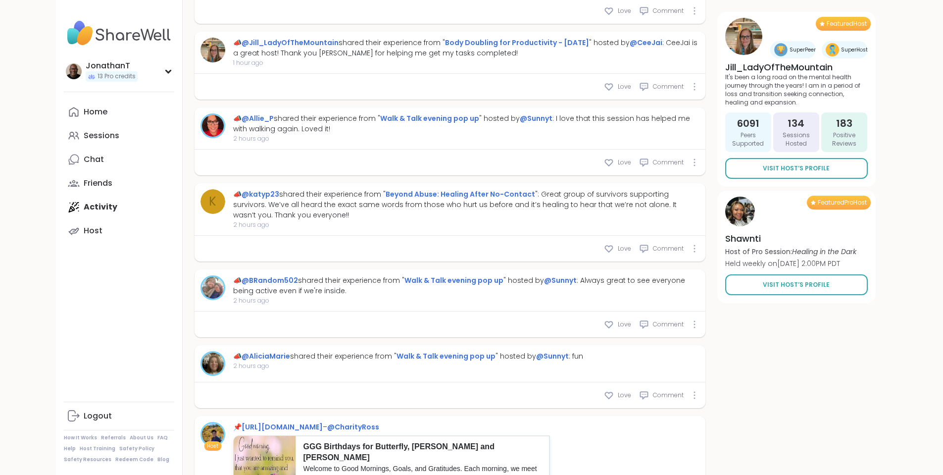
scroll to position [1502, 0]
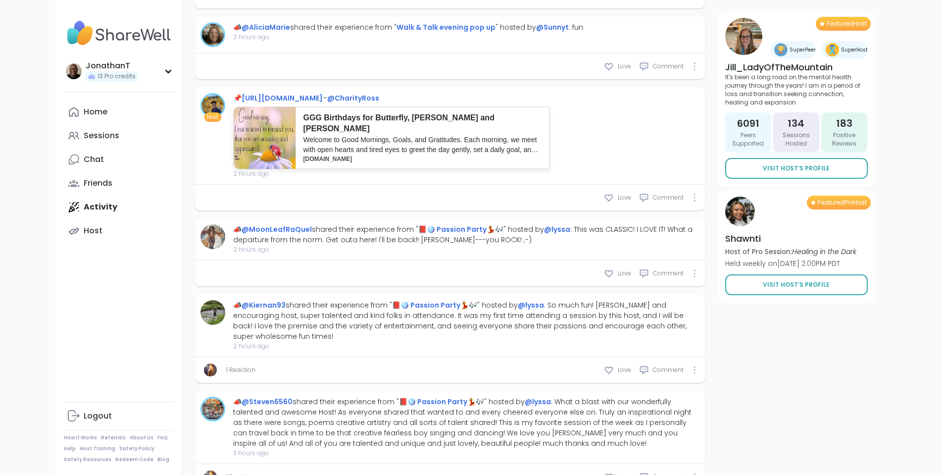
type textarea "*"
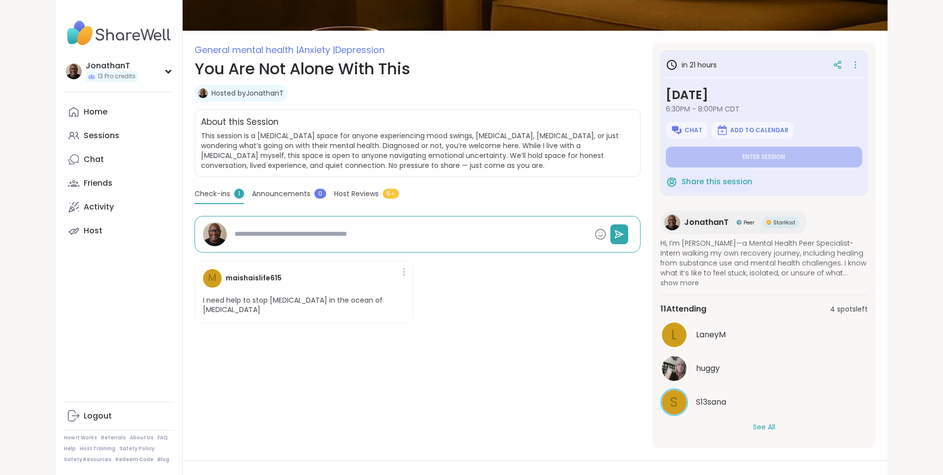
type textarea "*"
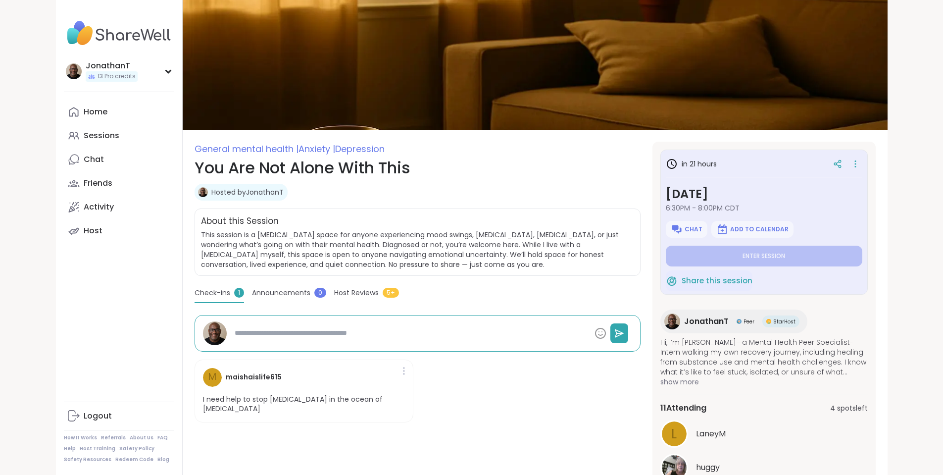
drag, startPoint x: 948, startPoint y: 164, endPoint x: 925, endPoint y: 97, distance: 71.5
click at [925, 97] on html "JonathanT 13 Pro credits JonathanT 13 Pro credits Profile Membership Settings H…" at bounding box center [471, 394] width 943 height 788
